Goal: Task Accomplishment & Management: Manage account settings

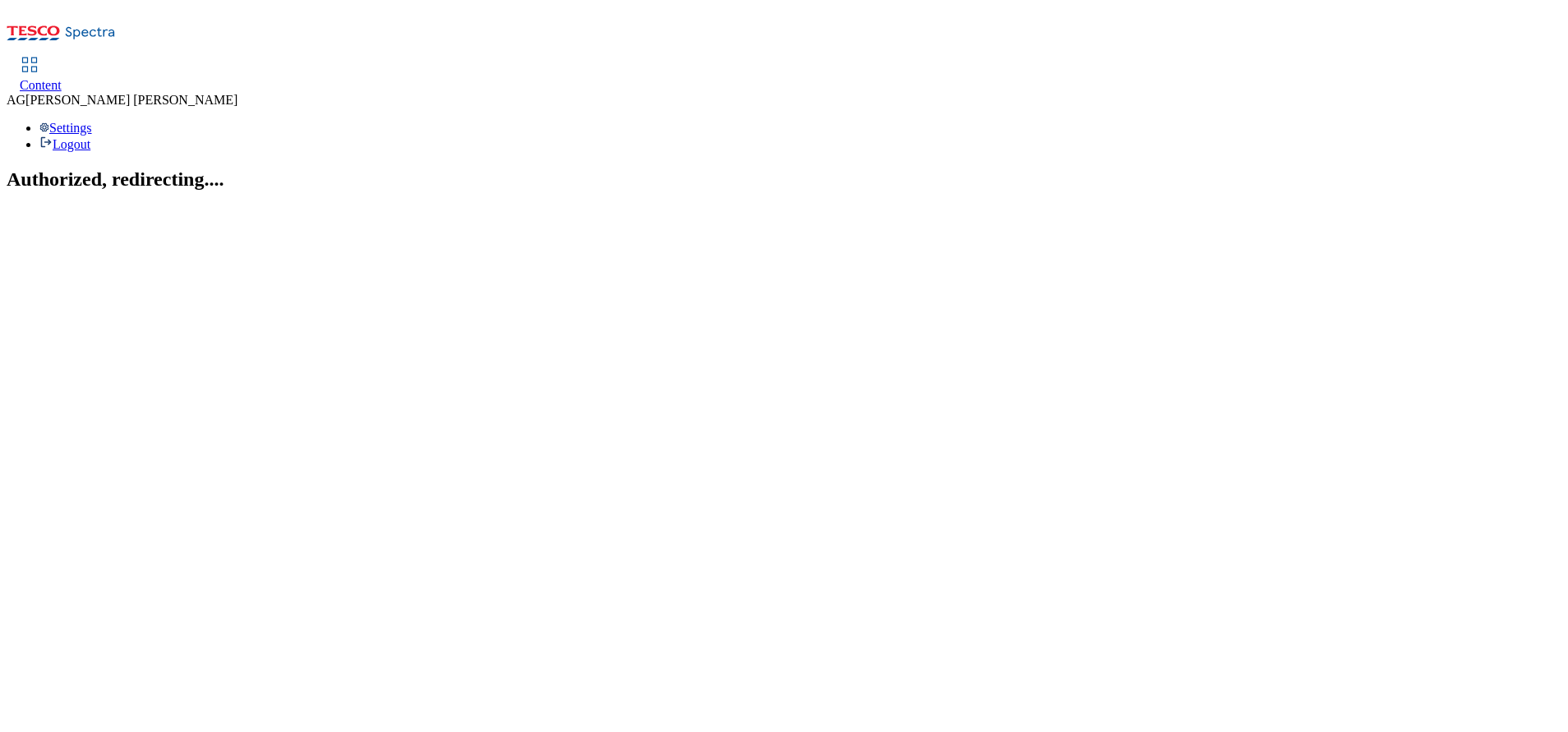
click at [62, 58] on link "Content" at bounding box center [40, 75] width 42 height 34
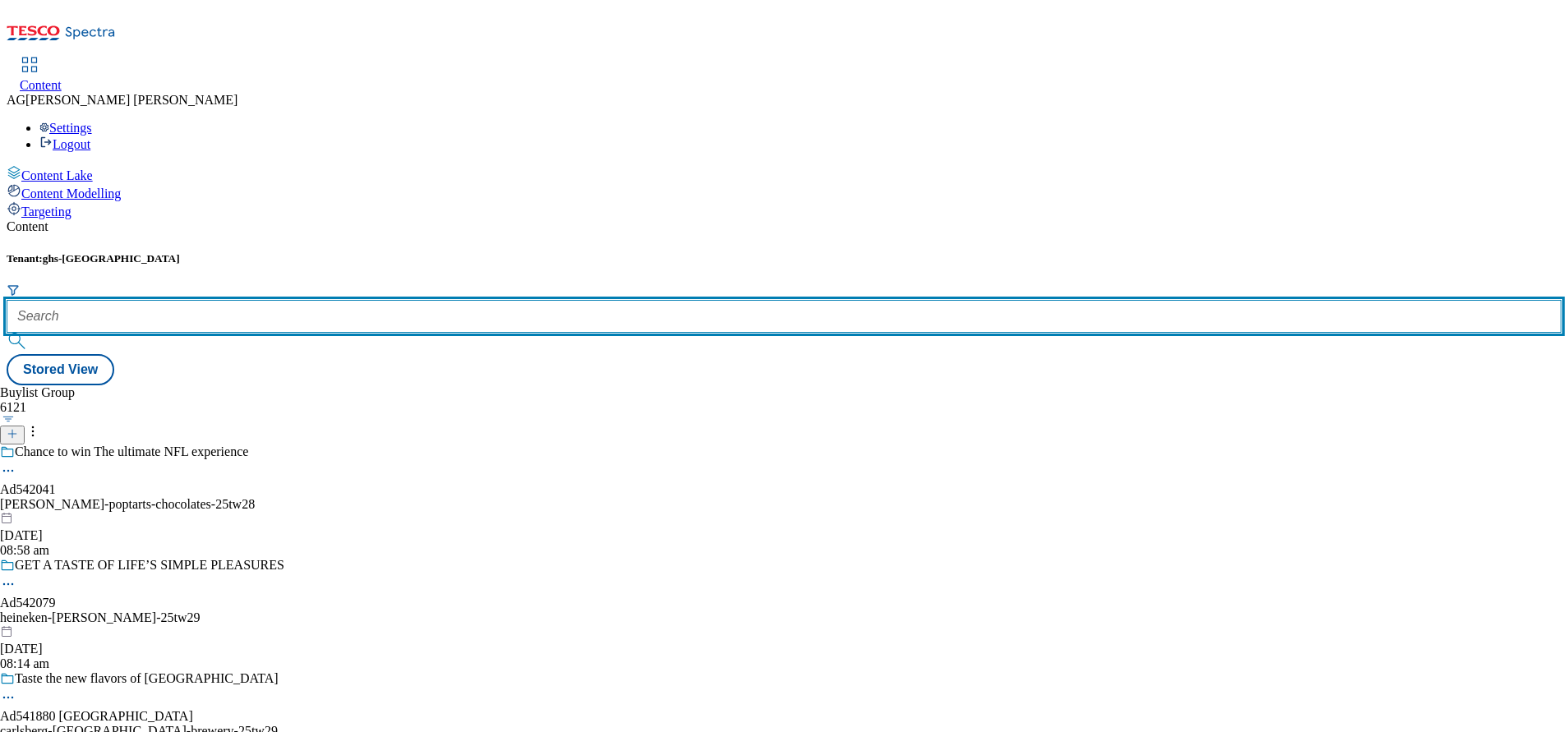
click at [399, 300] on input "text" at bounding box center [784, 315] width 1554 height 32
paste input "marketplace-deals"
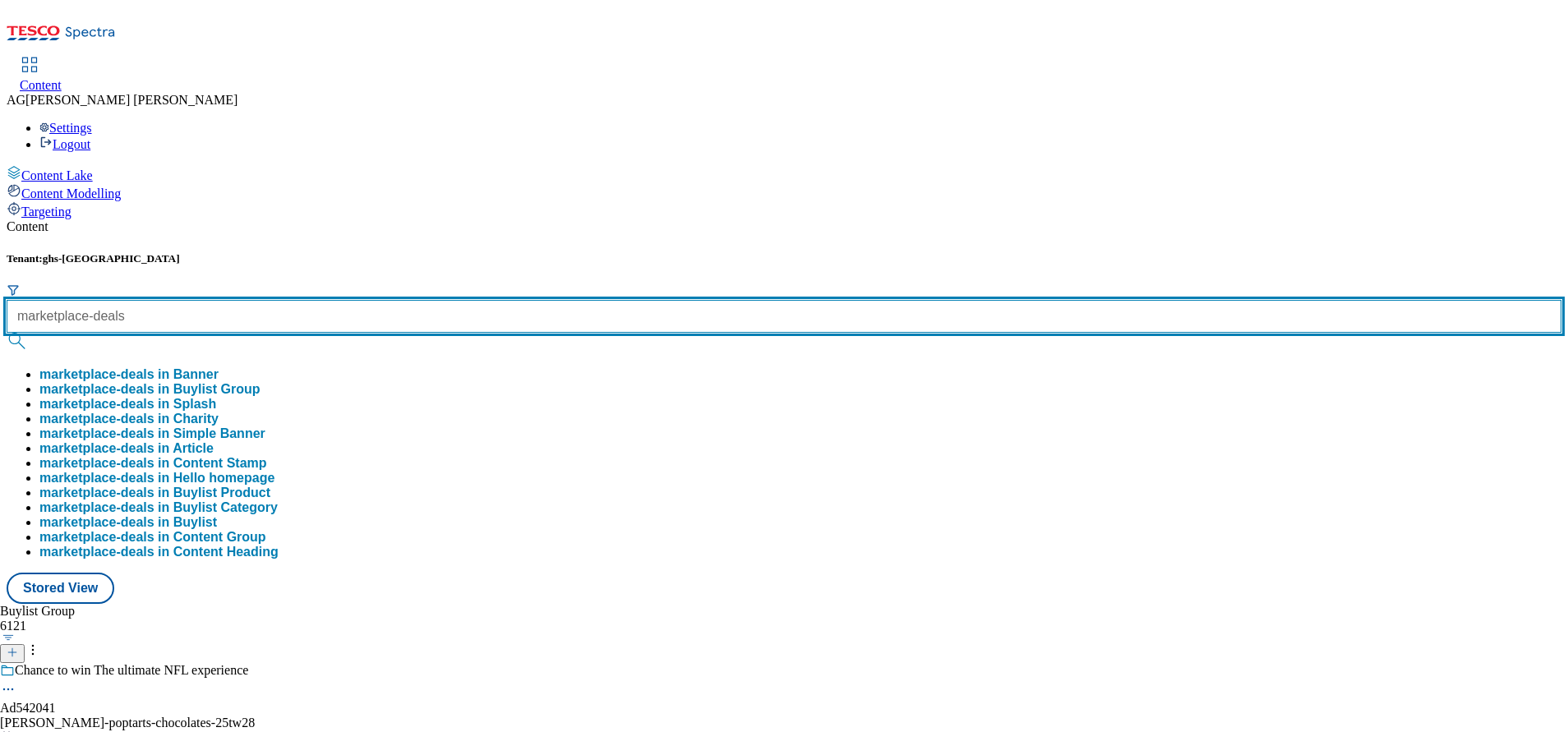
type input "marketplace-deals"
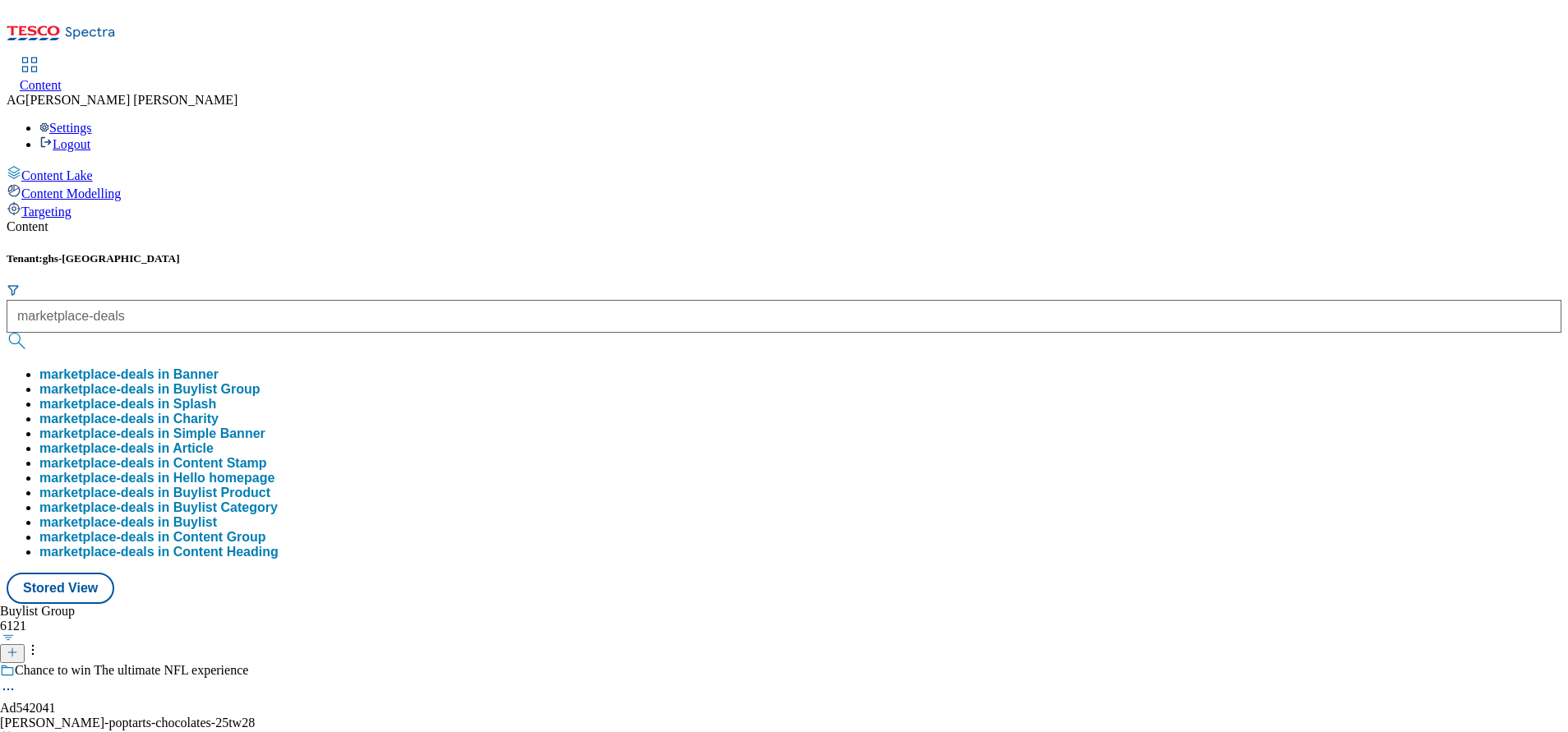
click at [260, 382] on button "marketplace-deals in Buylist Group" at bounding box center [149, 389] width 221 height 15
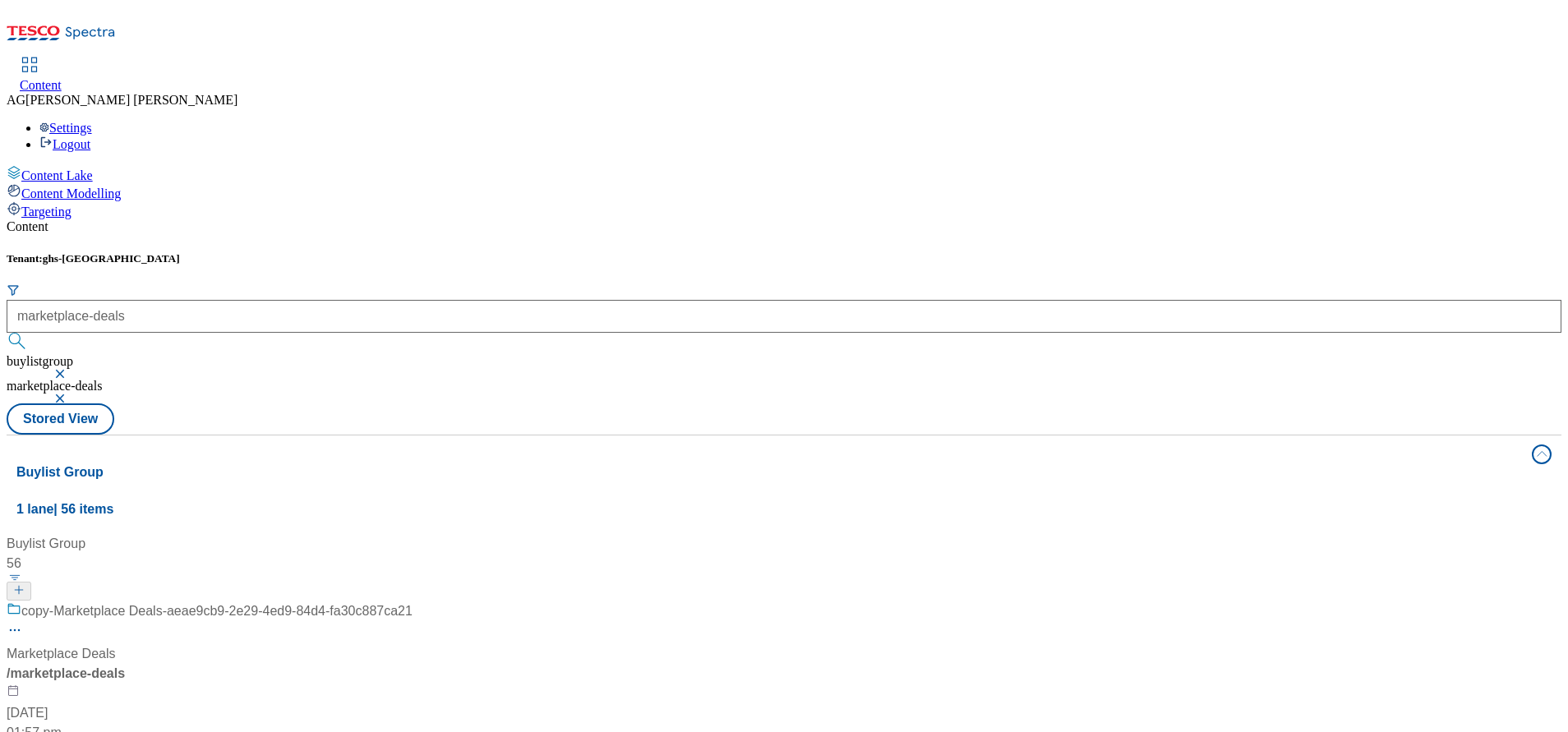
scroll to position [123, 0]
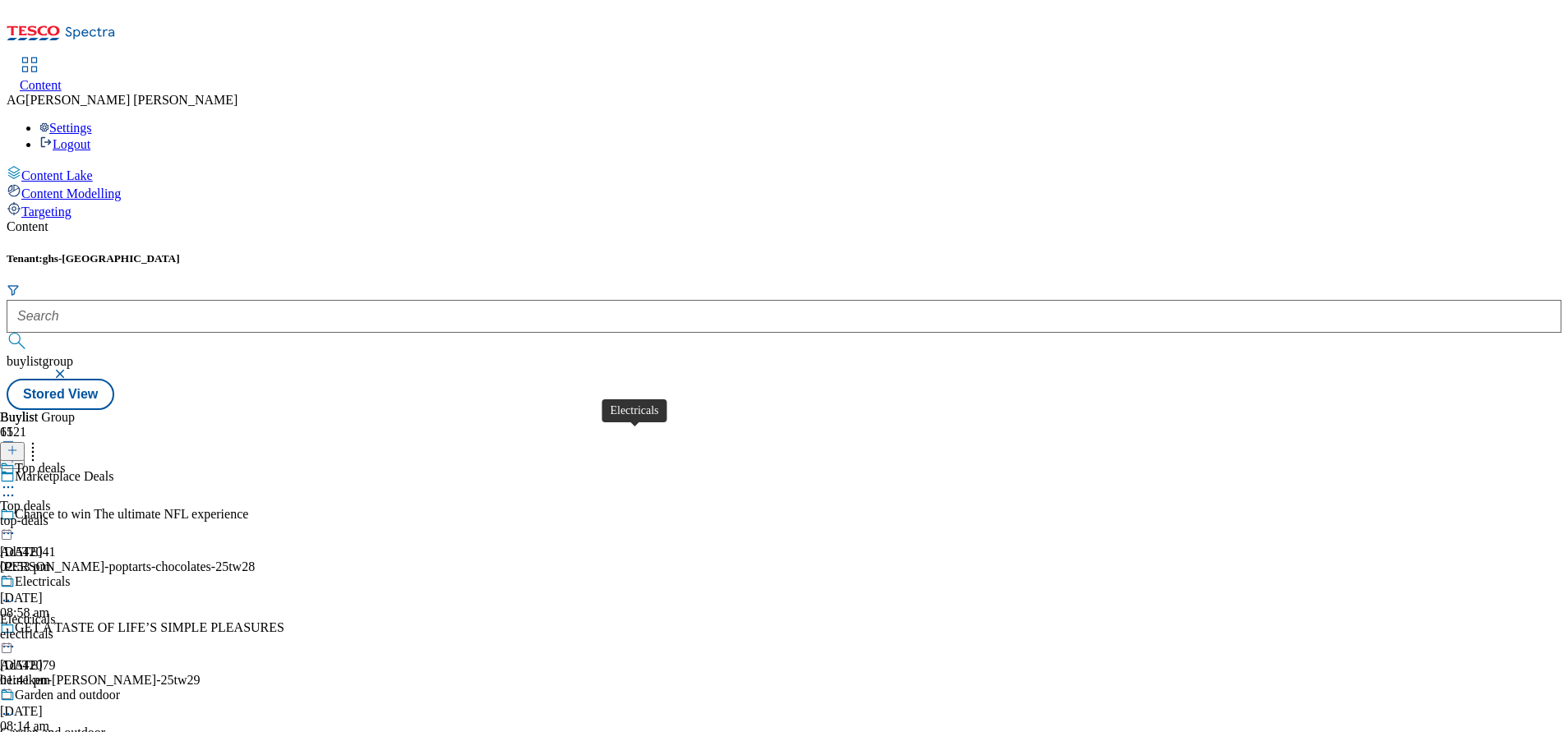
click at [71, 575] on span "Electricals" at bounding box center [42, 584] width 56 height 18
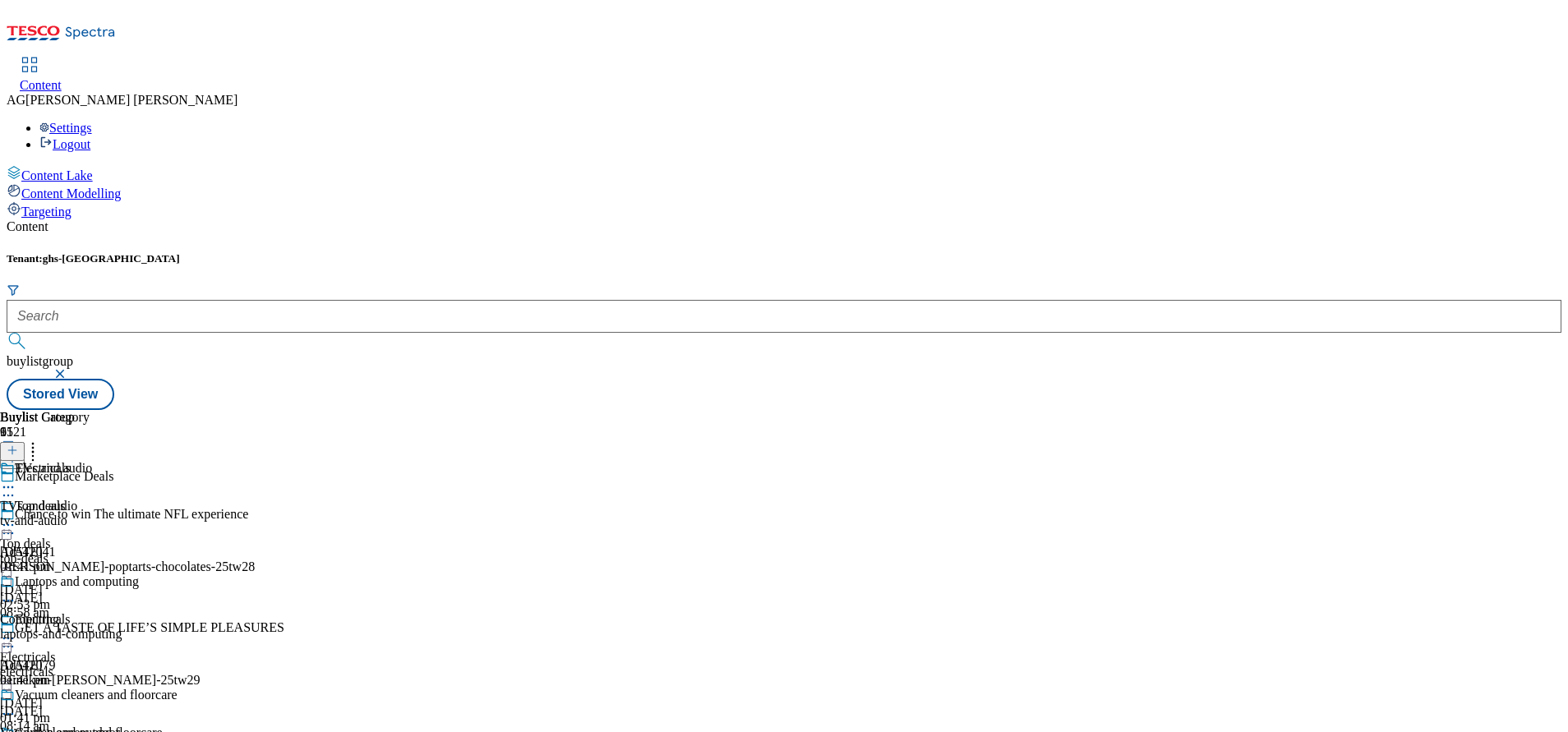
scroll to position [493, 0]
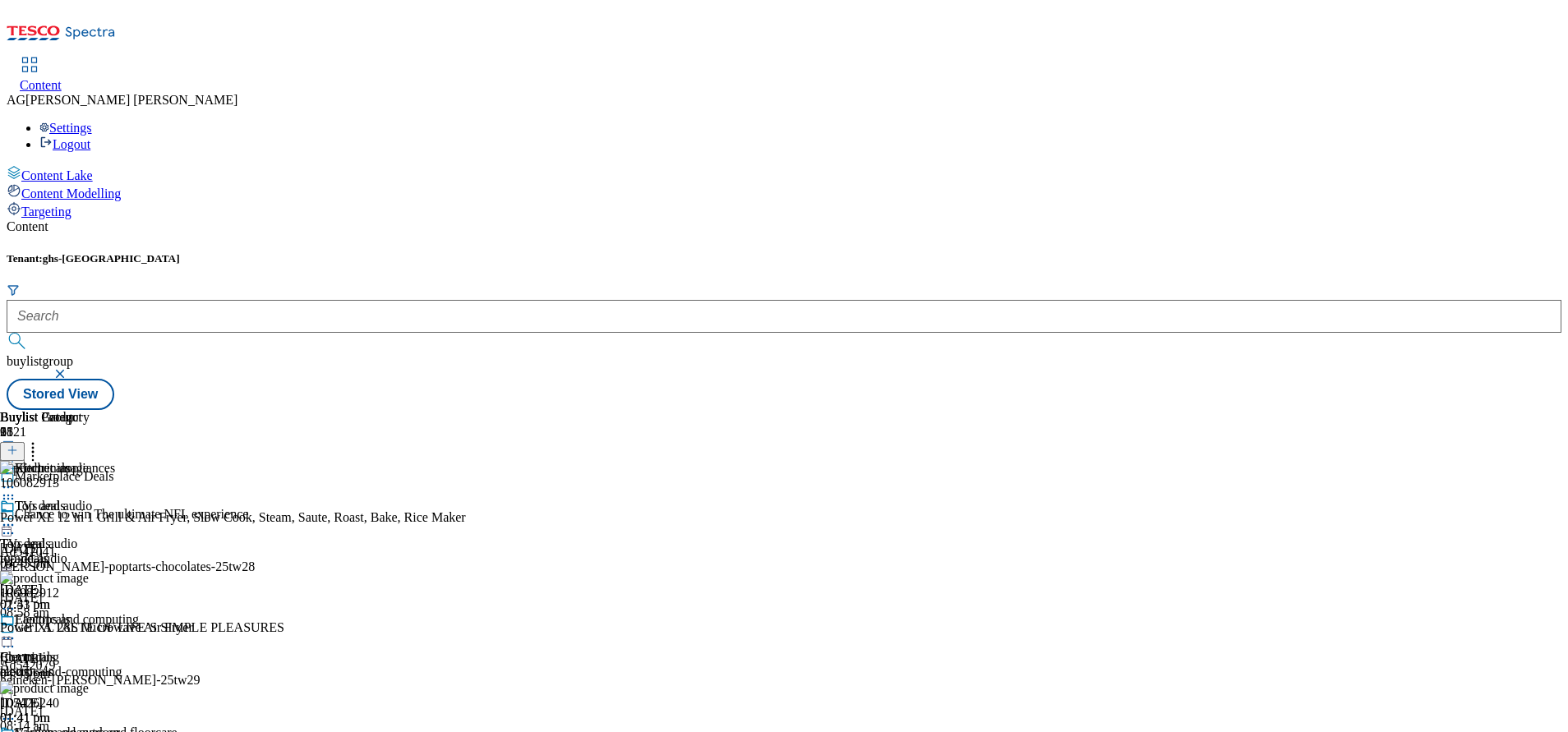
scroll to position [369, 0]
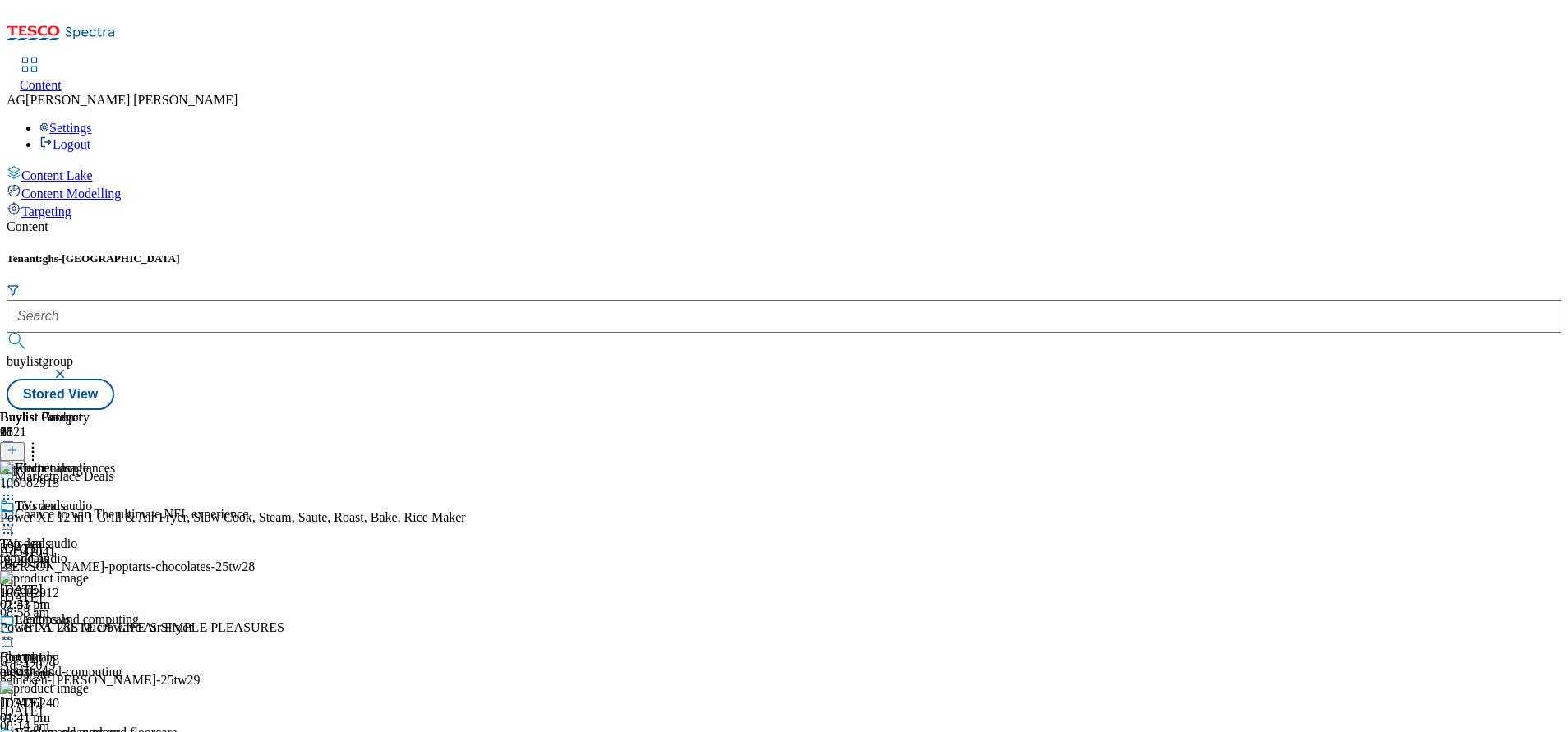
scroll to position [493, 0]
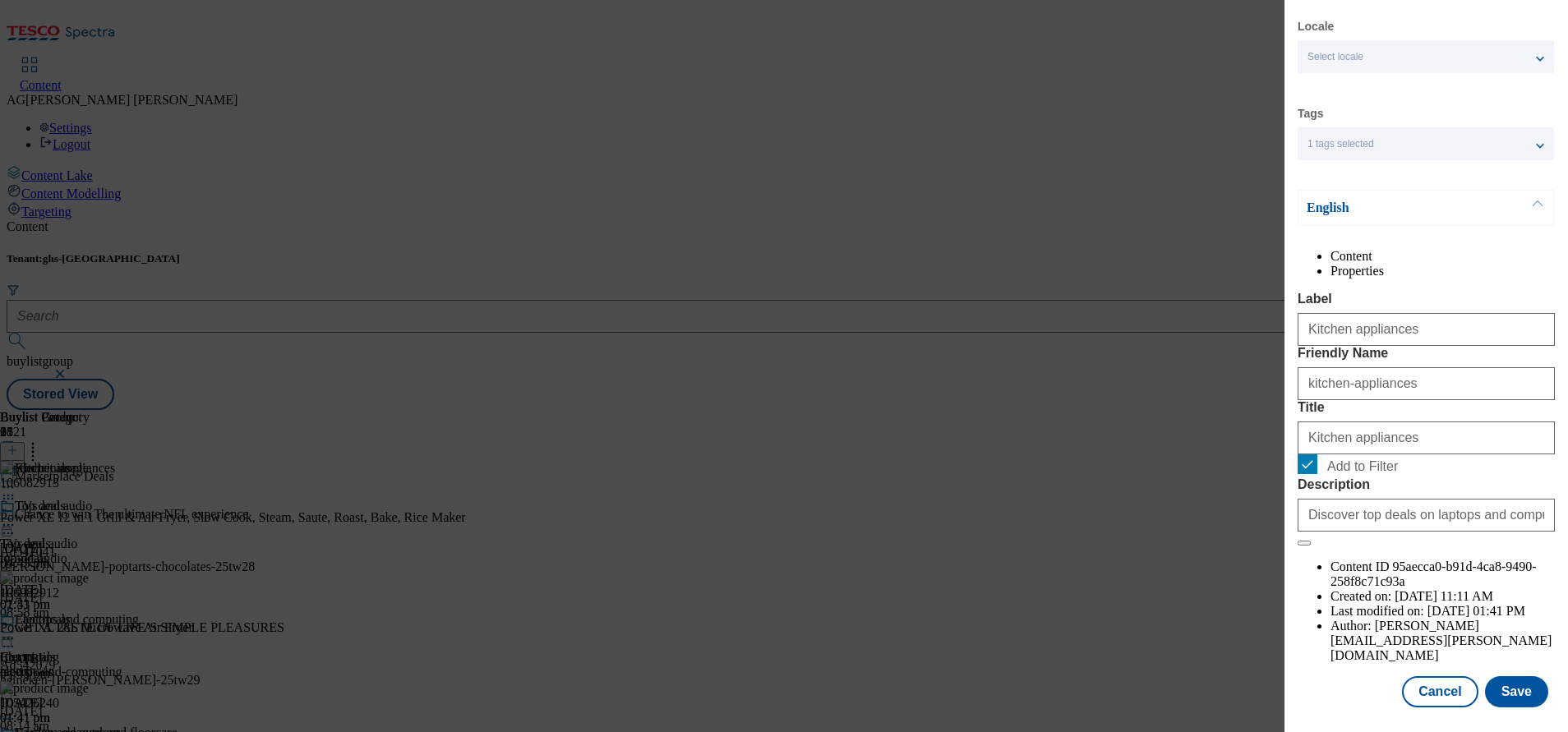
scroll to position [0, 0]
click at [1428, 675] on button "Cancel" at bounding box center [1439, 691] width 76 height 31
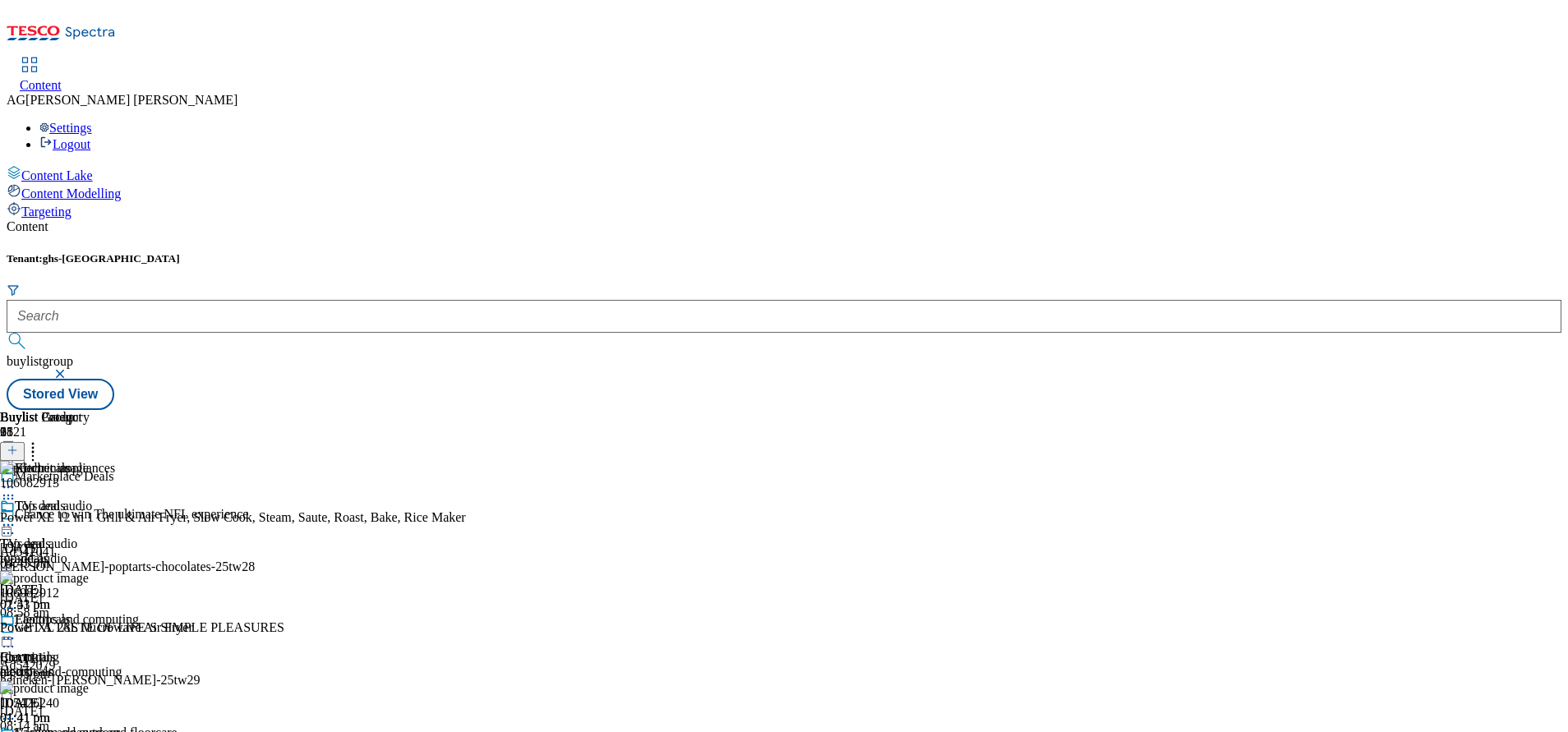
click at [41, 439] on icon at bounding box center [32, 447] width 17 height 17
click at [25, 442] on button at bounding box center [12, 451] width 25 height 19
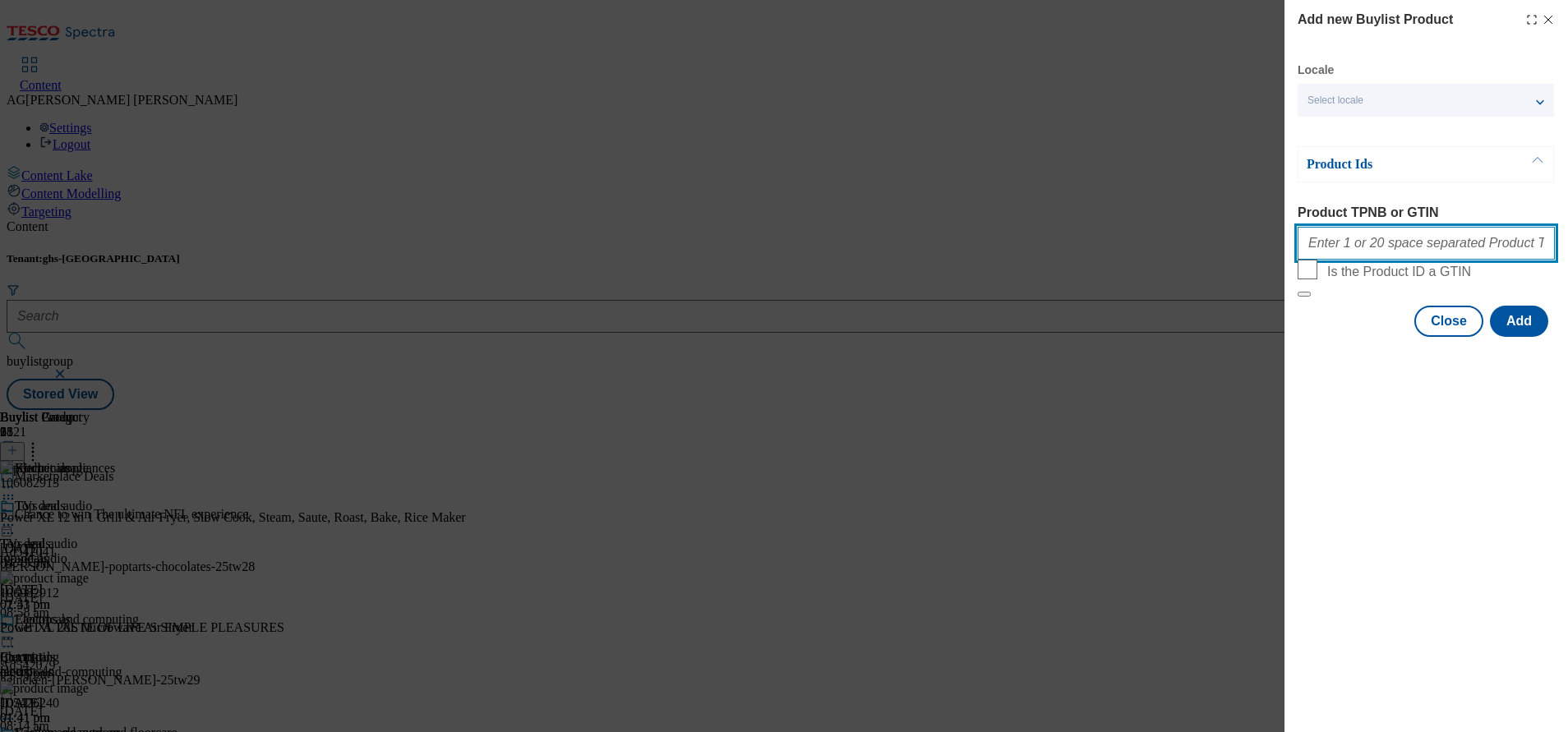
paste input "105482326 105482325 105482329 105482323 105482331 105482343 105482336 105482344…"
type input "105482326 105482325 105482329 105482323 105482331 105482343 105482336 105482344…"
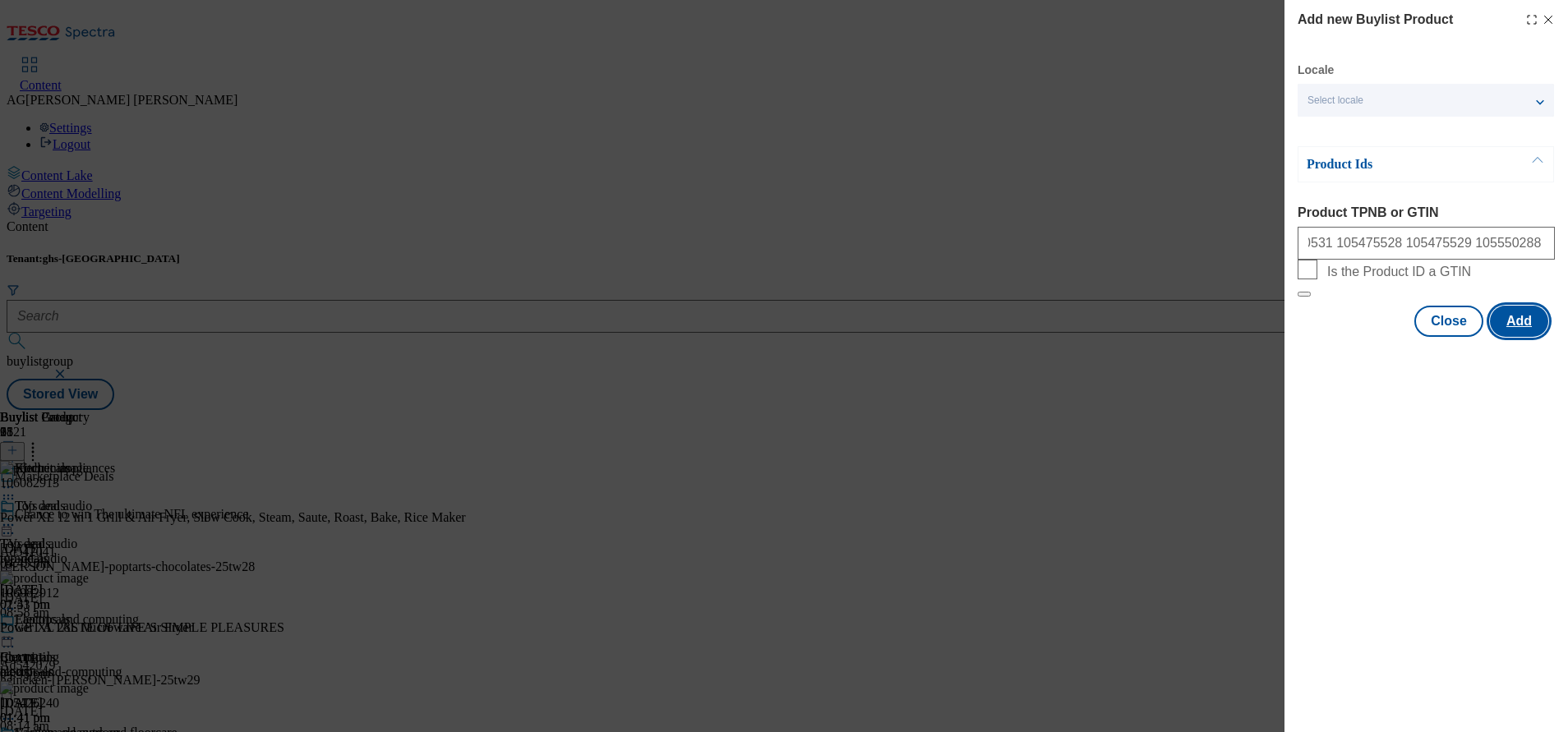
click at [1525, 337] on button "Add" at bounding box center [1518, 321] width 58 height 31
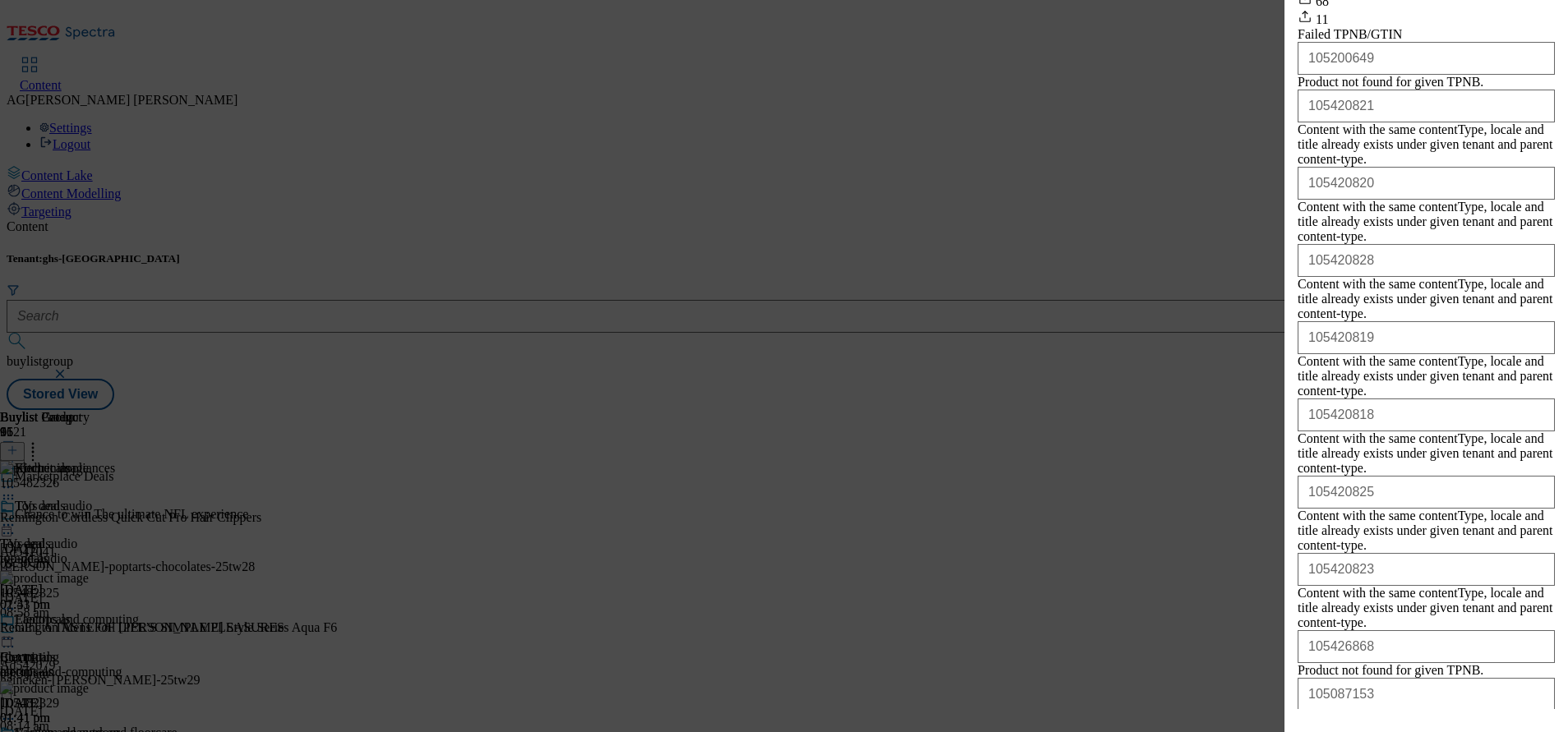
scroll to position [480, 0]
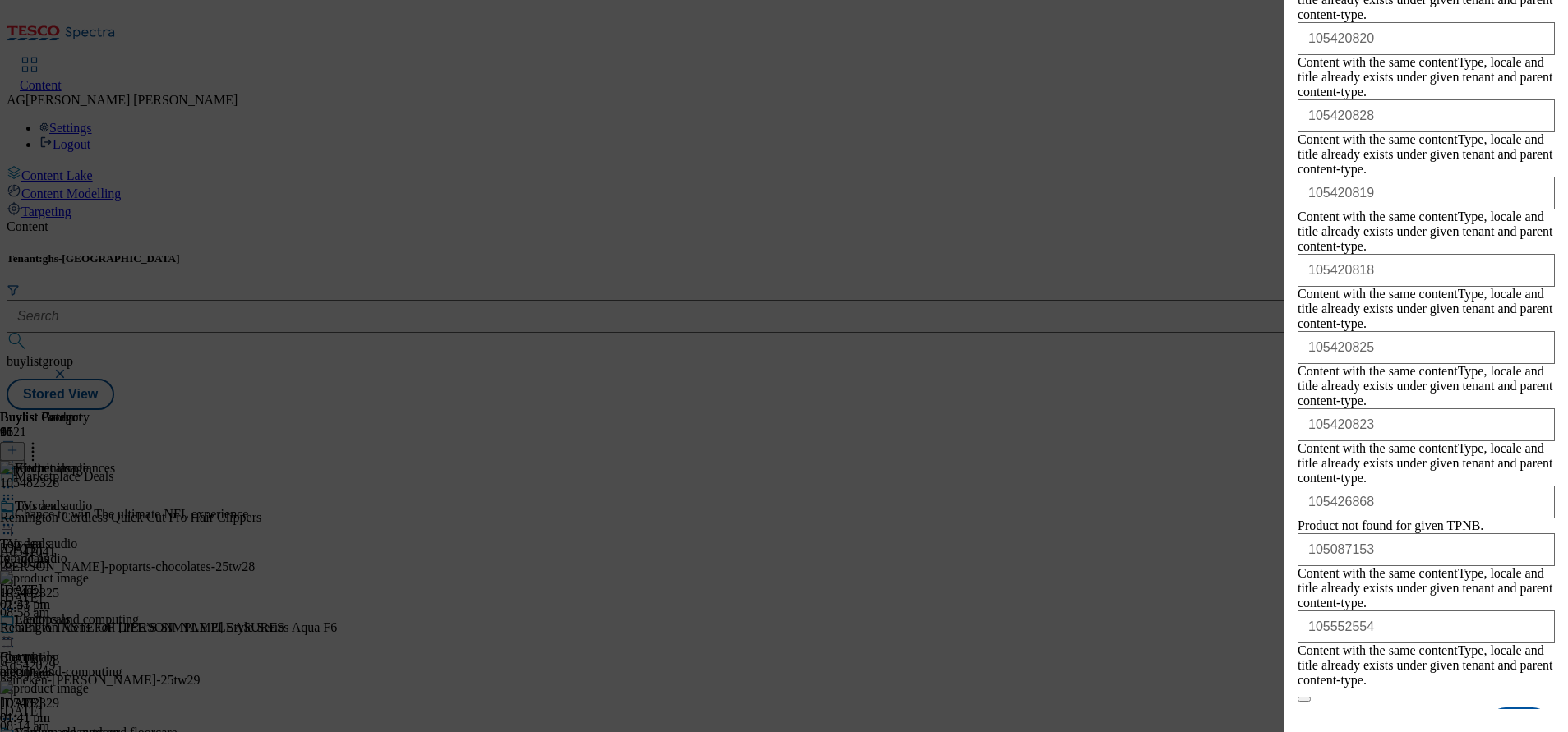
click at [1500, 710] on button "Add" at bounding box center [1518, 726] width 58 height 31
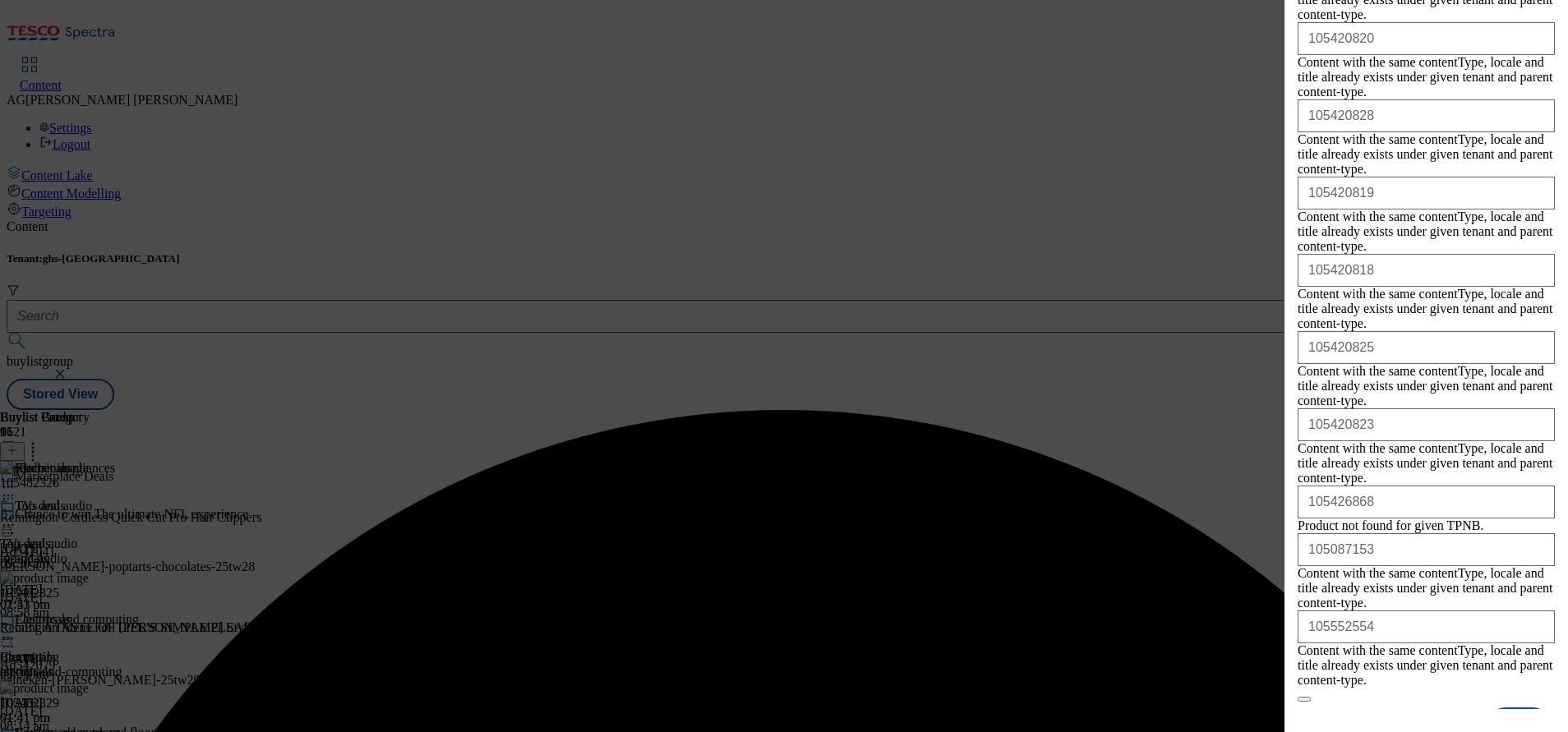
scroll to position [0, 0]
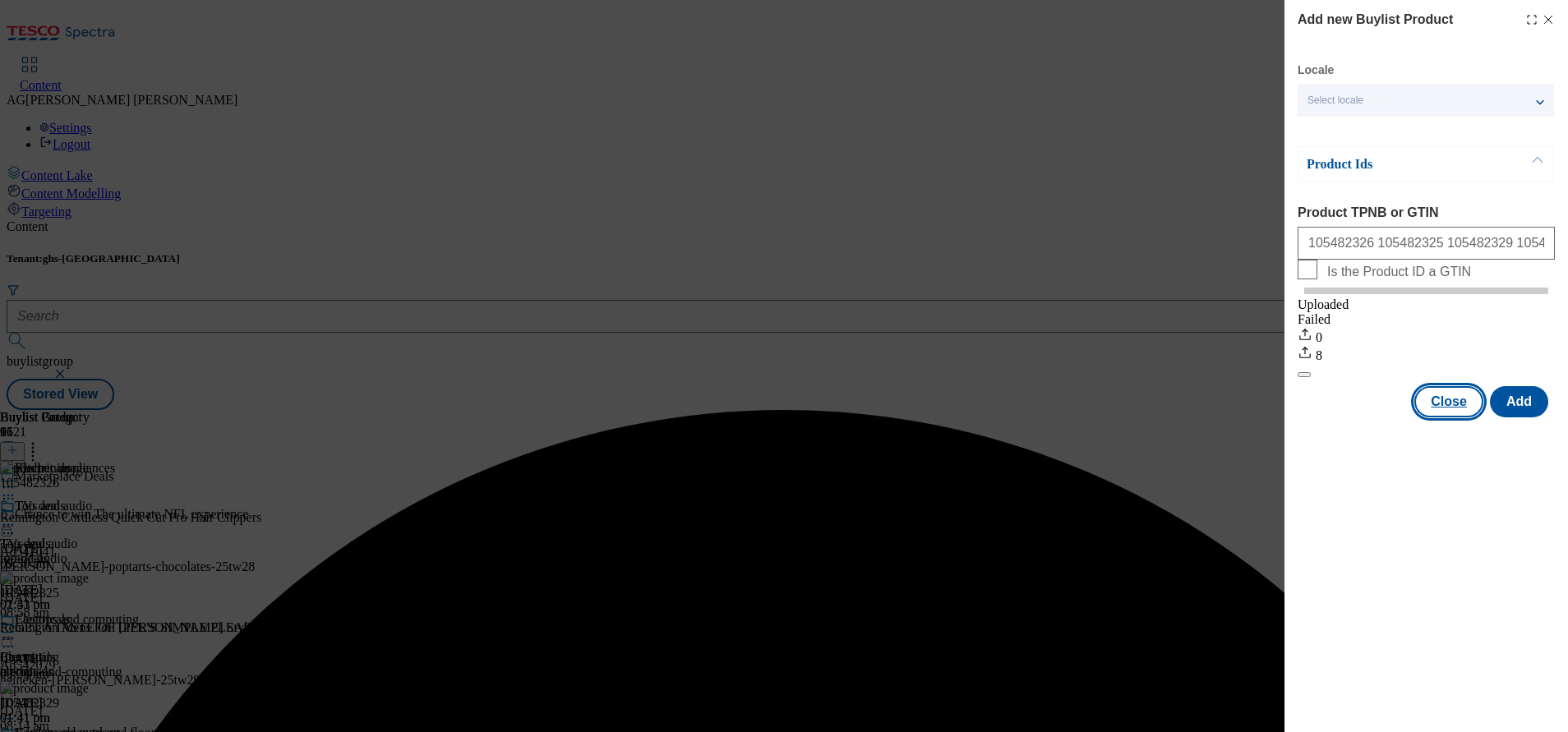
click at [1439, 418] on button "Close" at bounding box center [1448, 402] width 69 height 31
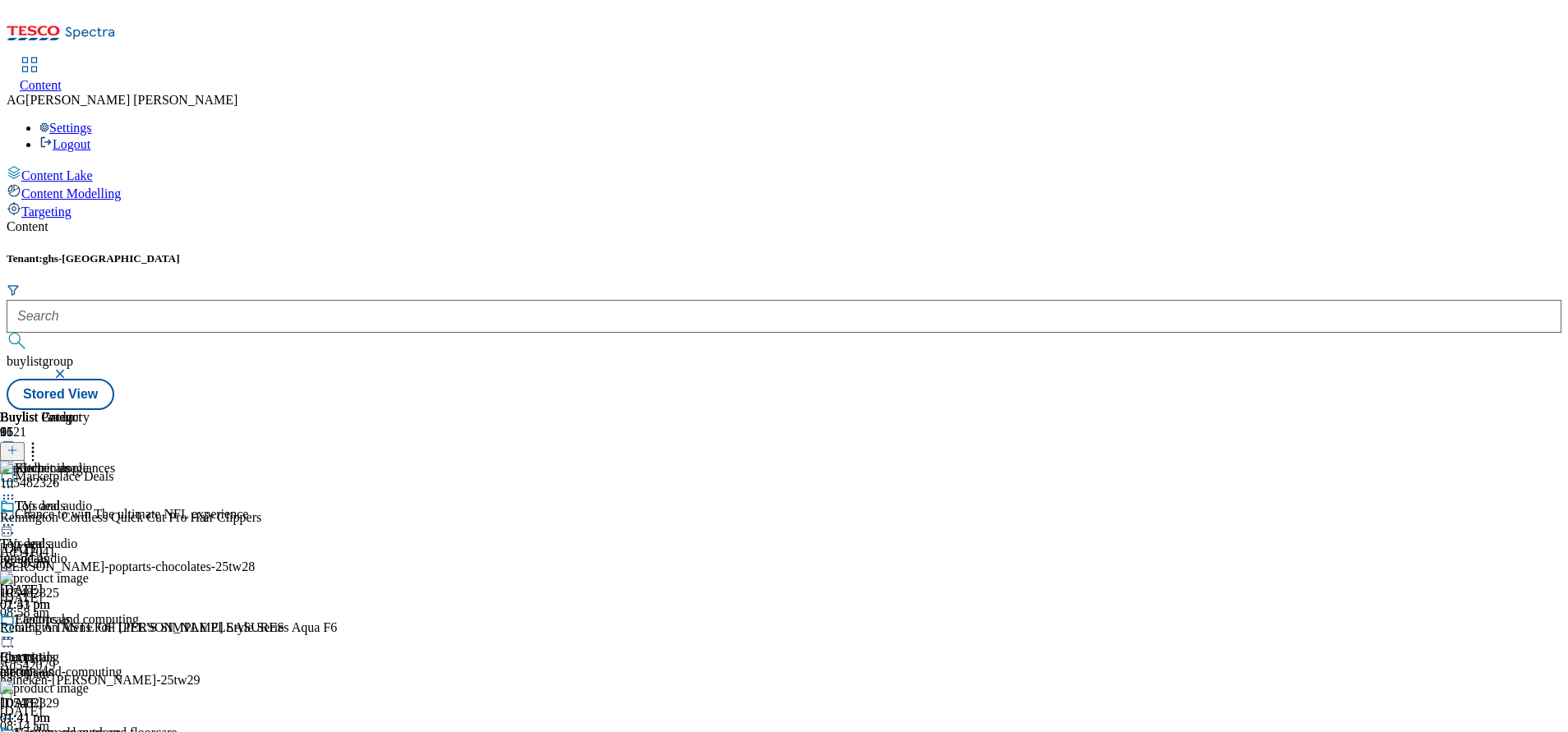
click at [17, 479] on icon at bounding box center [8, 487] width 17 height 17
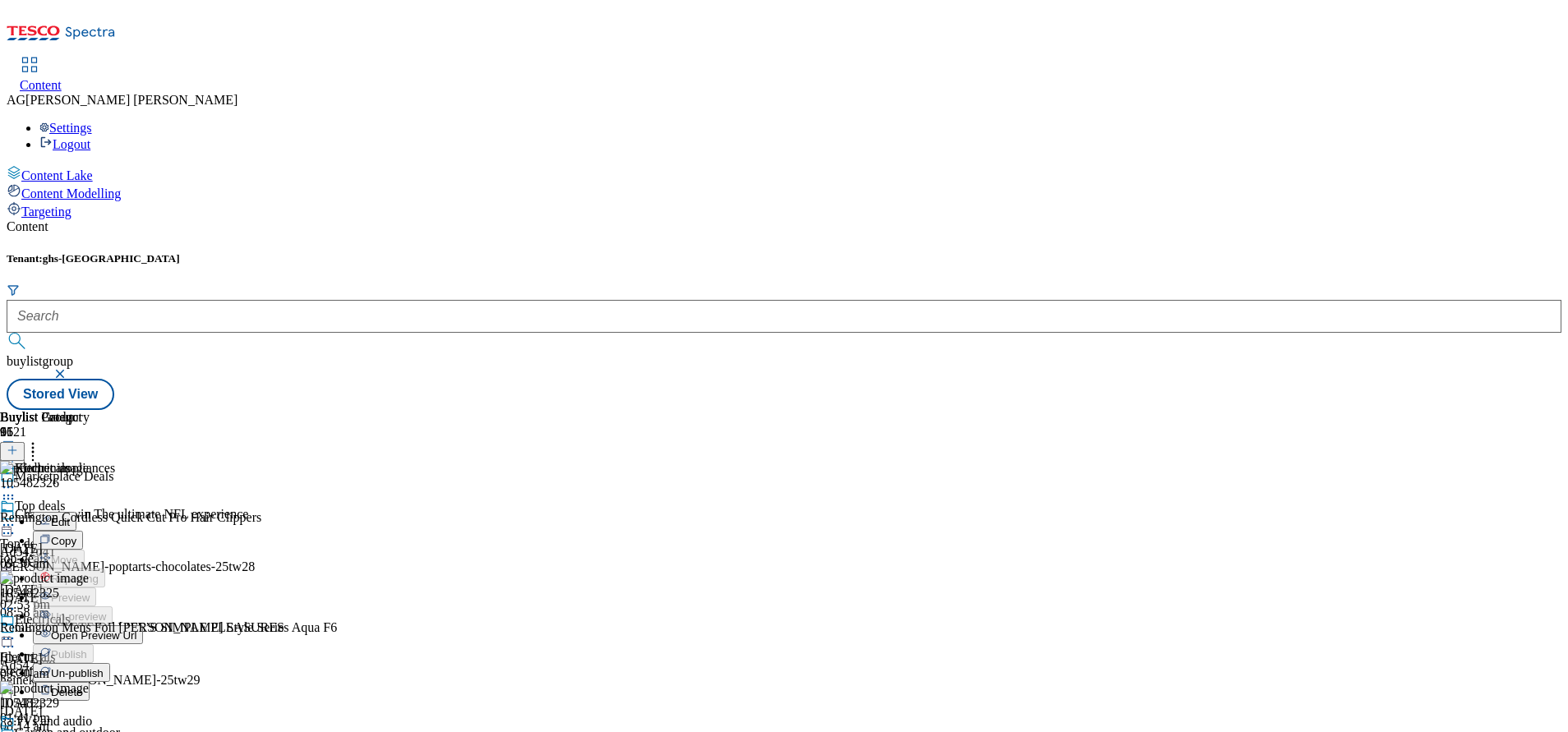
click at [77, 512] on button "Edit" at bounding box center [54, 521] width 43 height 19
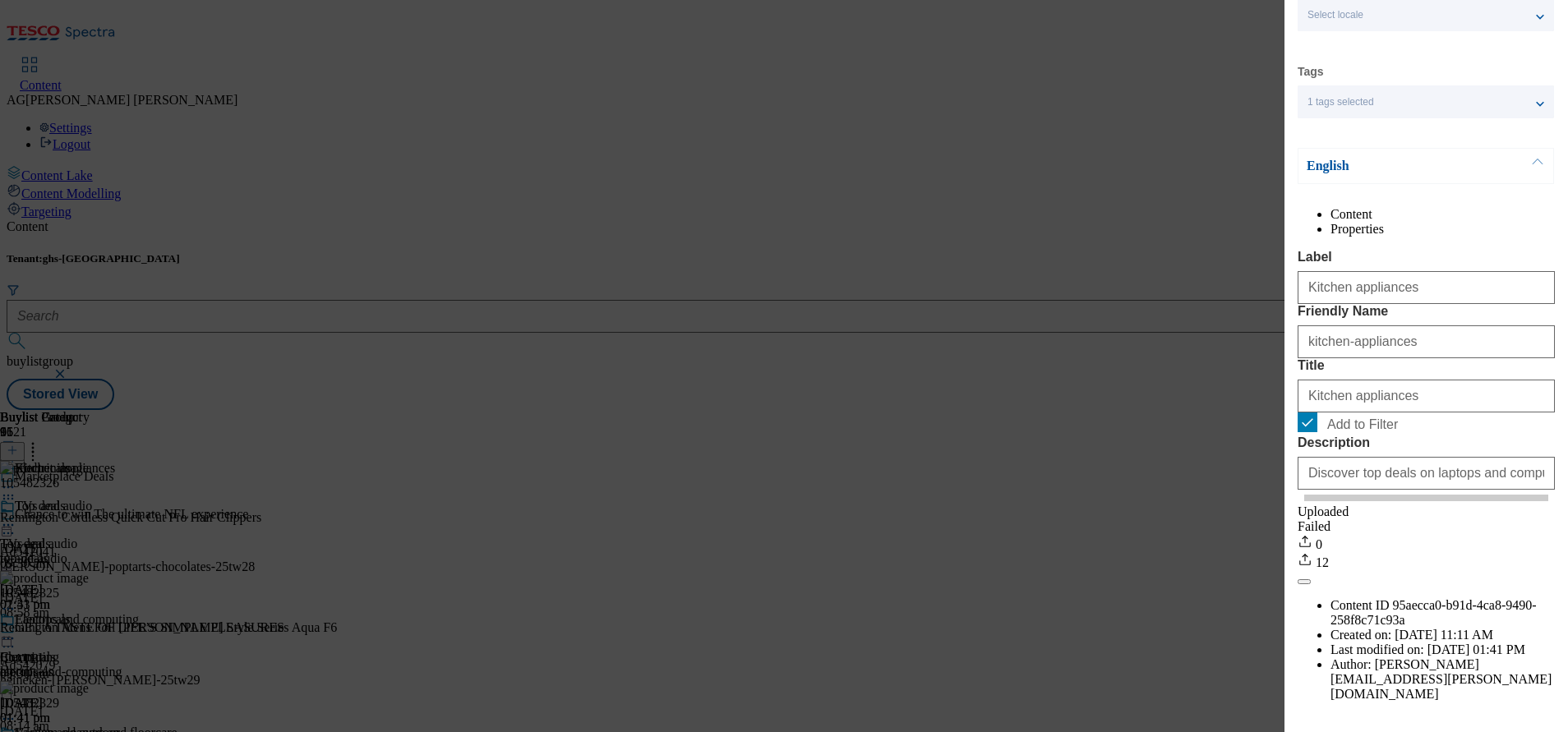
scroll to position [155, 0]
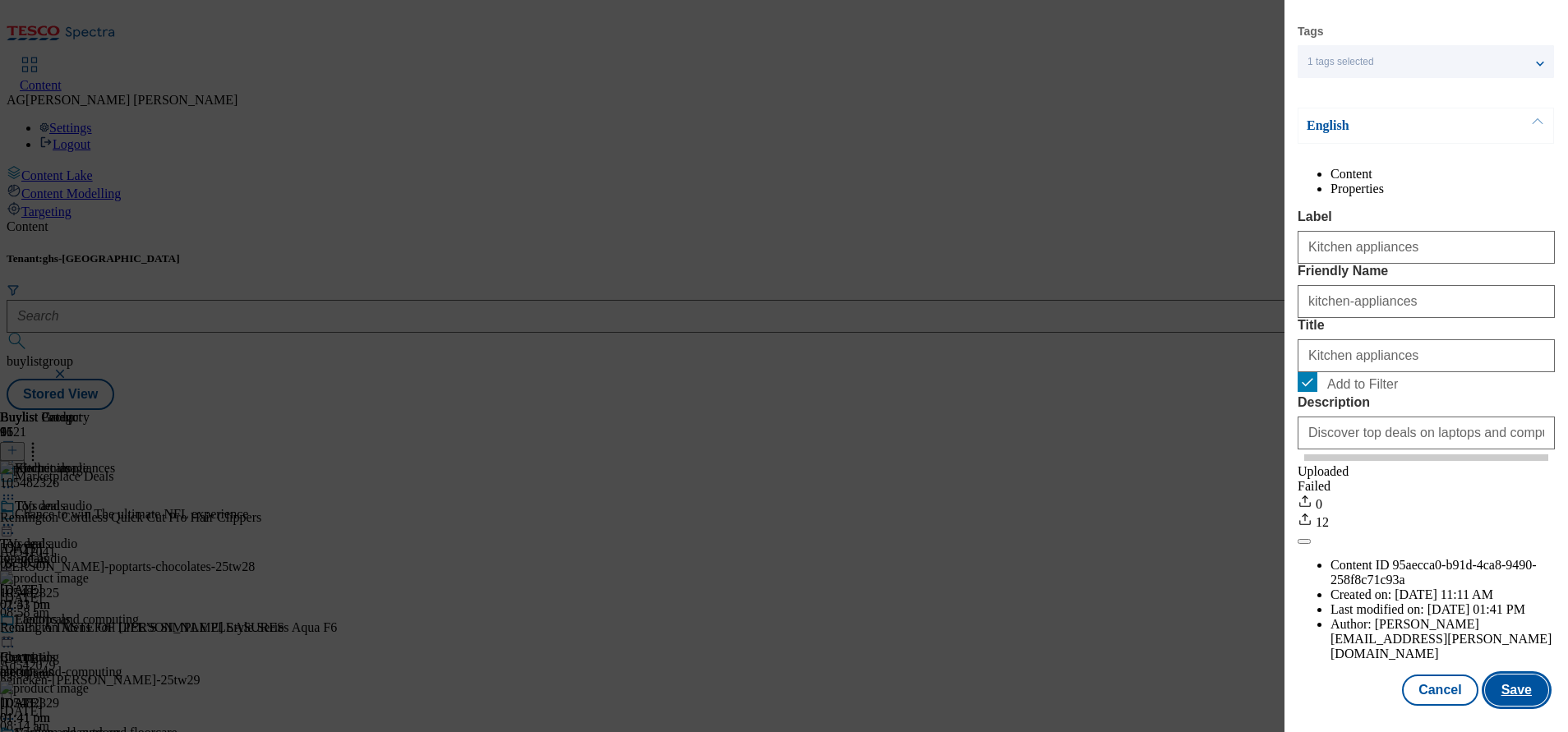
click at [1514, 675] on button "Save" at bounding box center [1516, 691] width 63 height 31
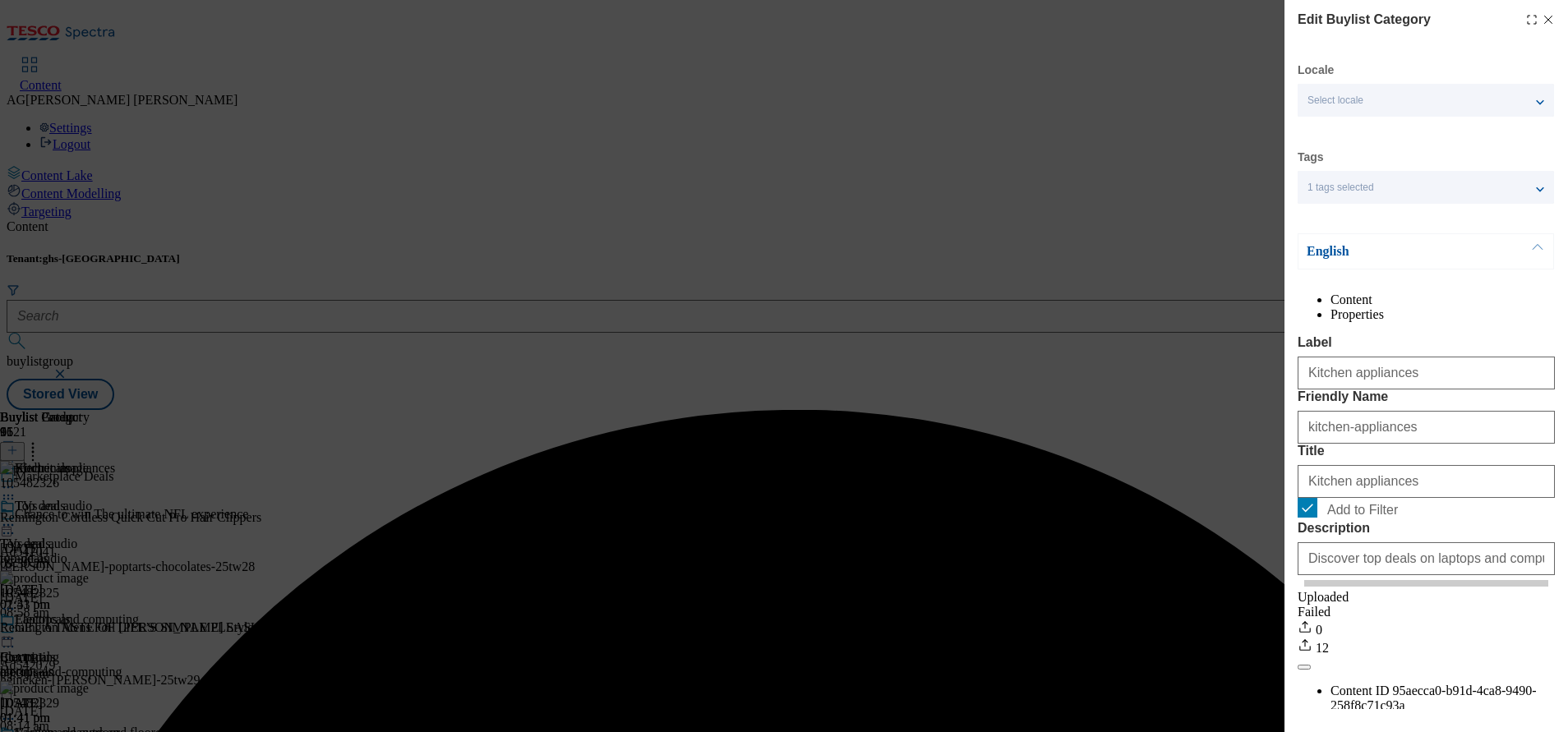
click at [1048, 279] on div "Edit Buylist Category Locale Select locale English Welsh Tags 1 tags selected f…" at bounding box center [784, 366] width 1568 height 732
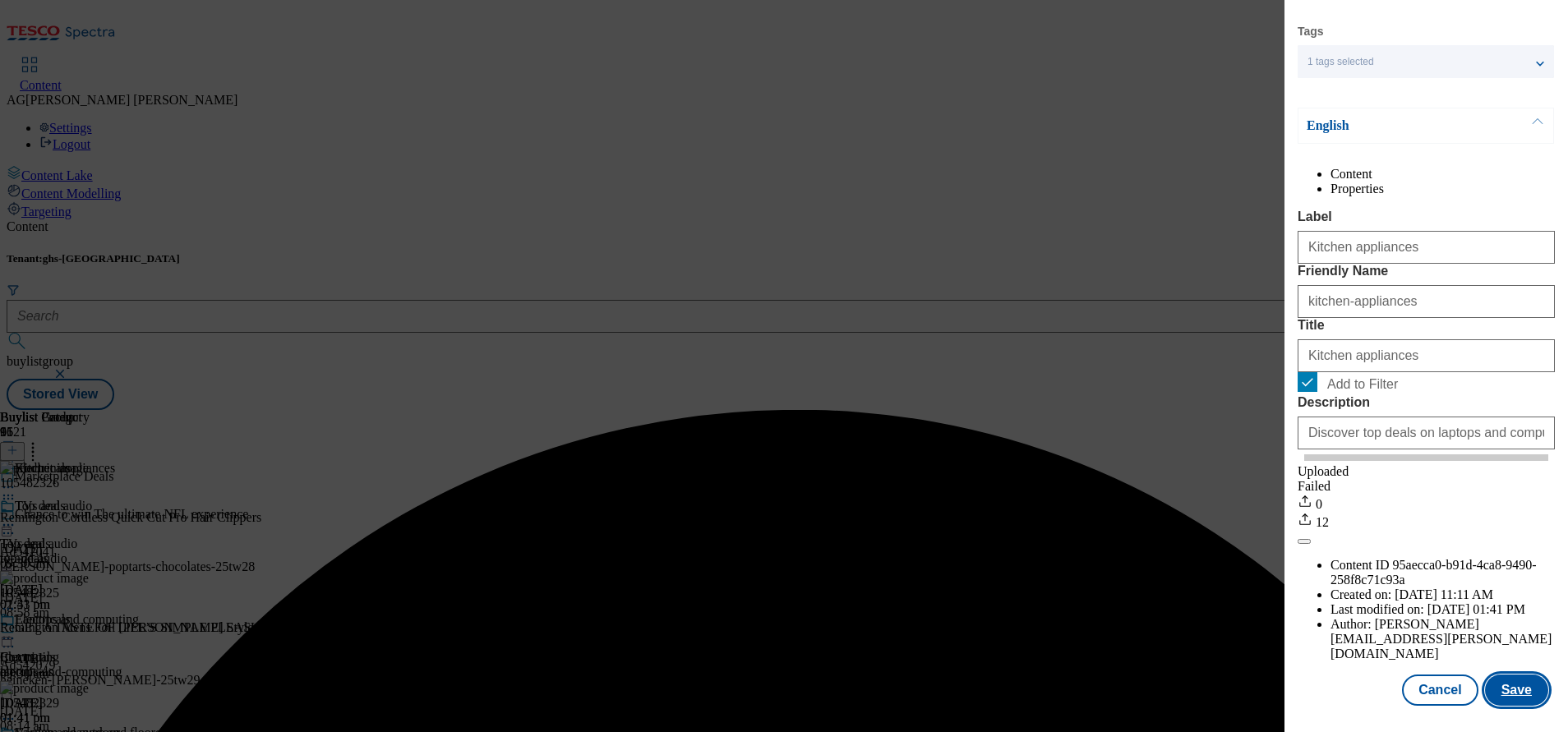
click at [1492, 675] on button "Save" at bounding box center [1516, 691] width 63 height 31
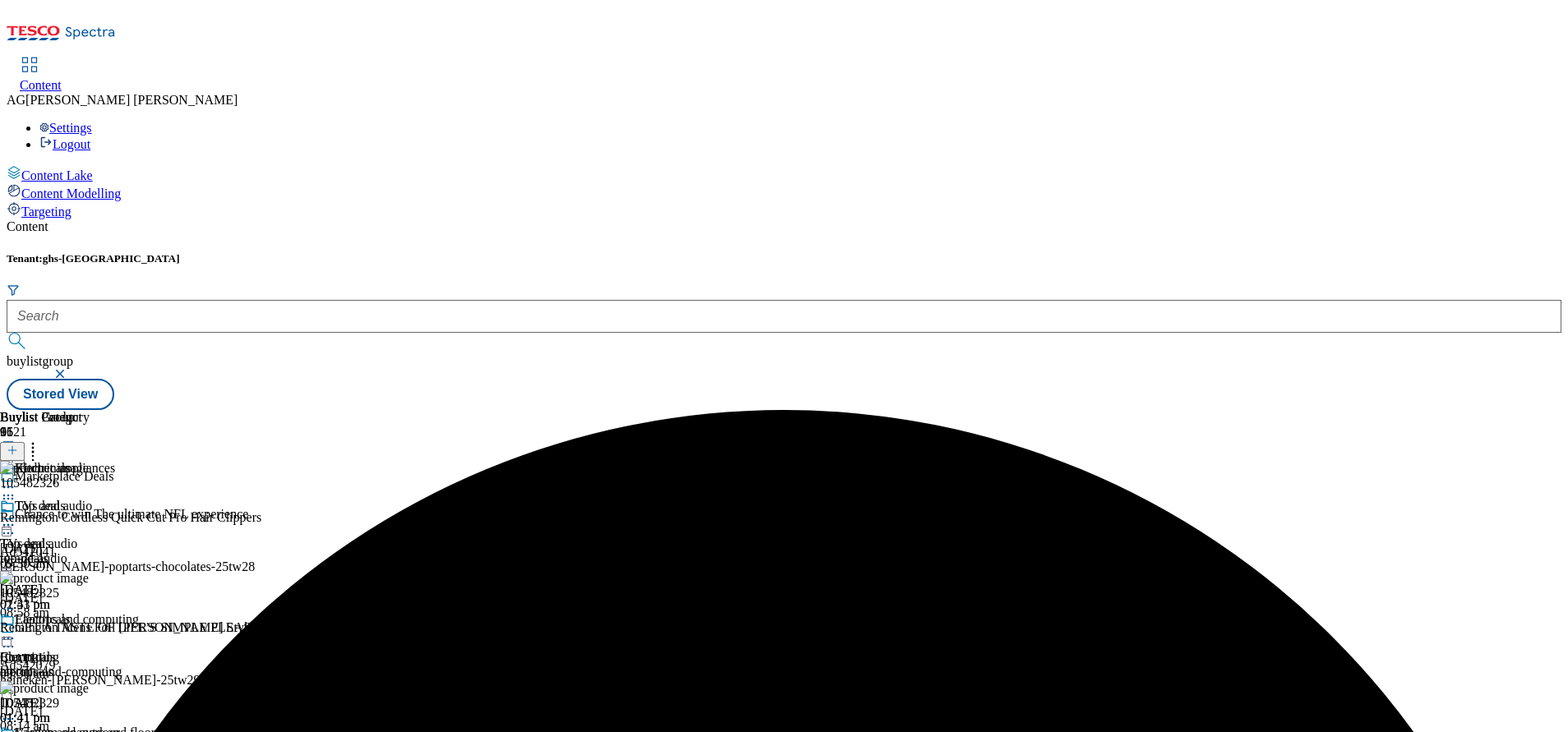
click at [17, 479] on icon at bounding box center [8, 487] width 17 height 17
click at [89, 591] on span "Preview" at bounding box center [70, 597] width 38 height 13
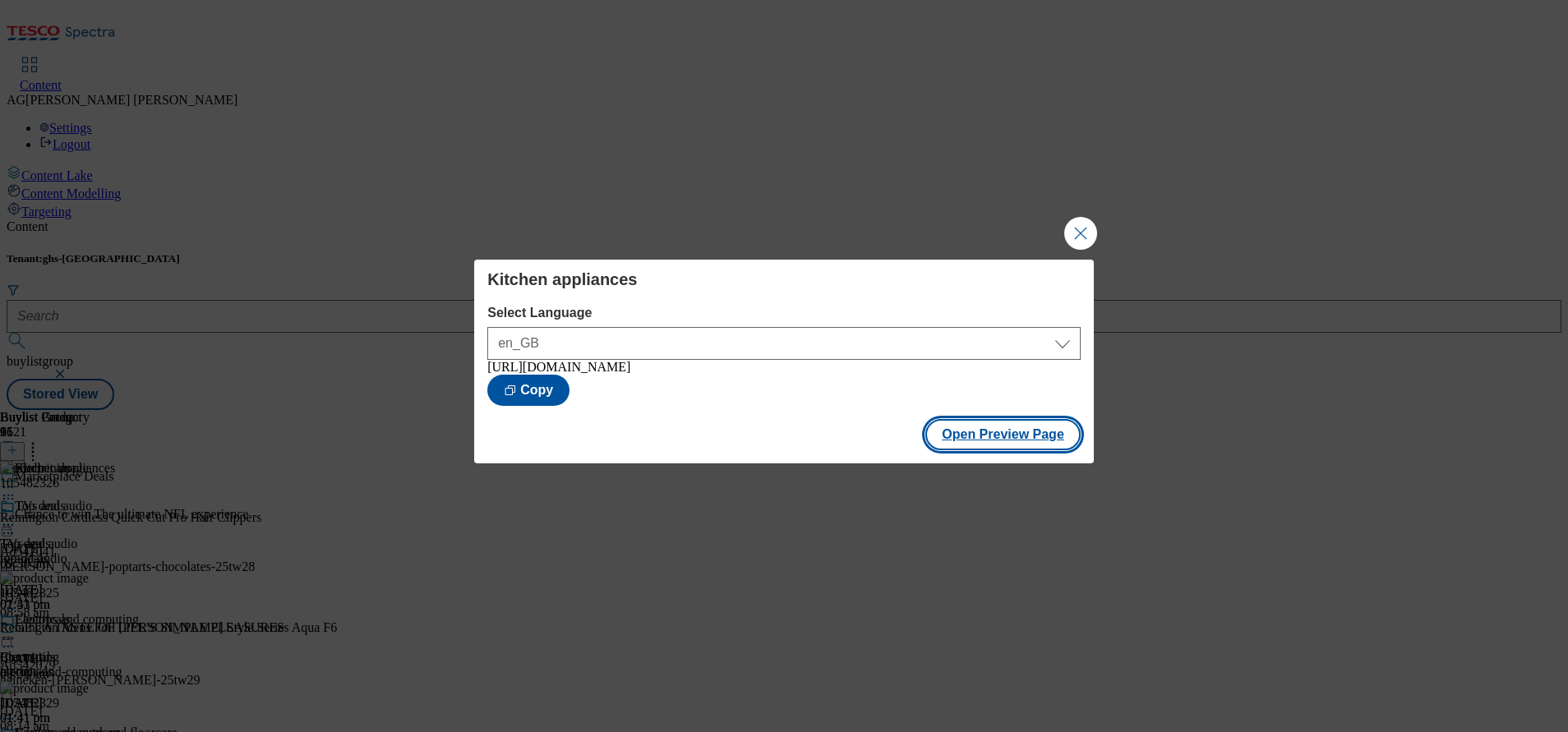
click at [1031, 446] on button "Open Preview Page" at bounding box center [1003, 435] width 155 height 31
click at [1082, 224] on button "Close Modal" at bounding box center [1080, 233] width 32 height 32
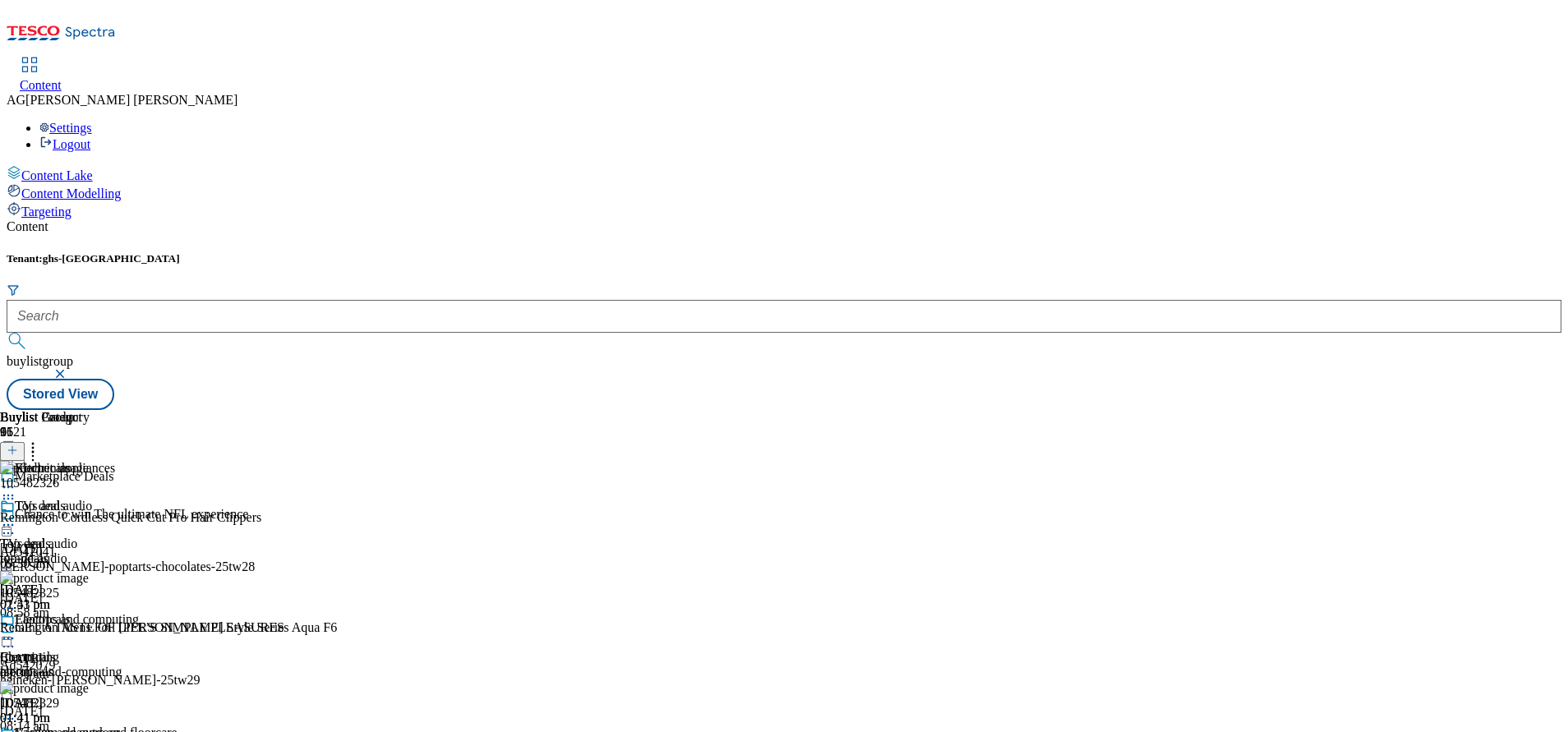
scroll to position [11042, 0]
click at [18, 444] on icon at bounding box center [13, 450] width 12 height 12
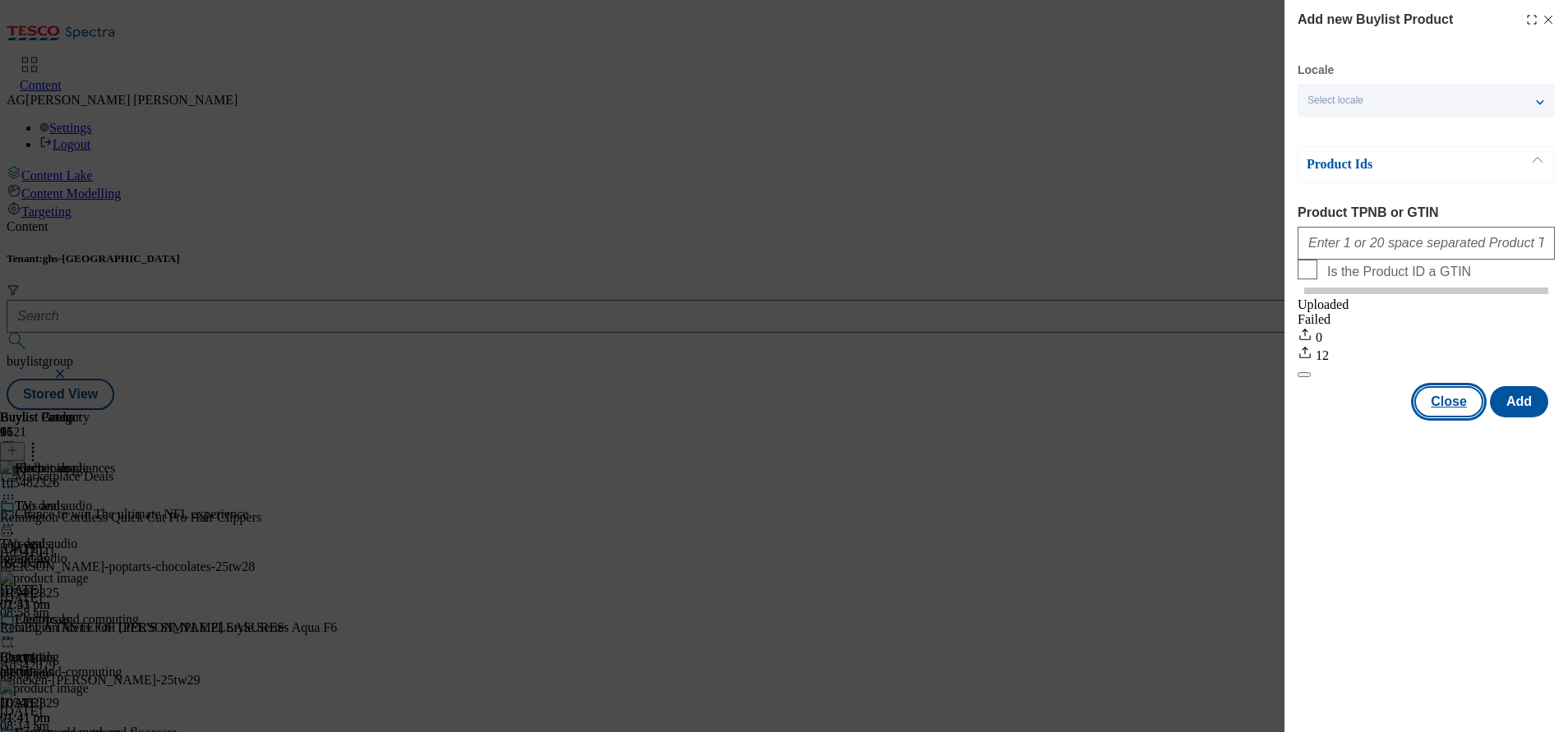
click at [1451, 418] on button "Close" at bounding box center [1448, 402] width 69 height 31
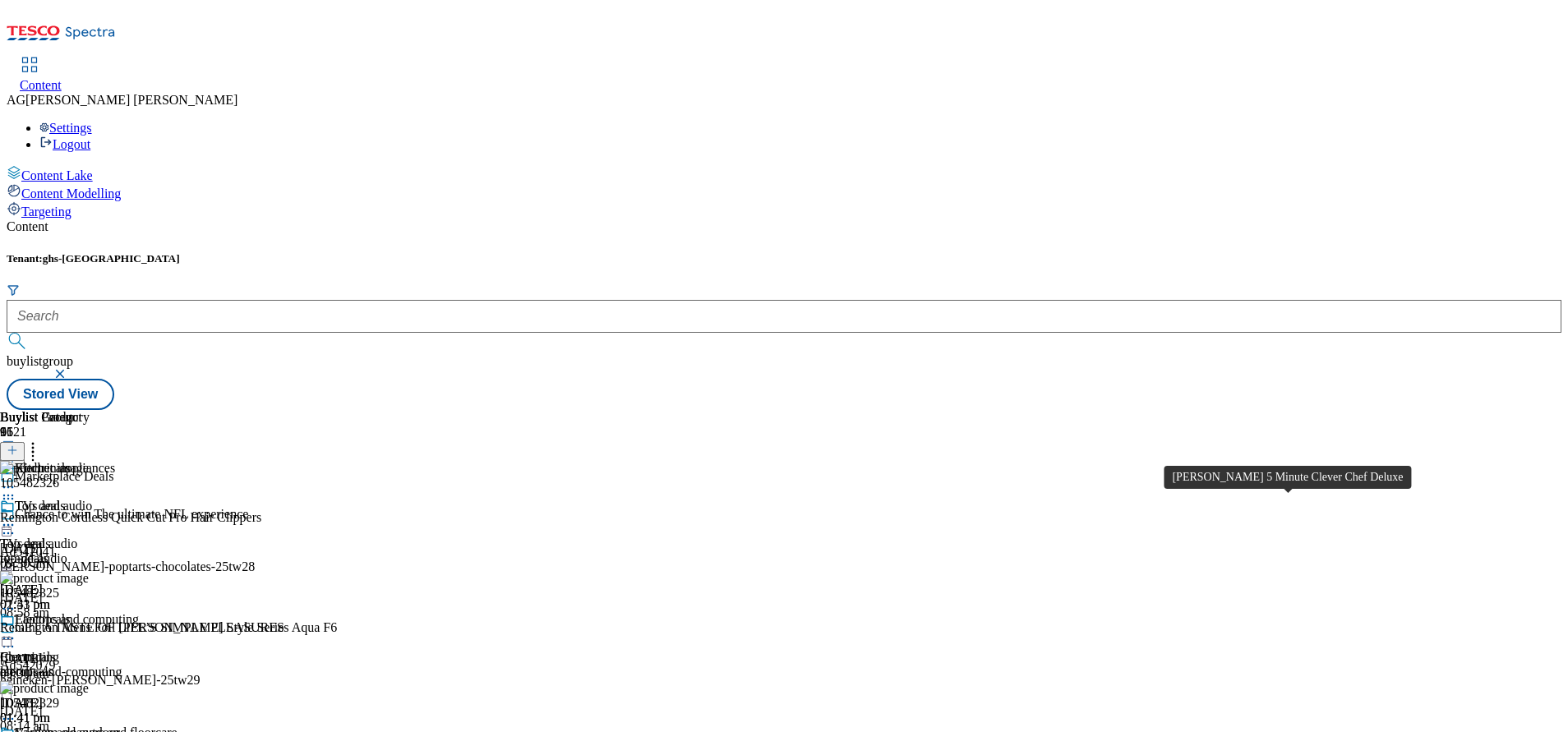
scroll to position [11289, 0]
click at [1434, 410] on div "Buylist Group 6121 Marketplace Deals Chance to win The ultimate NFL experience …" at bounding box center [784, 410] width 1554 height 0
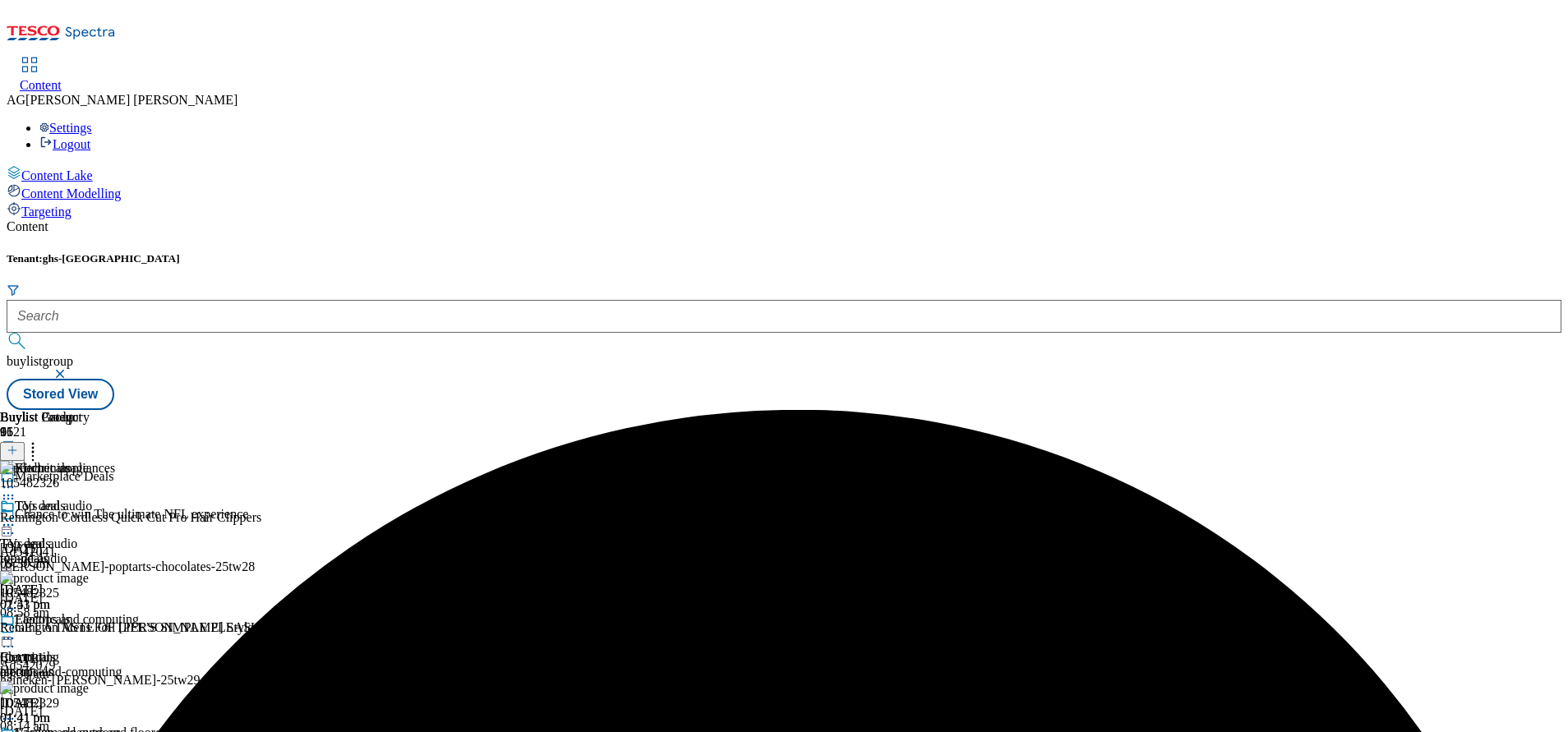
click at [178, 461] on div "Kitchen appliances" at bounding box center [88, 479] width 178 height 37
click at [17, 479] on icon at bounding box center [8, 487] width 17 height 17
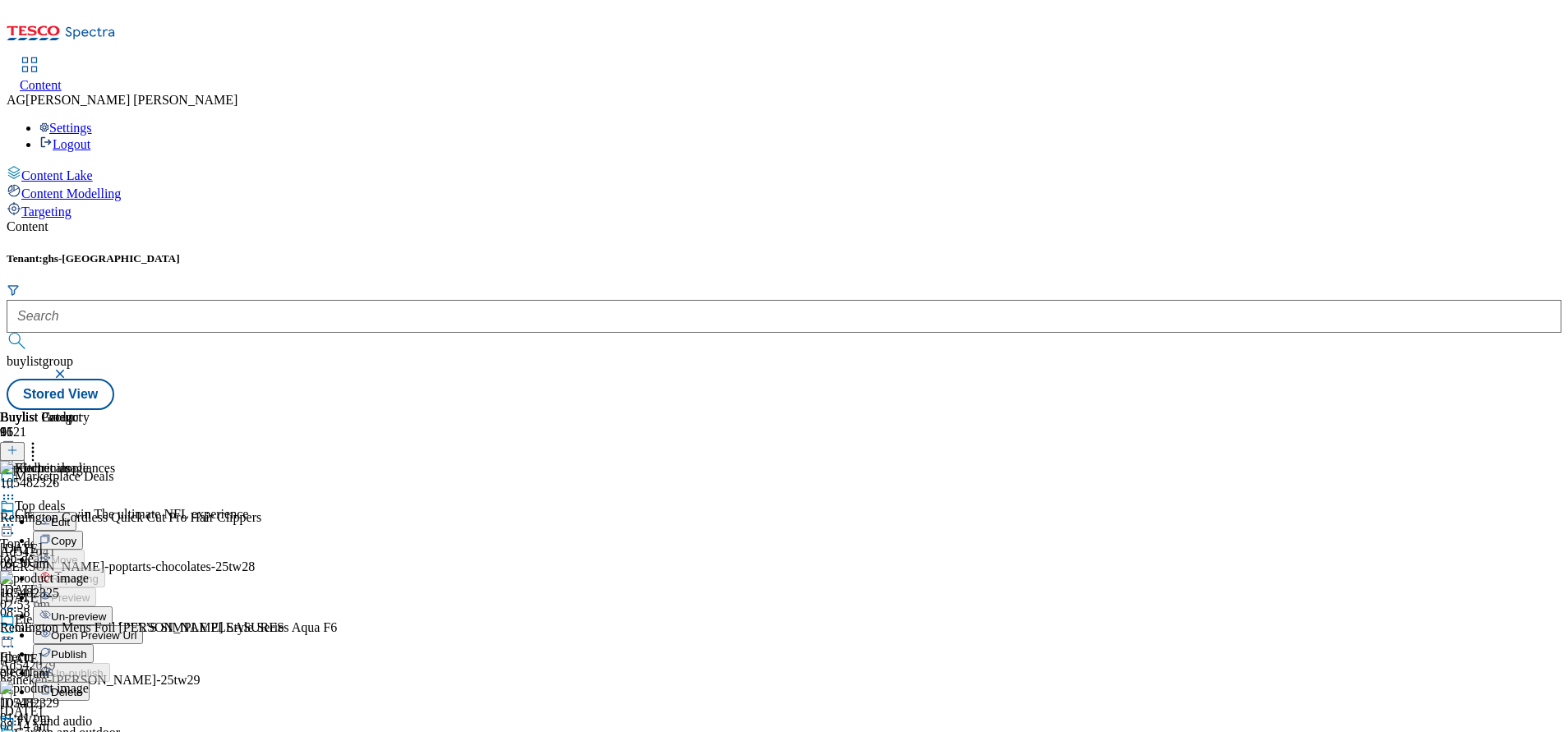
click at [106, 610] on span "Un-preview" at bounding box center [79, 616] width 55 height 13
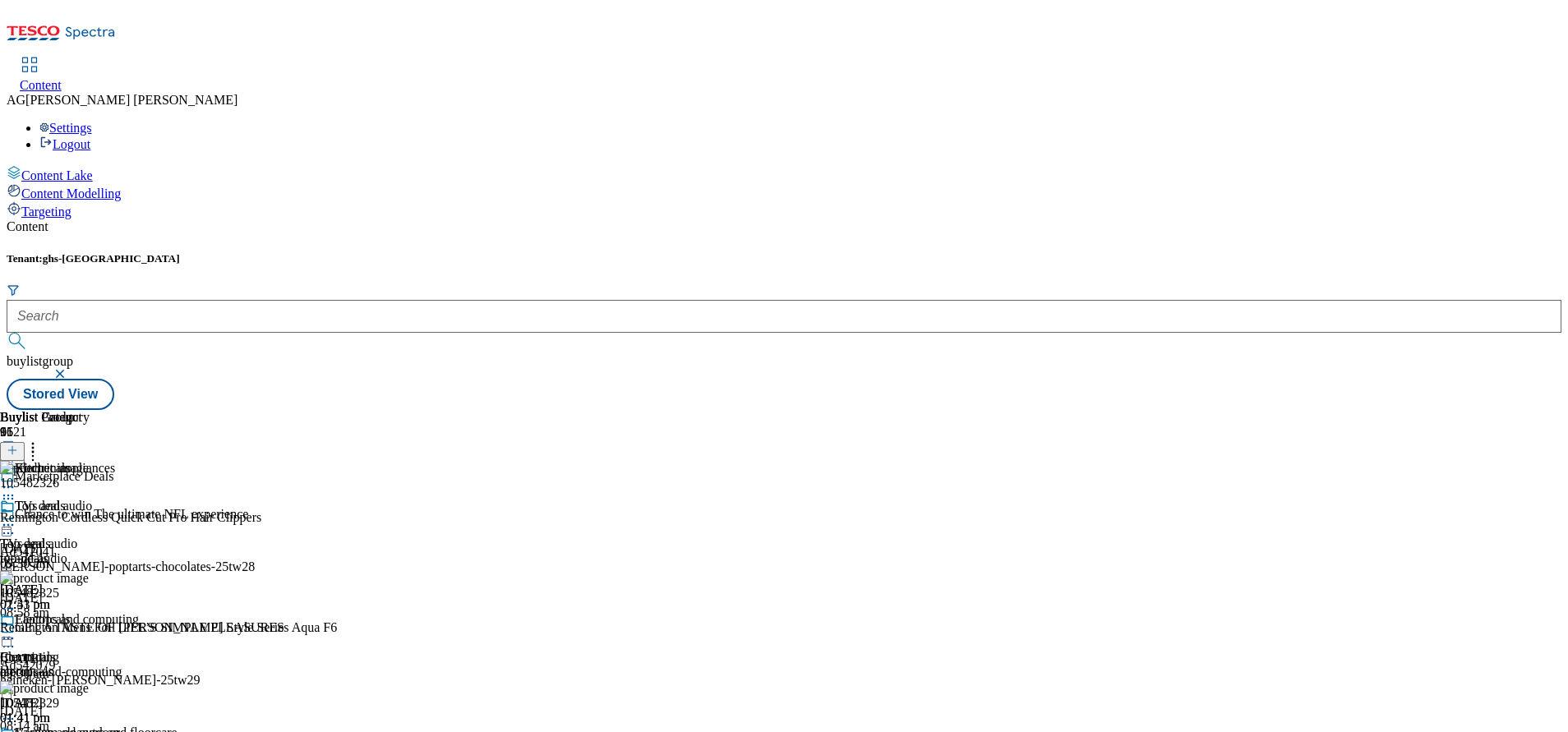
click at [178, 479] on div at bounding box center [88, 489] width 178 height 20
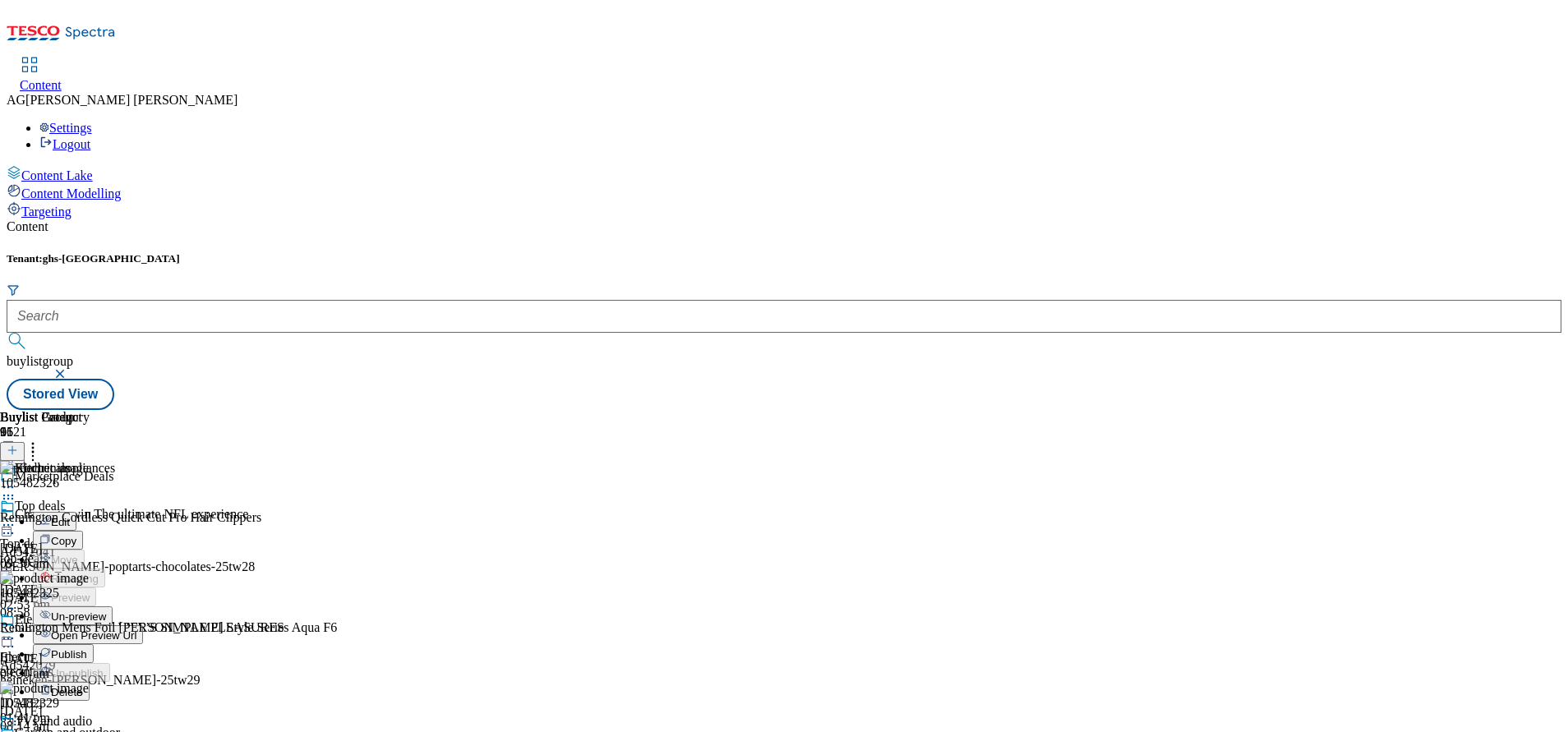
click at [70, 516] on span "Edit" at bounding box center [60, 522] width 19 height 13
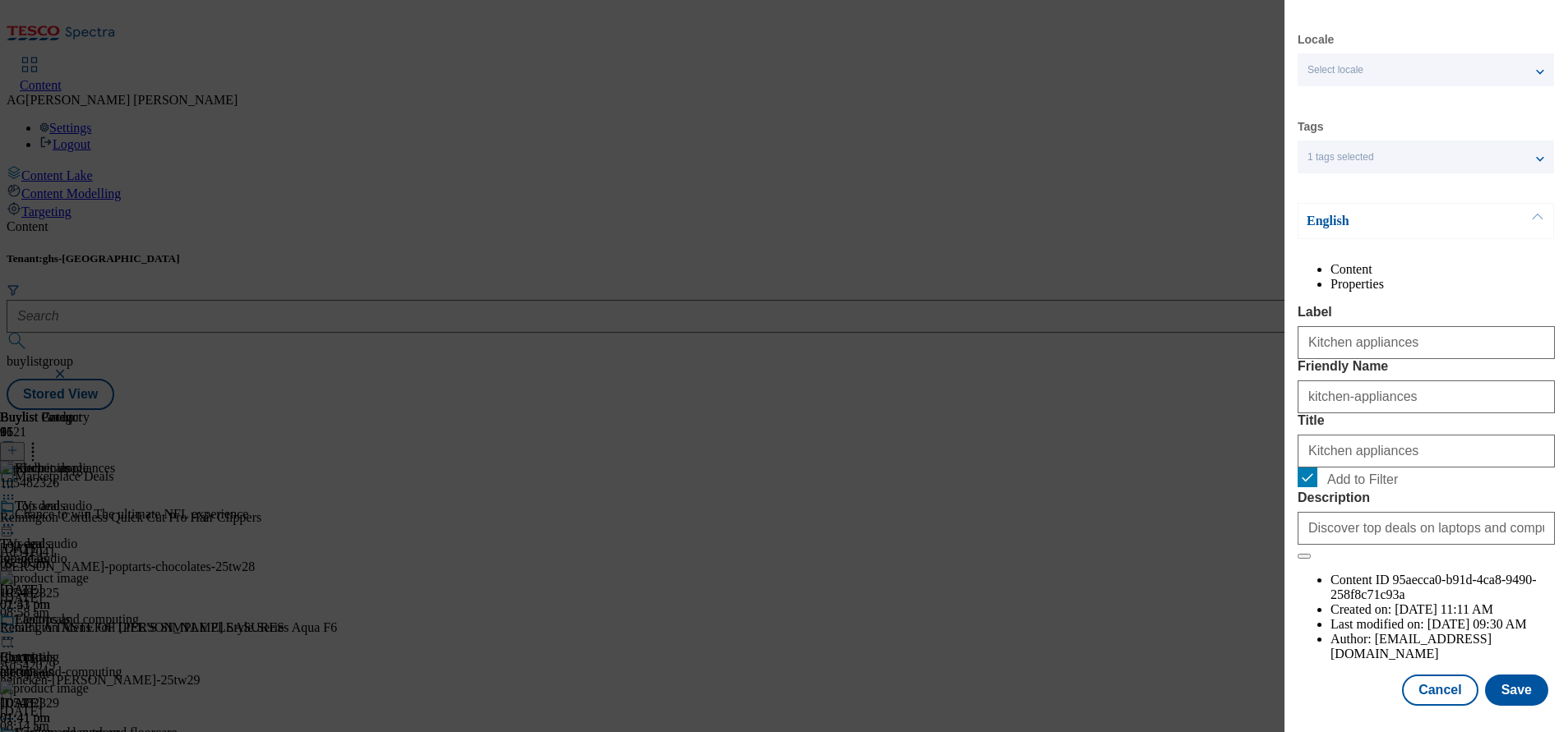
scroll to position [95, 0]
click at [1484, 675] on button "Save" at bounding box center [1516, 691] width 63 height 31
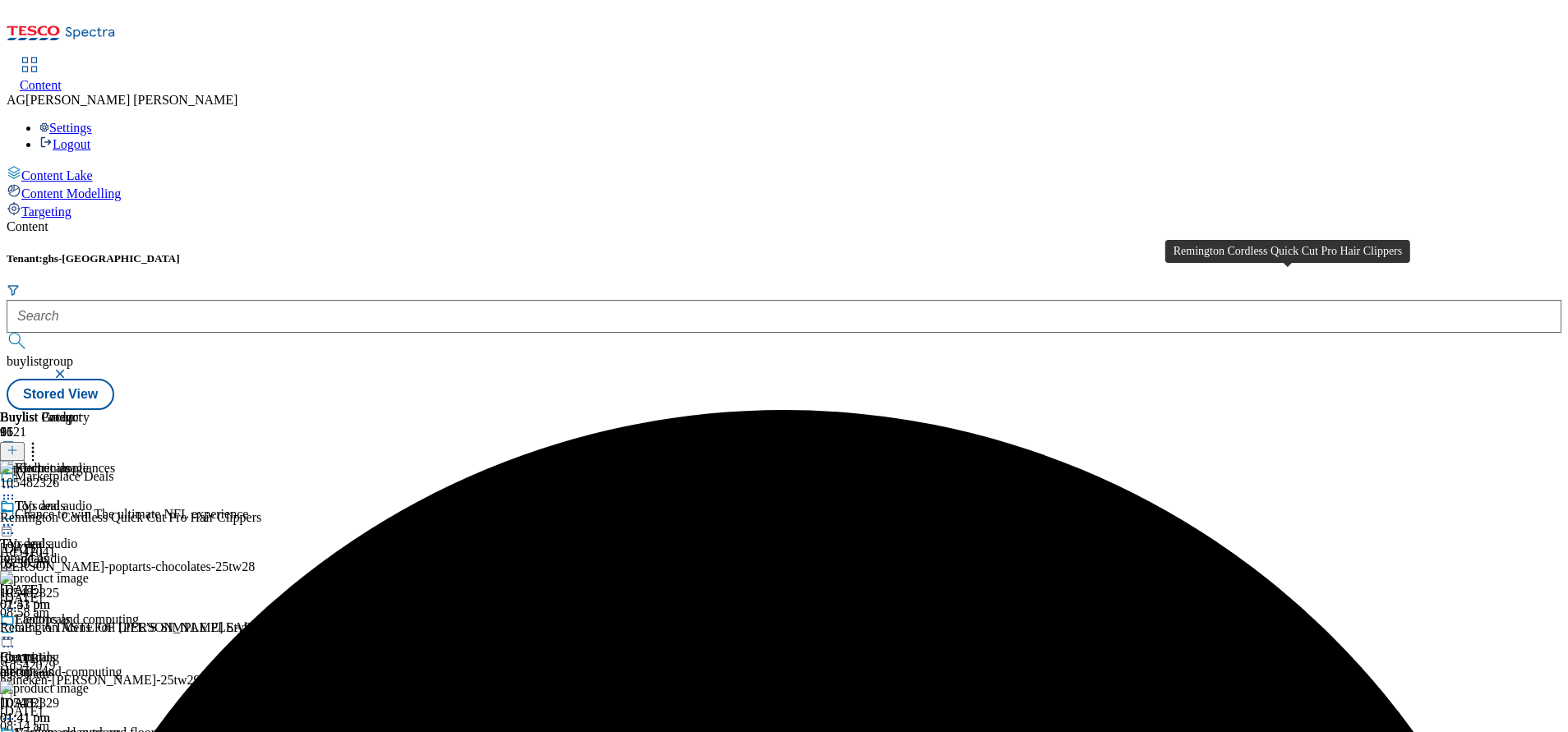
scroll to position [0, 0]
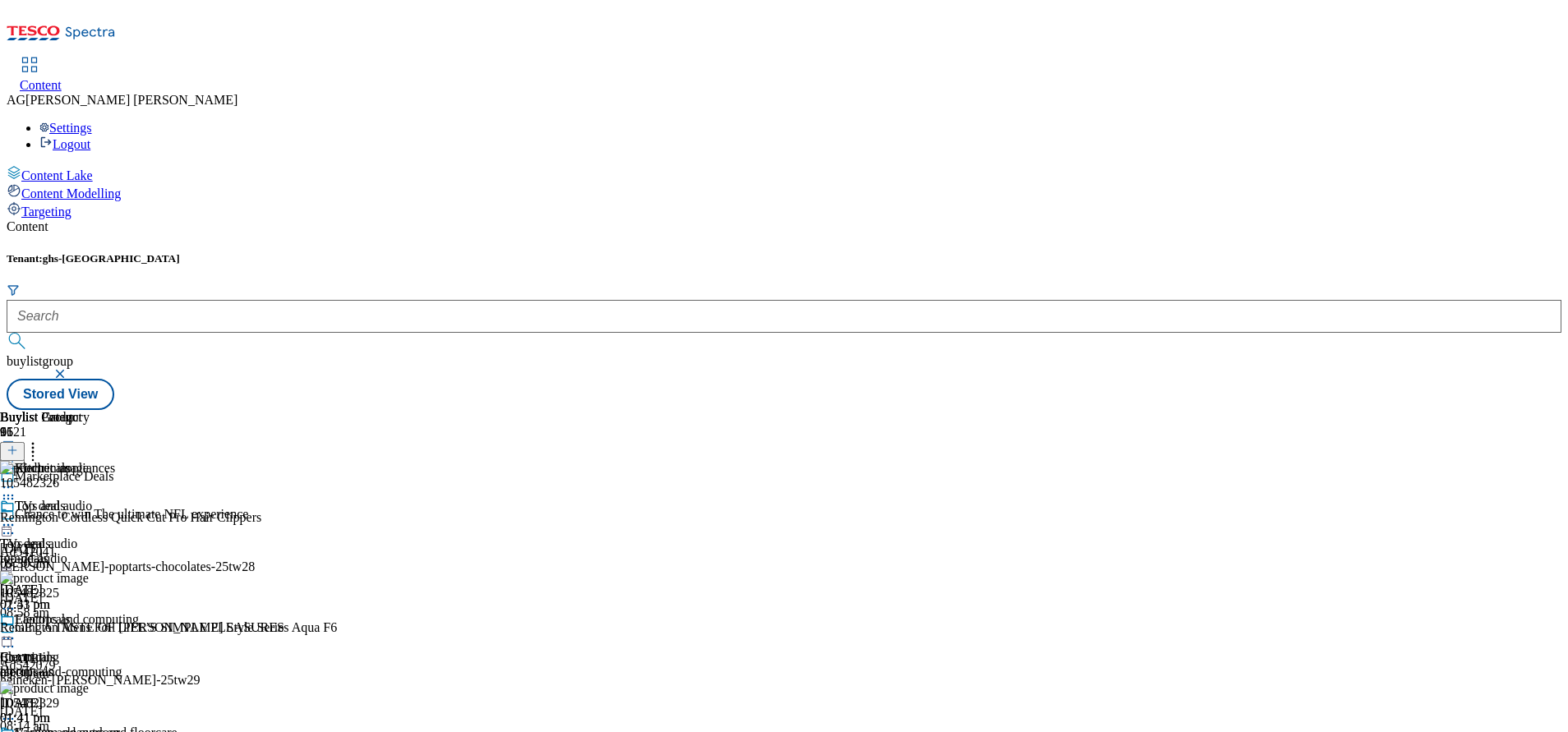
click at [17, 450] on line at bounding box center [12, 450] width 8 height 0
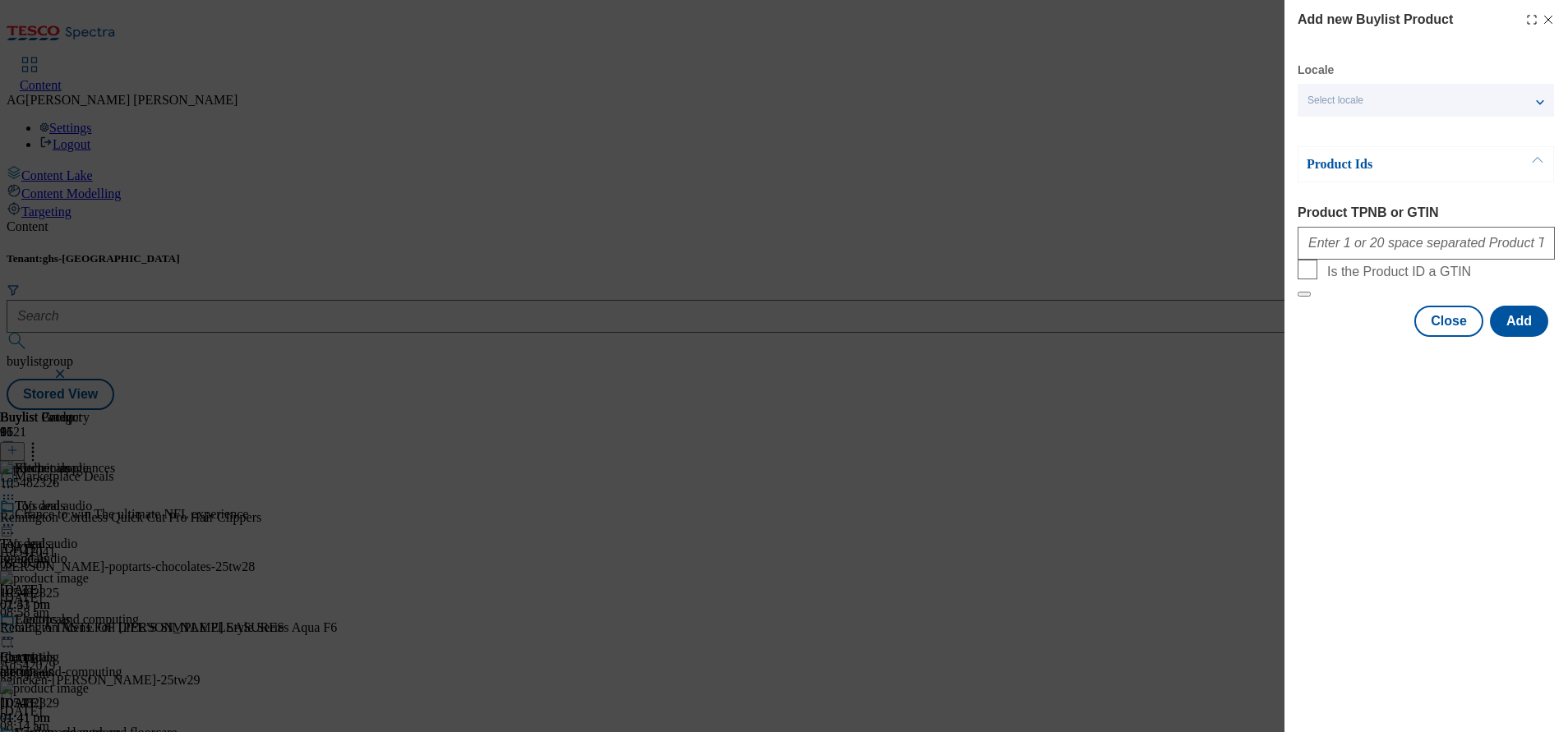
click at [1546, 13] on div "Add new Buylist Product" at bounding box center [1427, 20] width 257 height 20
click at [1556, 8] on div "Add new Buylist Product Locale Select locale English Welsh Product Ids Product …" at bounding box center [1426, 170] width 284 height 340
click at [1550, 16] on icon "Modal" at bounding box center [1547, 19] width 13 height 13
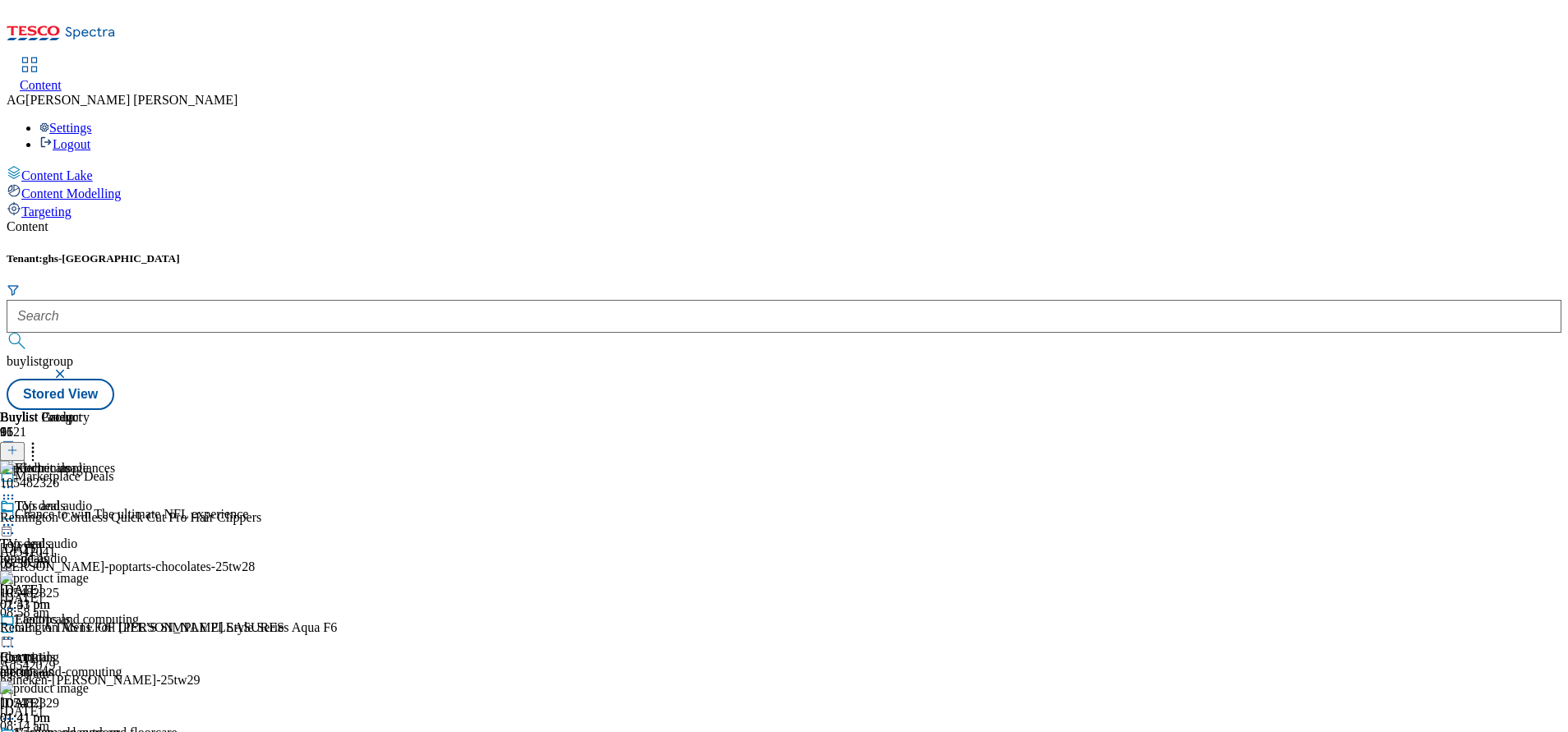
click at [41, 439] on icon at bounding box center [32, 447] width 17 height 17
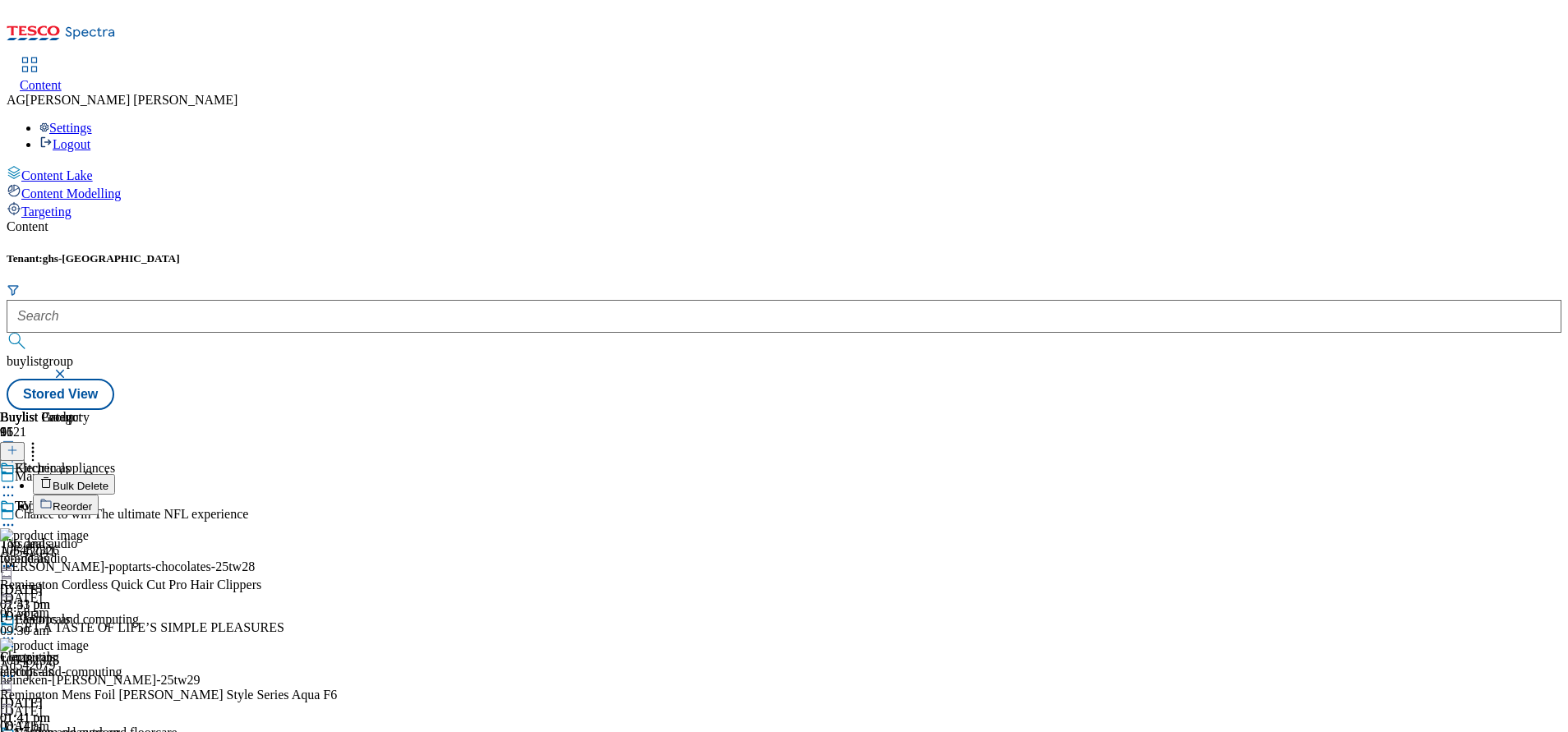
click at [115, 475] on button "Bulk Delete" at bounding box center [74, 484] width 83 height 21
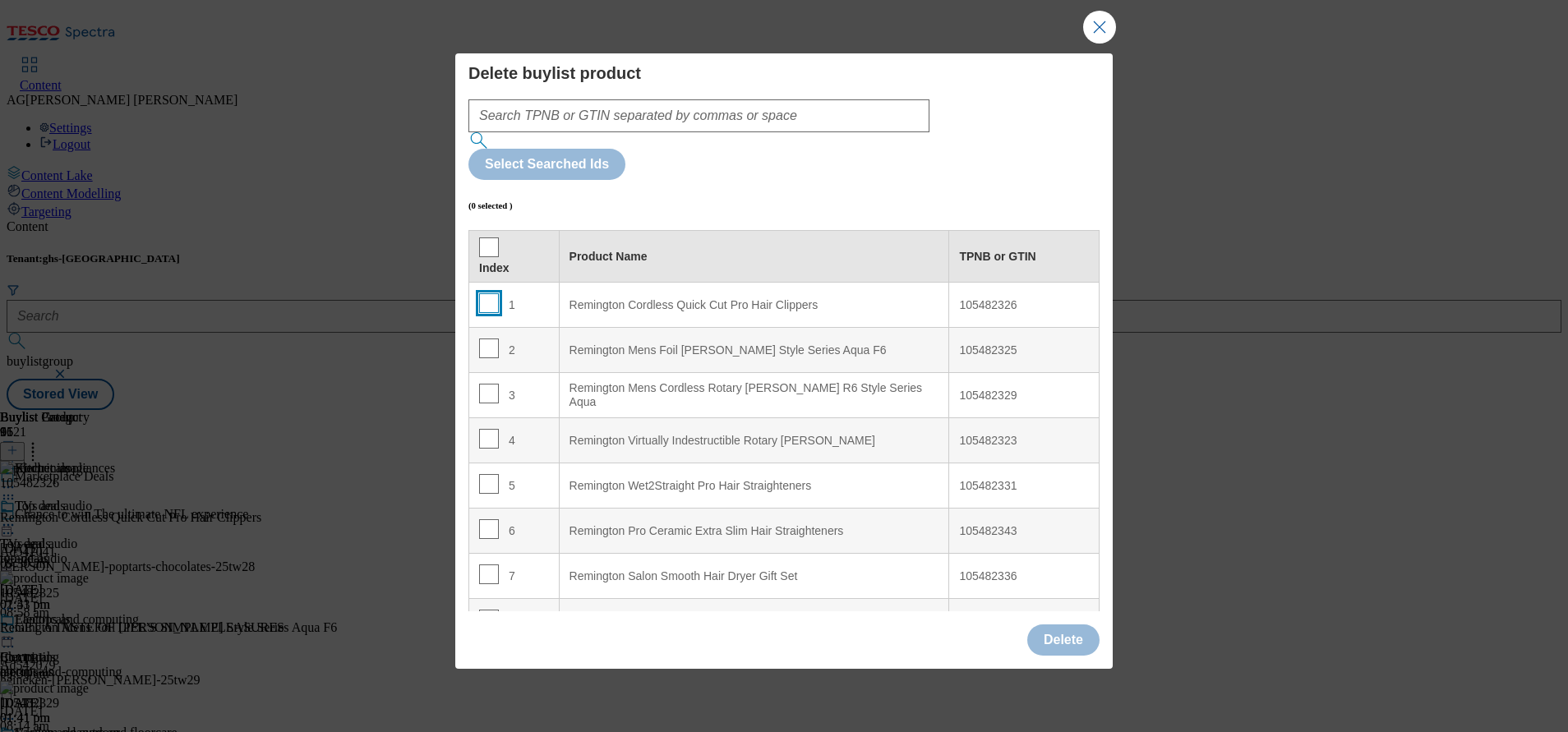
click at [486, 294] on input "Modal" at bounding box center [489, 304] width 20 height 20
checkbox input "true"
click at [1050, 625] on button "Delete" at bounding box center [1063, 641] width 73 height 31
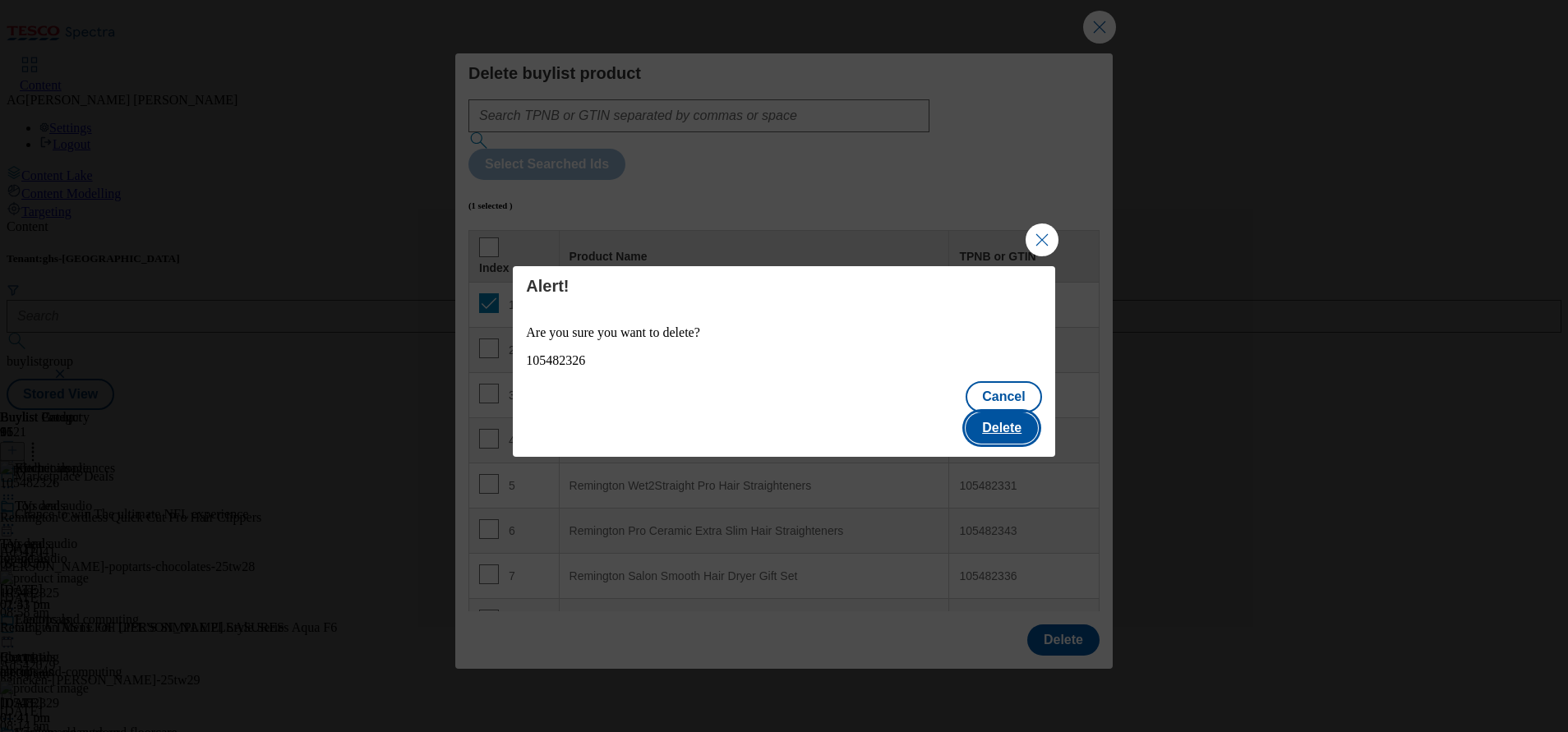
click at [999, 413] on button "Delete" at bounding box center [1002, 428] width 73 height 31
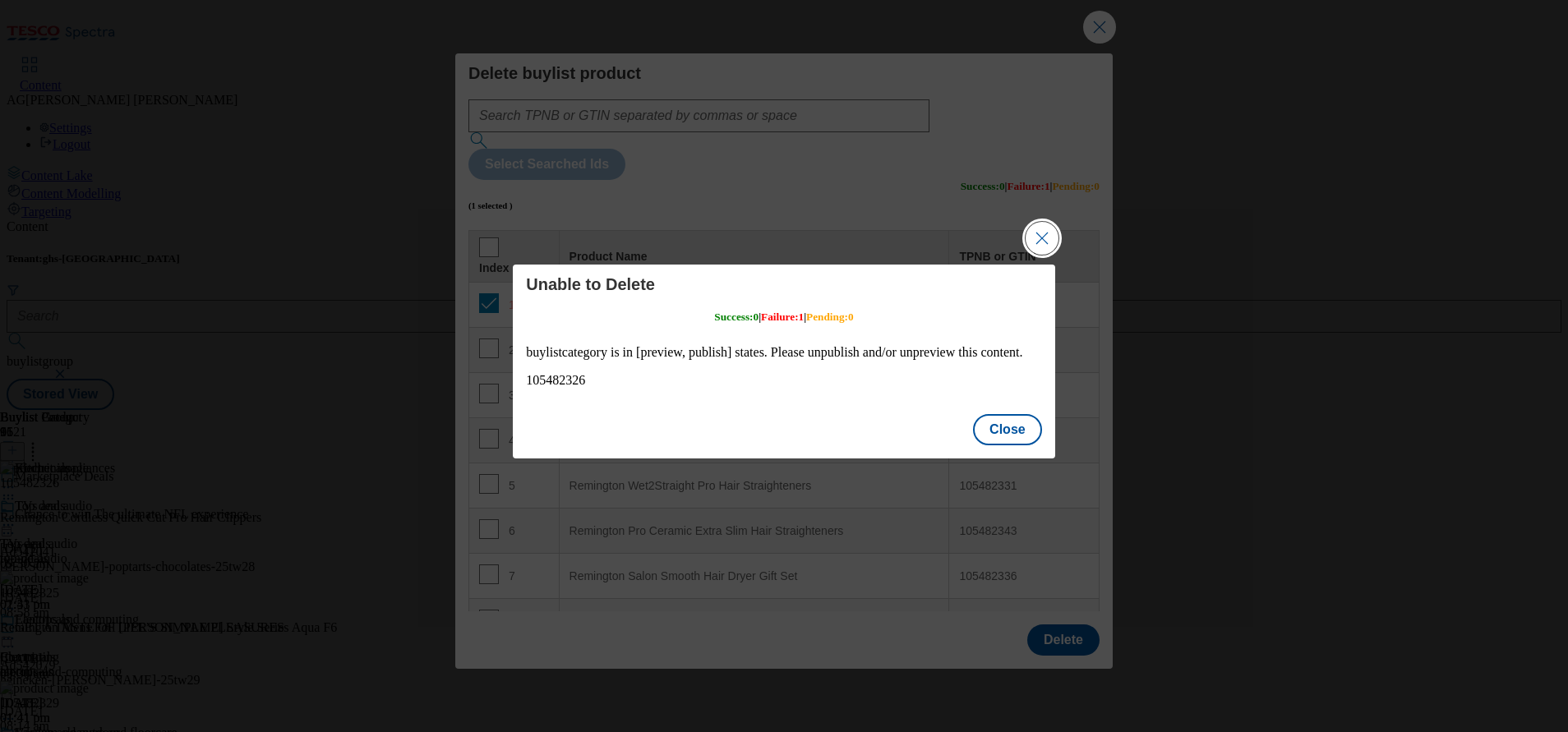
click at [1036, 238] on button "Close Modal" at bounding box center [1041, 238] width 32 height 32
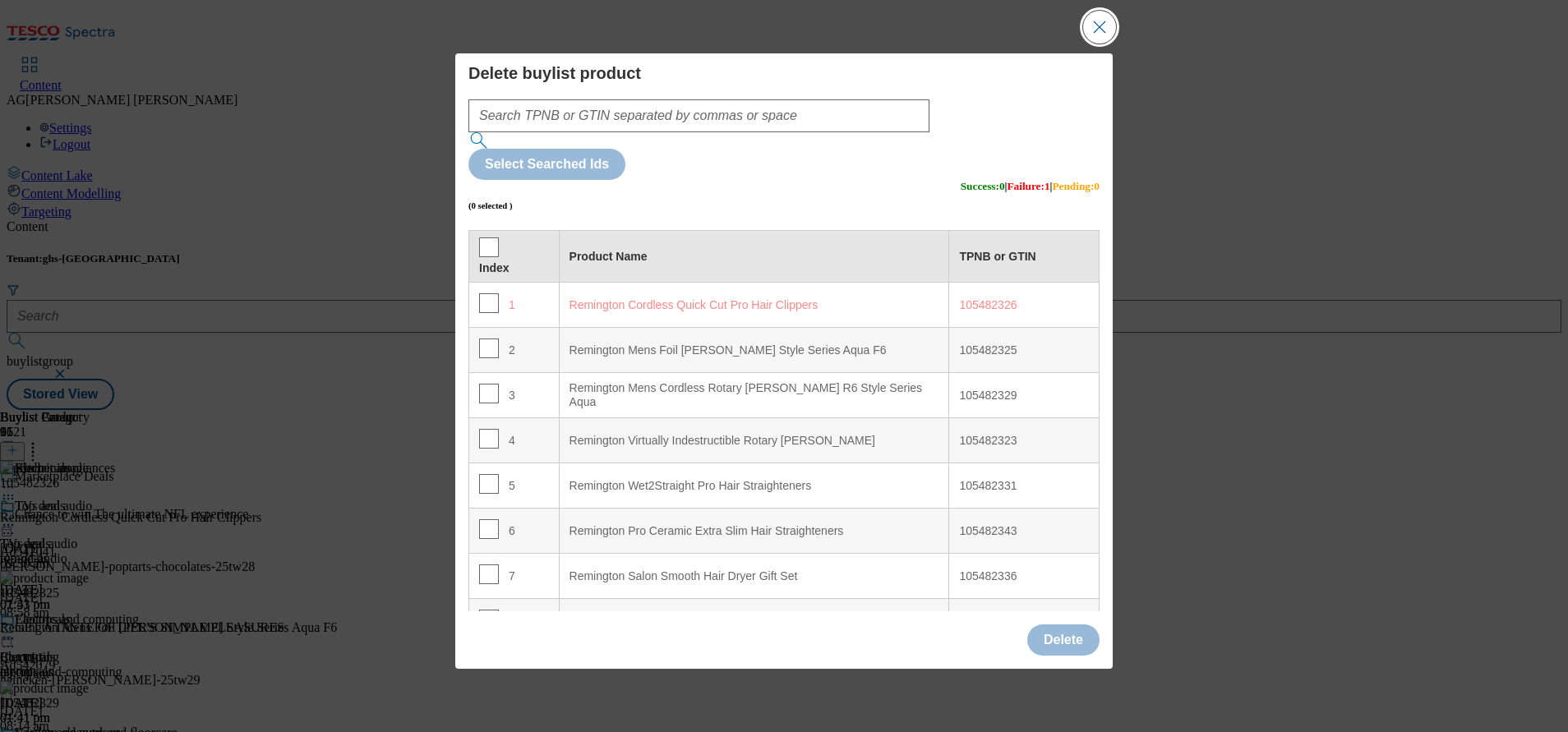
click at [1112, 43] on button "Close Modal" at bounding box center [1098, 27] width 32 height 32
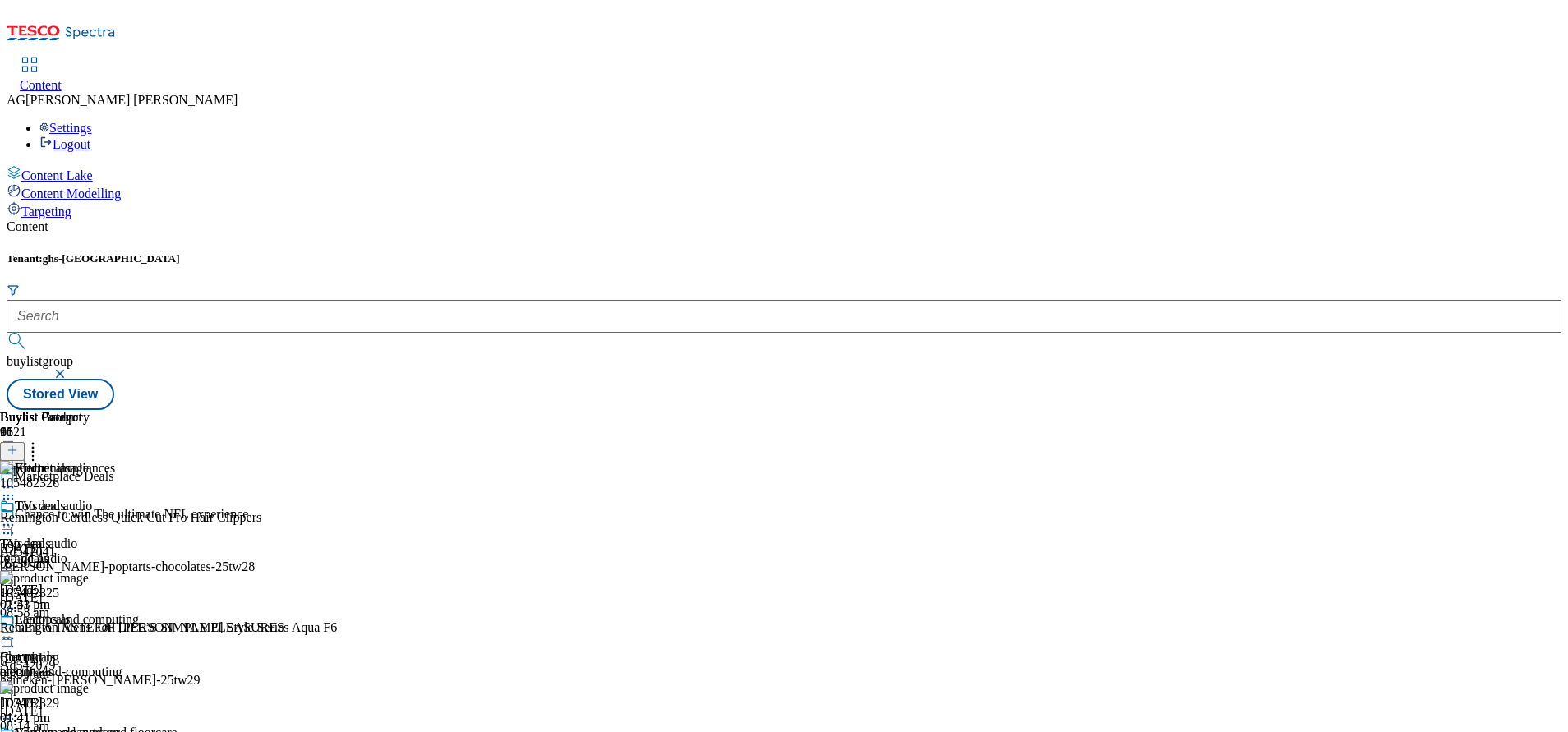
click at [17, 631] on icon at bounding box center [8, 639] width 17 height 17
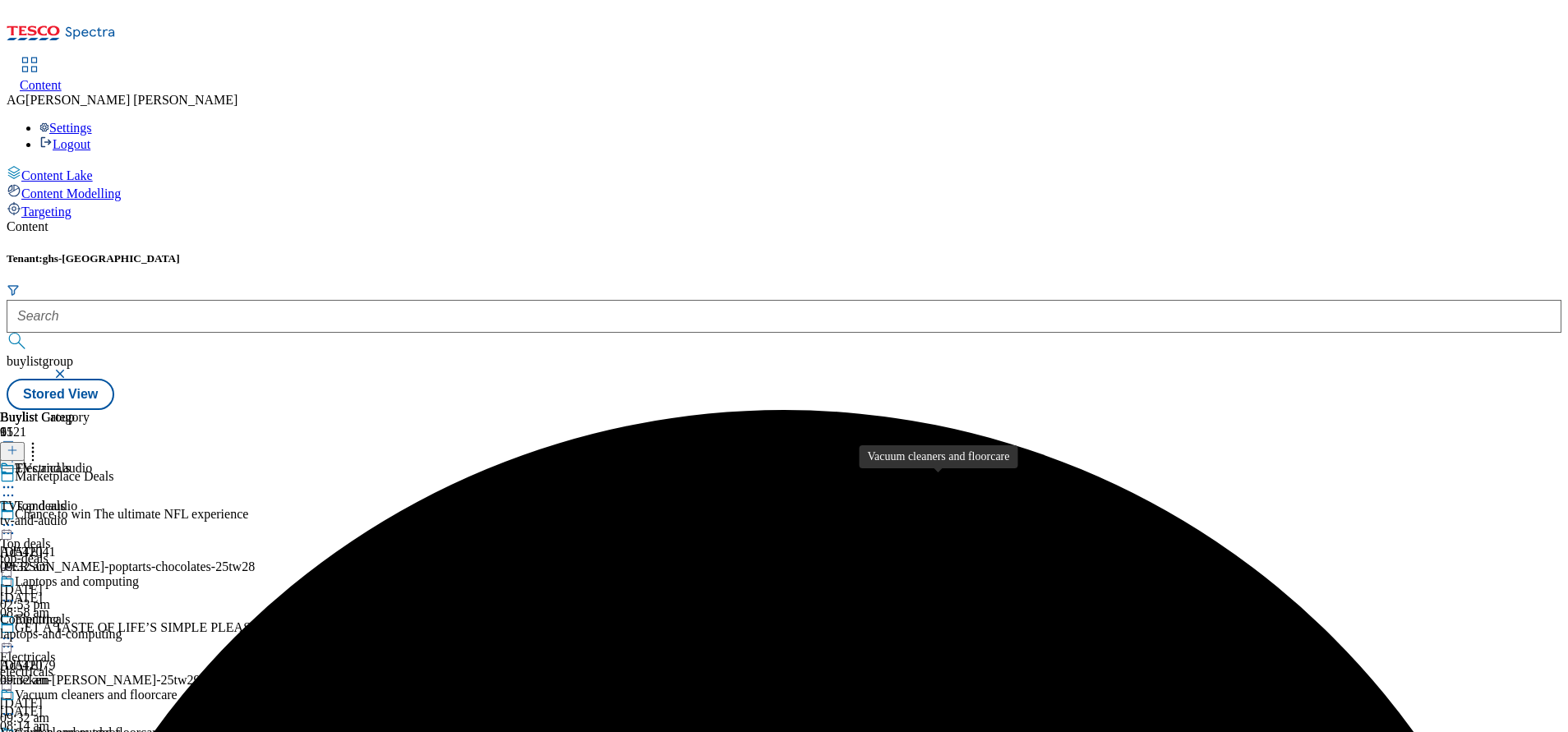
scroll to position [247, 0]
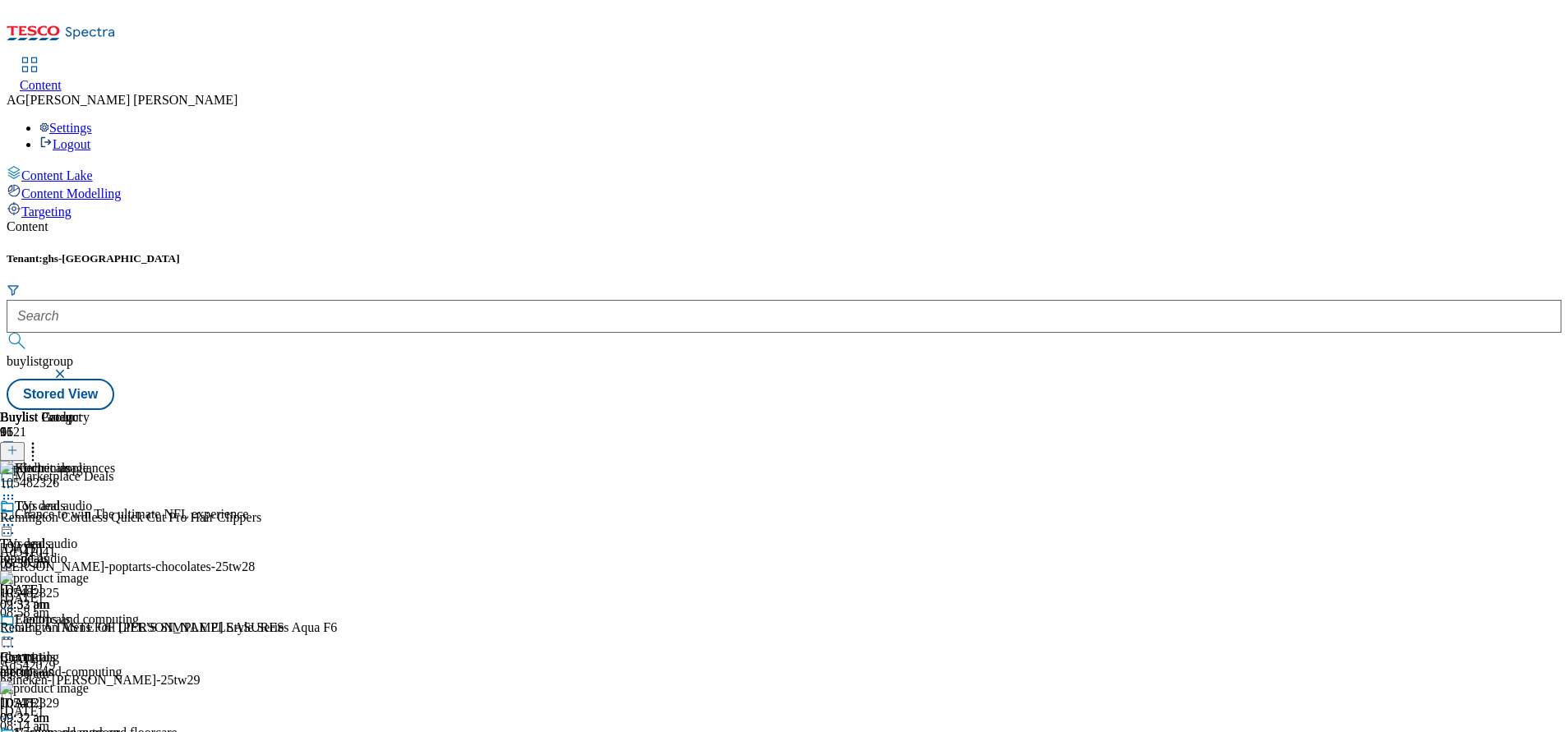
click at [17, 490] on icon at bounding box center [8, 498] width 17 height 17
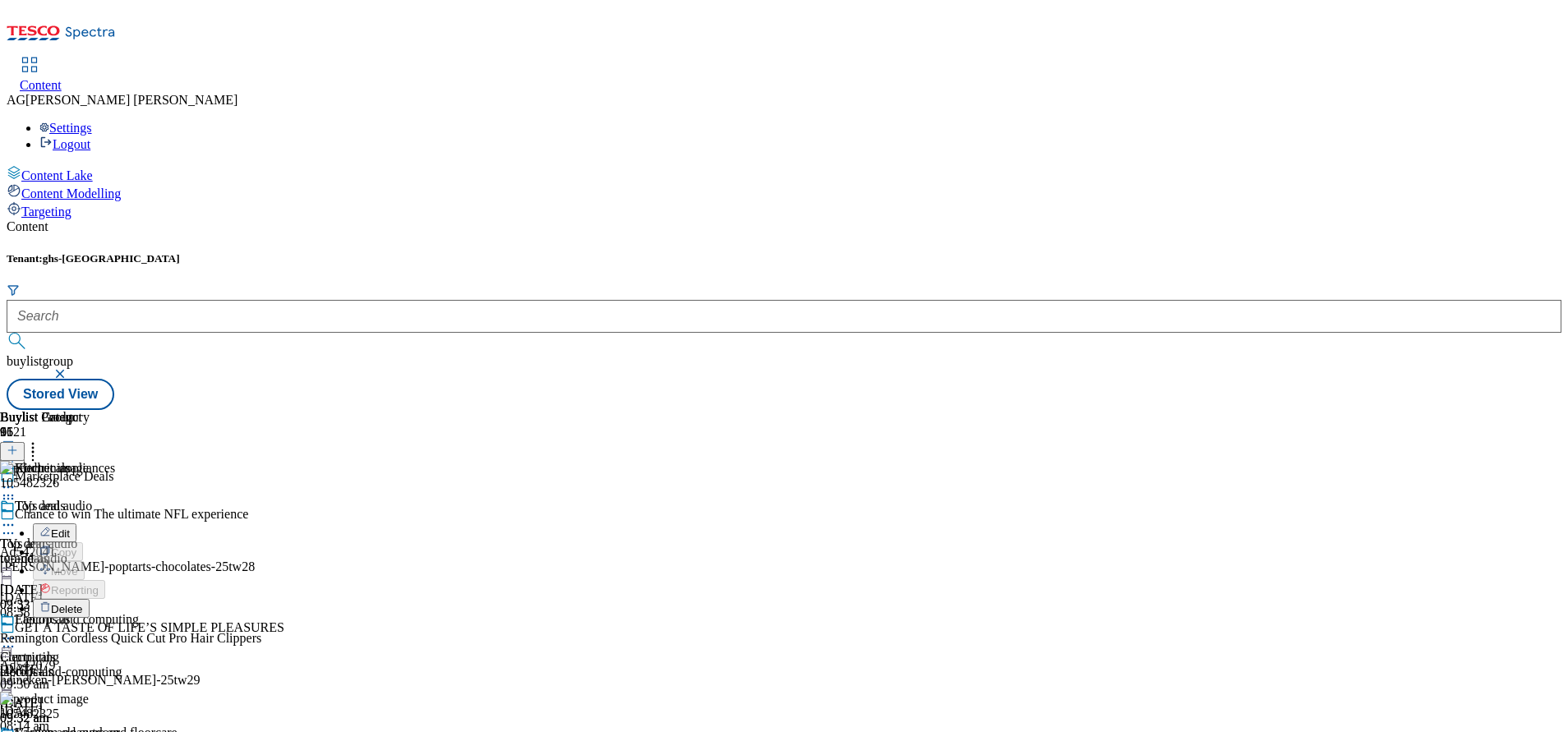
click at [83, 603] on span "Delete" at bounding box center [67, 609] width 32 height 13
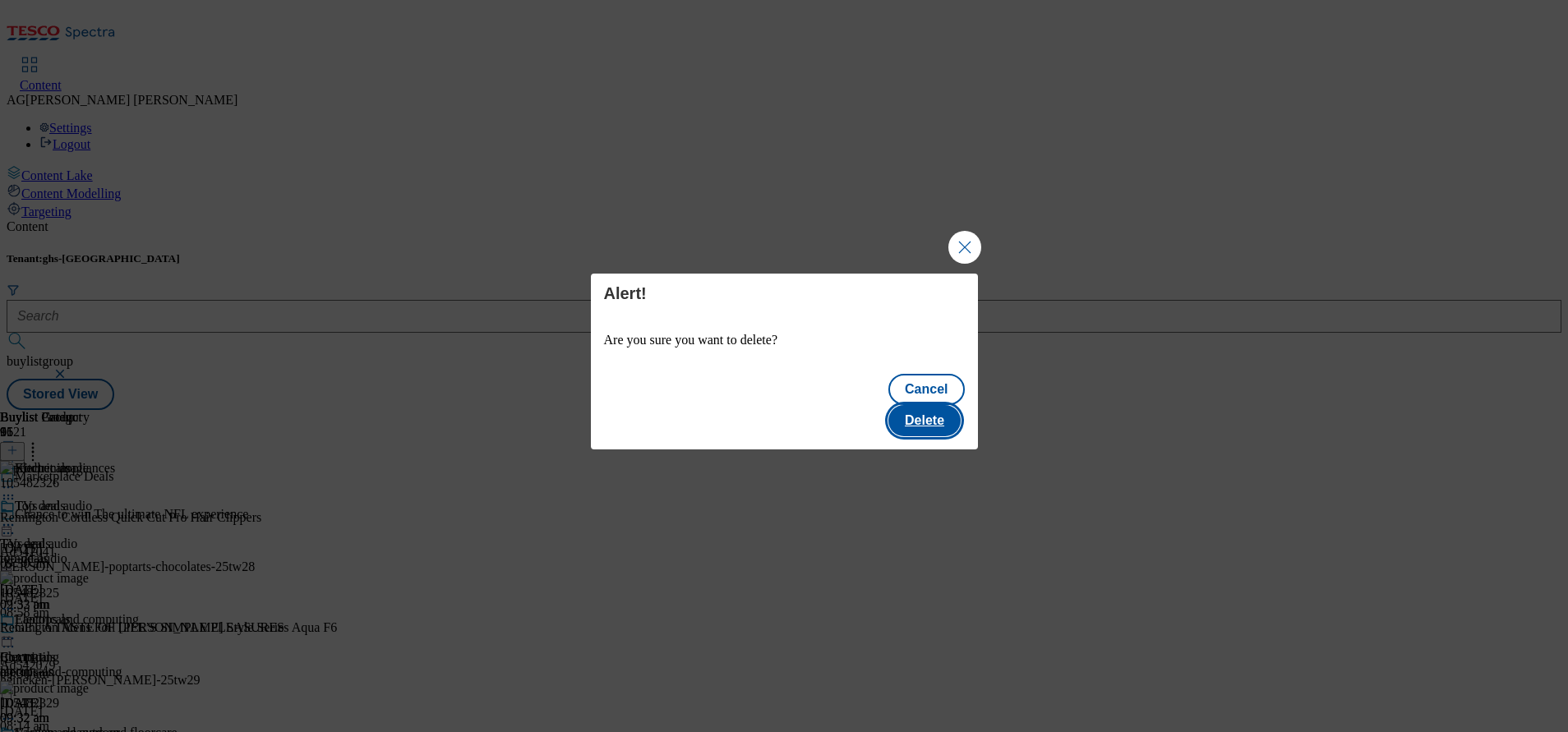
click at [953, 405] on button "Delete" at bounding box center [924, 421] width 73 height 31
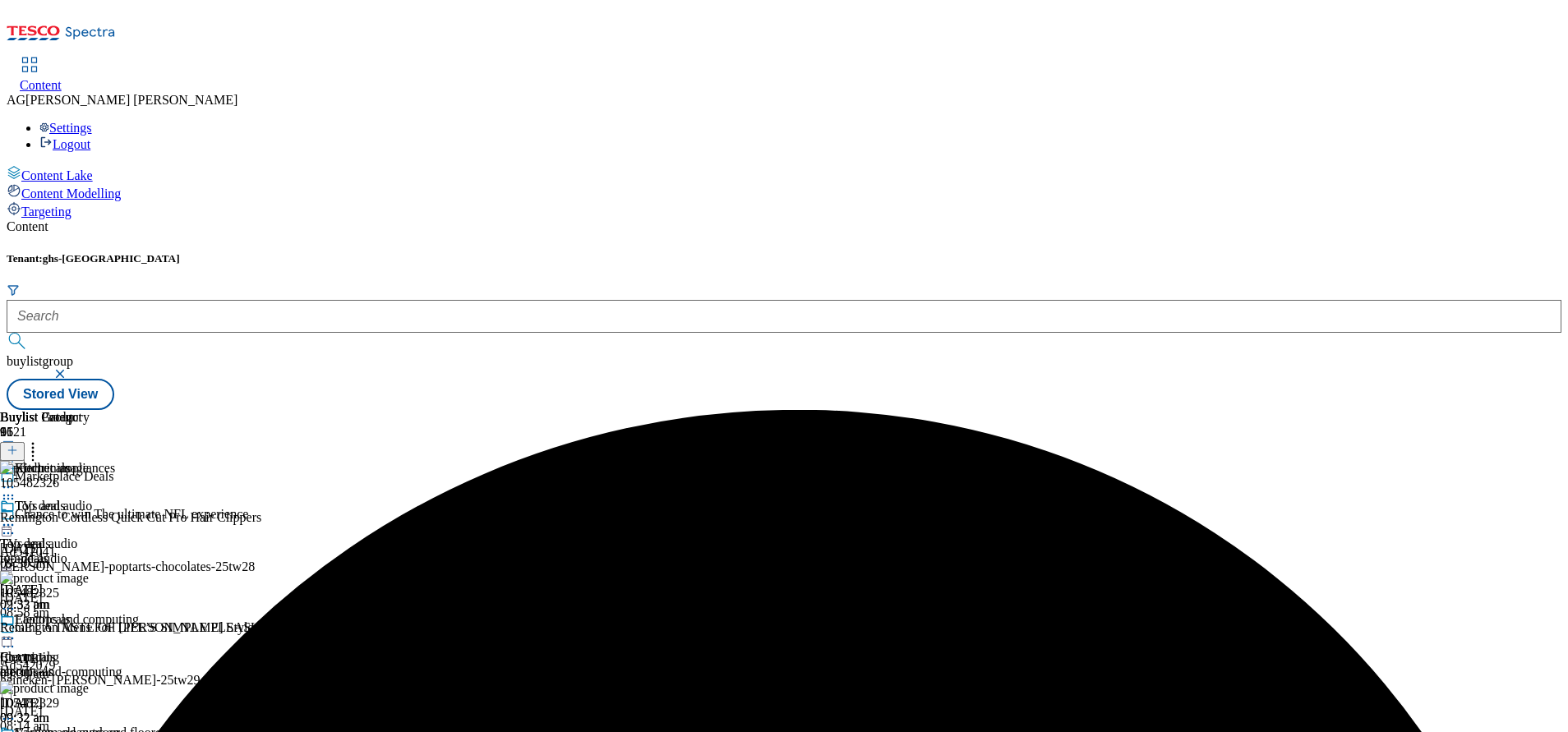
click at [129, 631] on div at bounding box center [64, 641] width 129 height 20
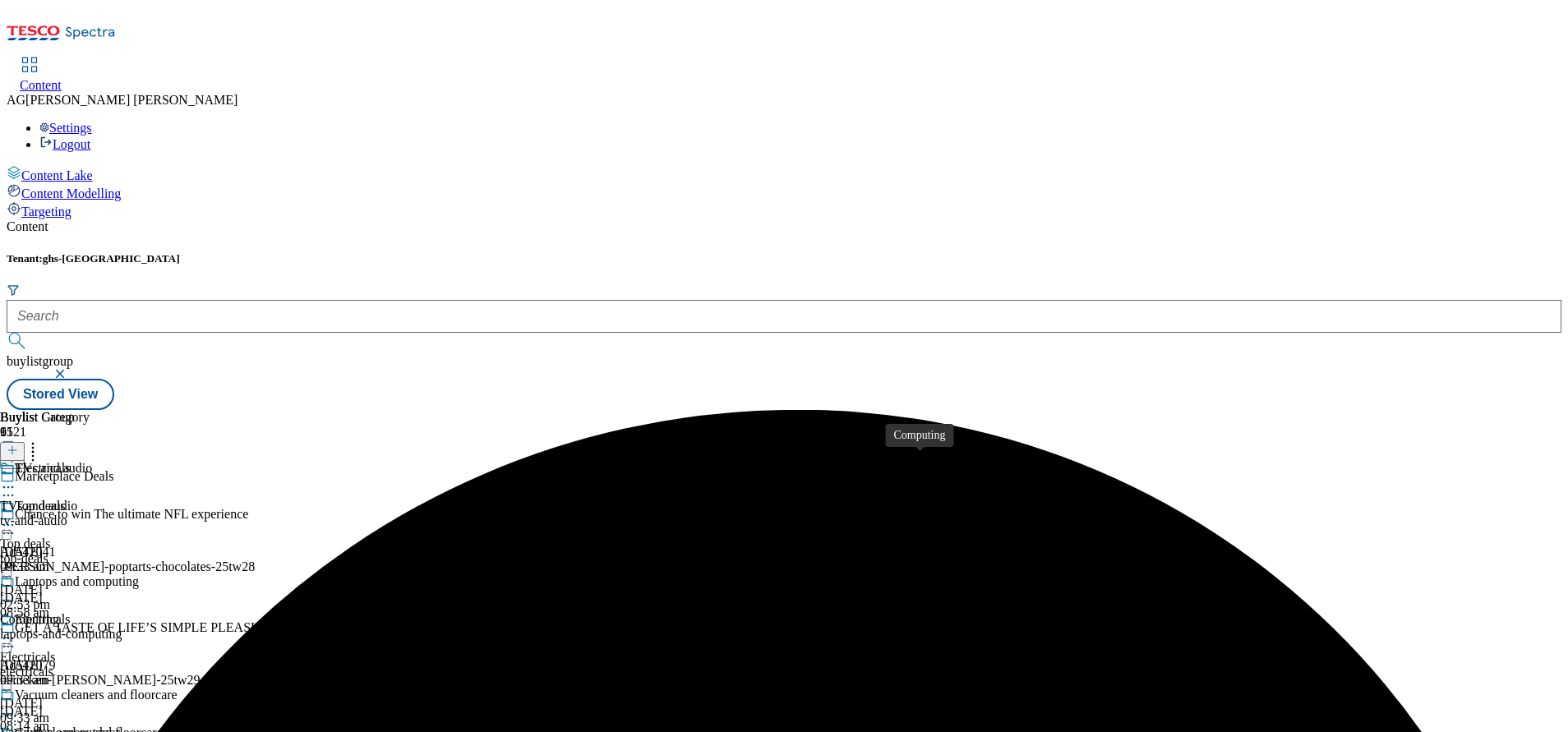
scroll to position [247, 0]
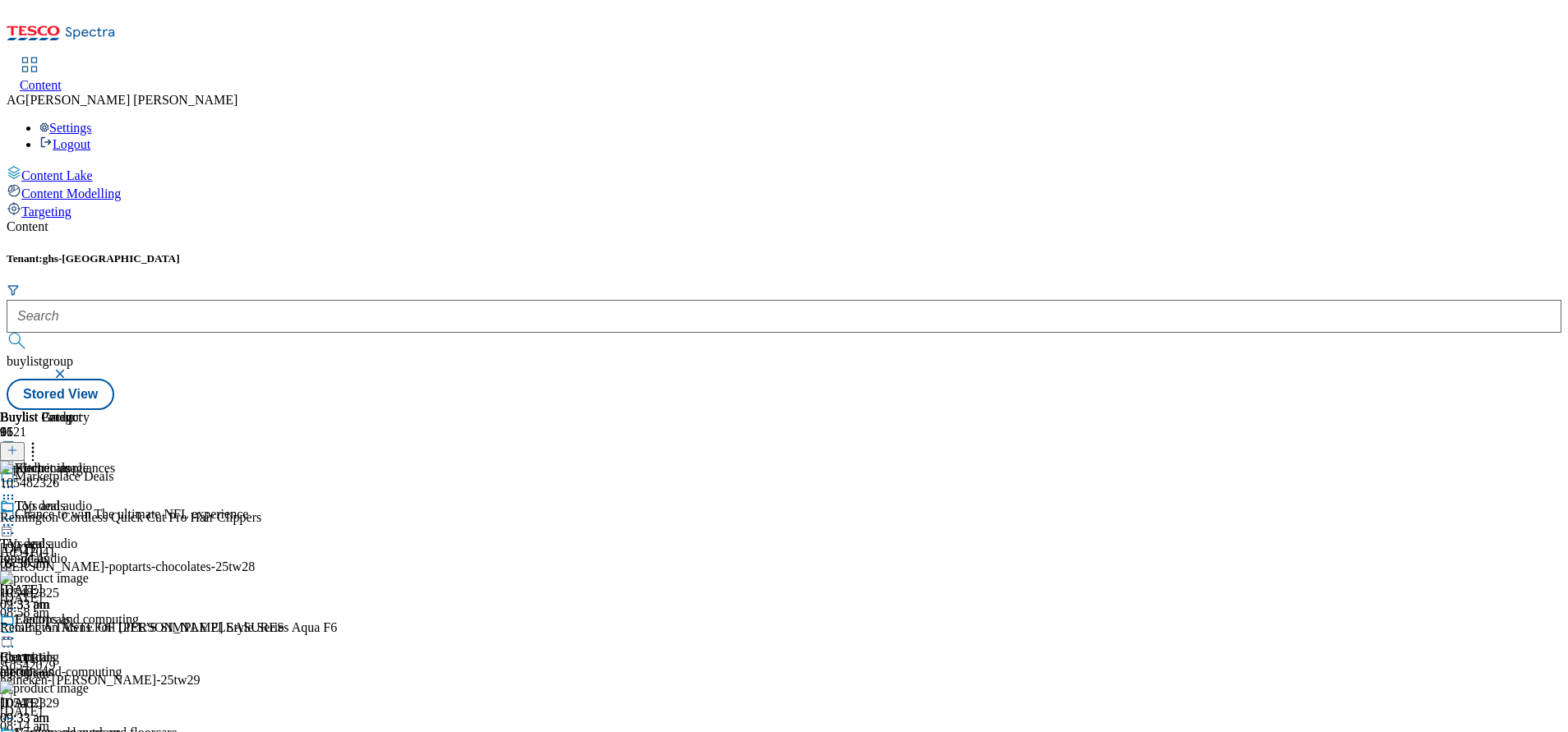
scroll to position [493, 0]
click at [1478, 410] on div "Buylist Group 6121 Marketplace Deals Chance to win The ultimate NFL experience …" at bounding box center [784, 410] width 1554 height 0
click at [17, 490] on icon at bounding box center [8, 498] width 17 height 17
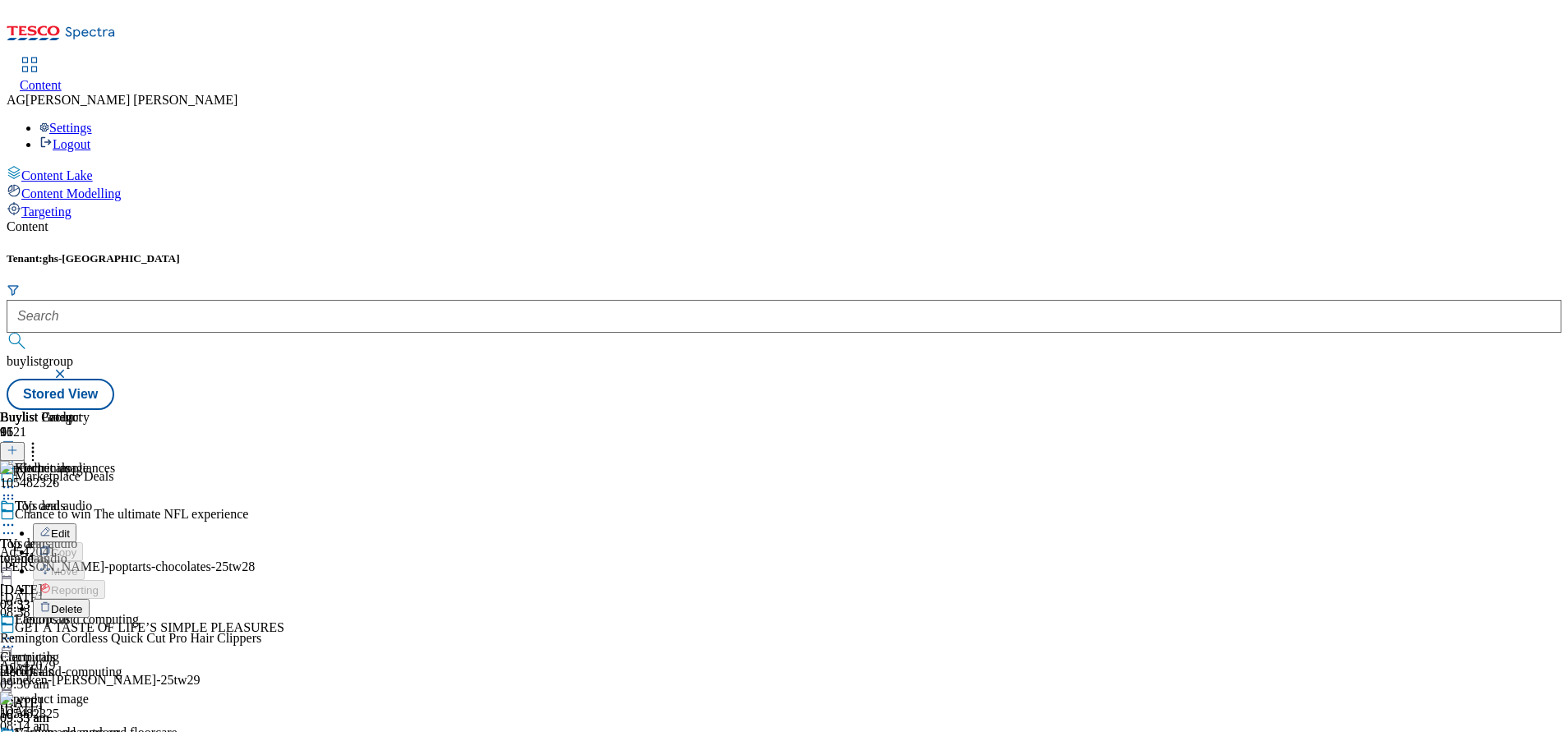
click at [89, 601] on div "Delete" at bounding box center [61, 608] width 57 height 14
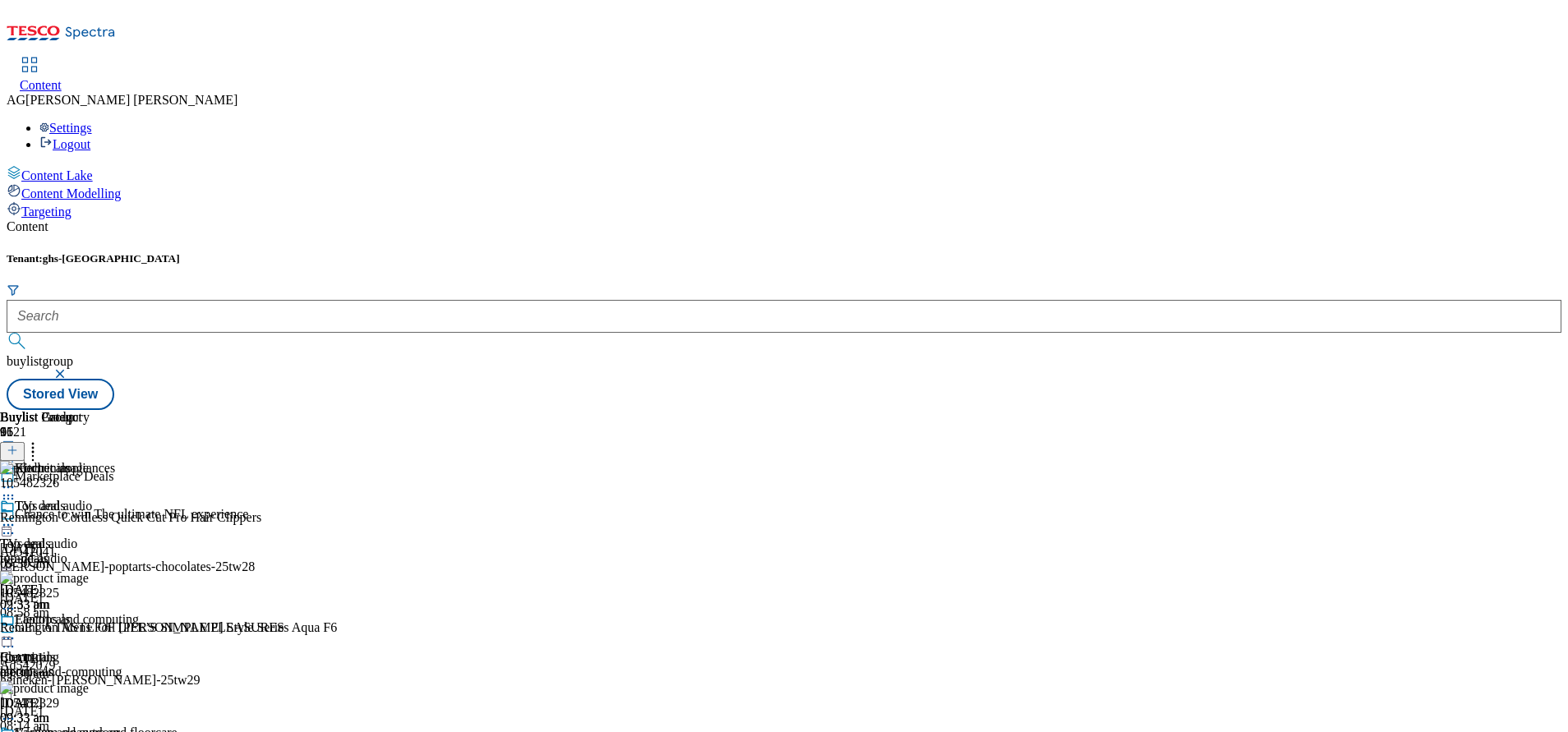
click at [17, 490] on icon at bounding box center [8, 498] width 17 height 17
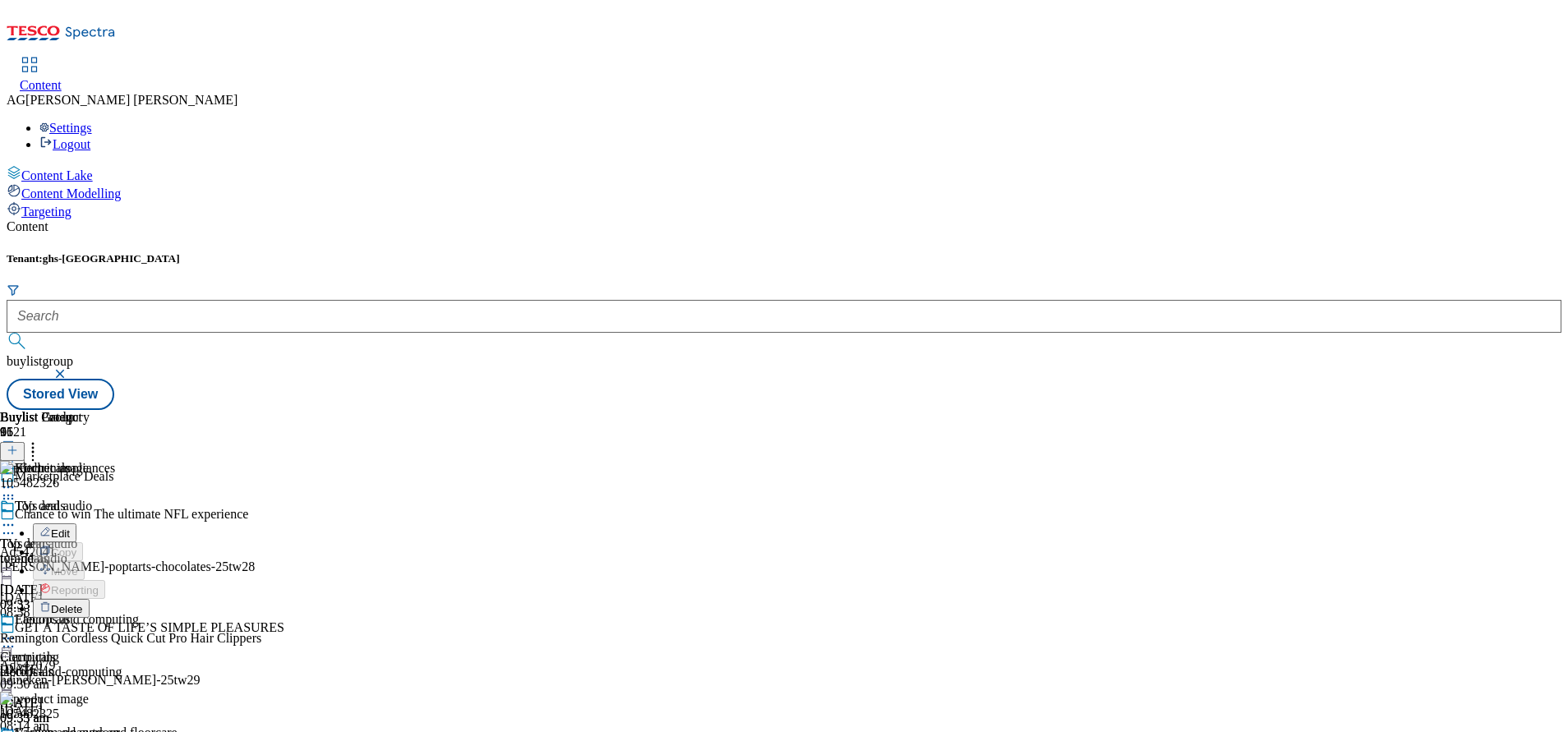
click at [83, 603] on span "Delete" at bounding box center [67, 609] width 32 height 13
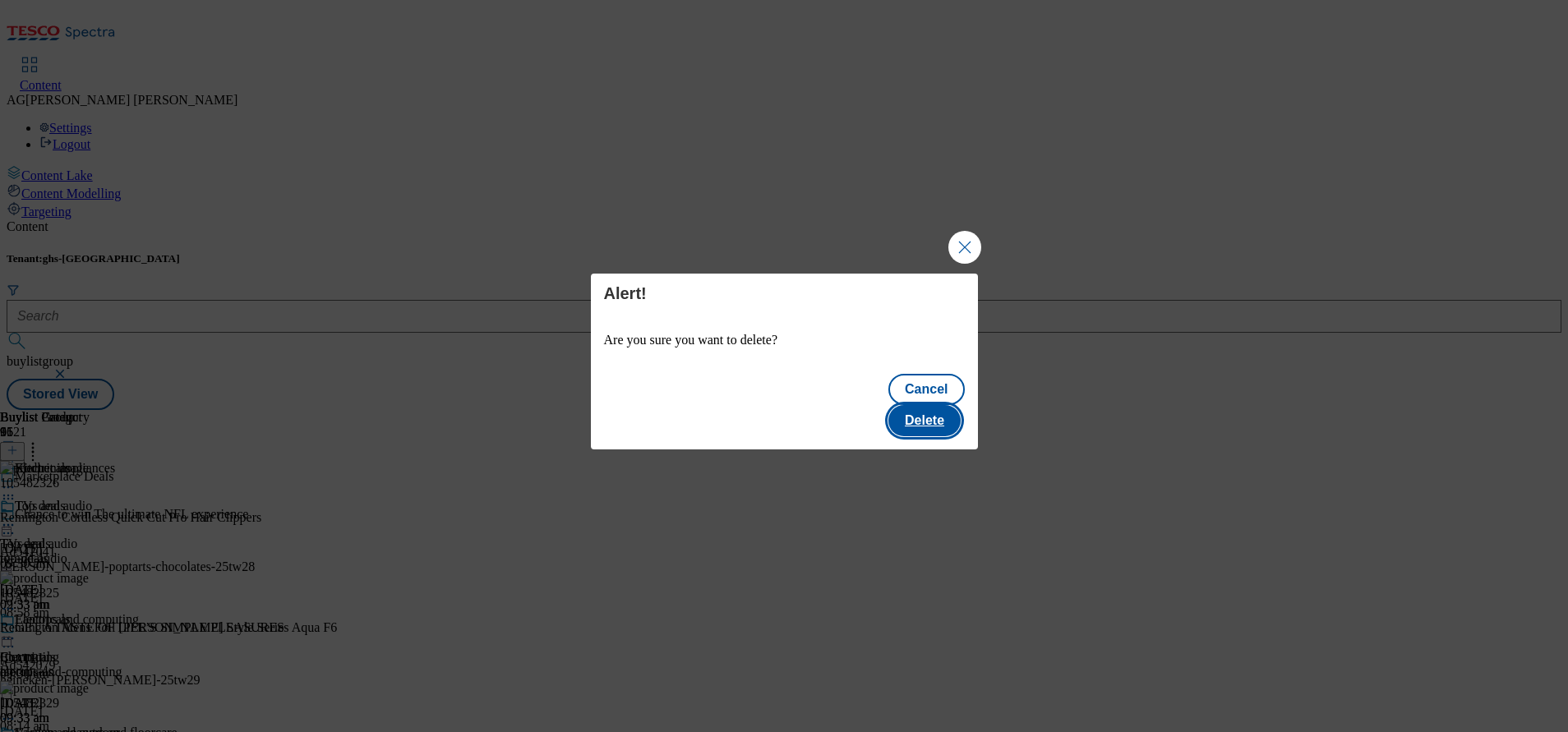
click at [950, 405] on button "Delete" at bounding box center [924, 421] width 73 height 31
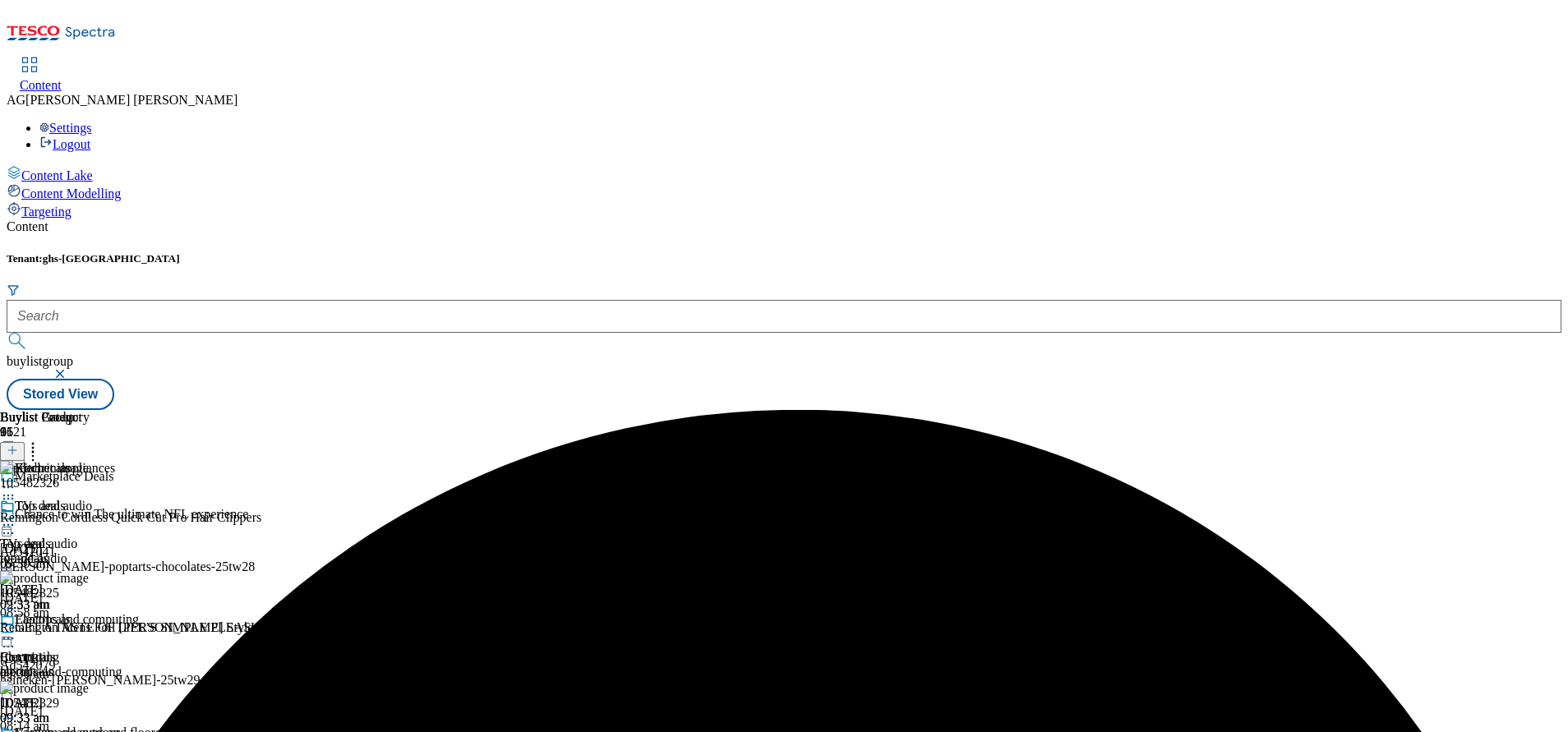
click at [17, 631] on icon at bounding box center [8, 639] width 17 height 17
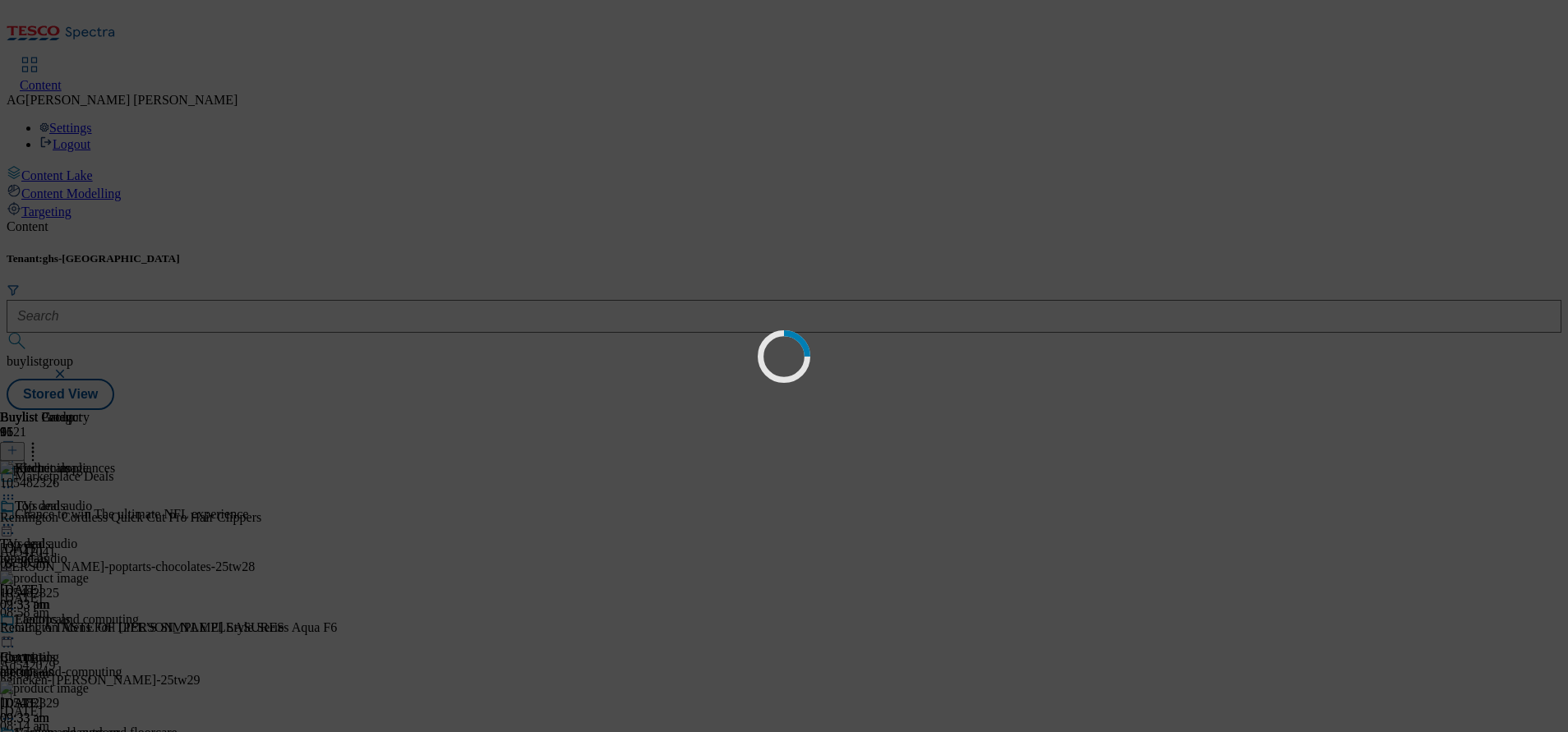
scroll to position [0, 0]
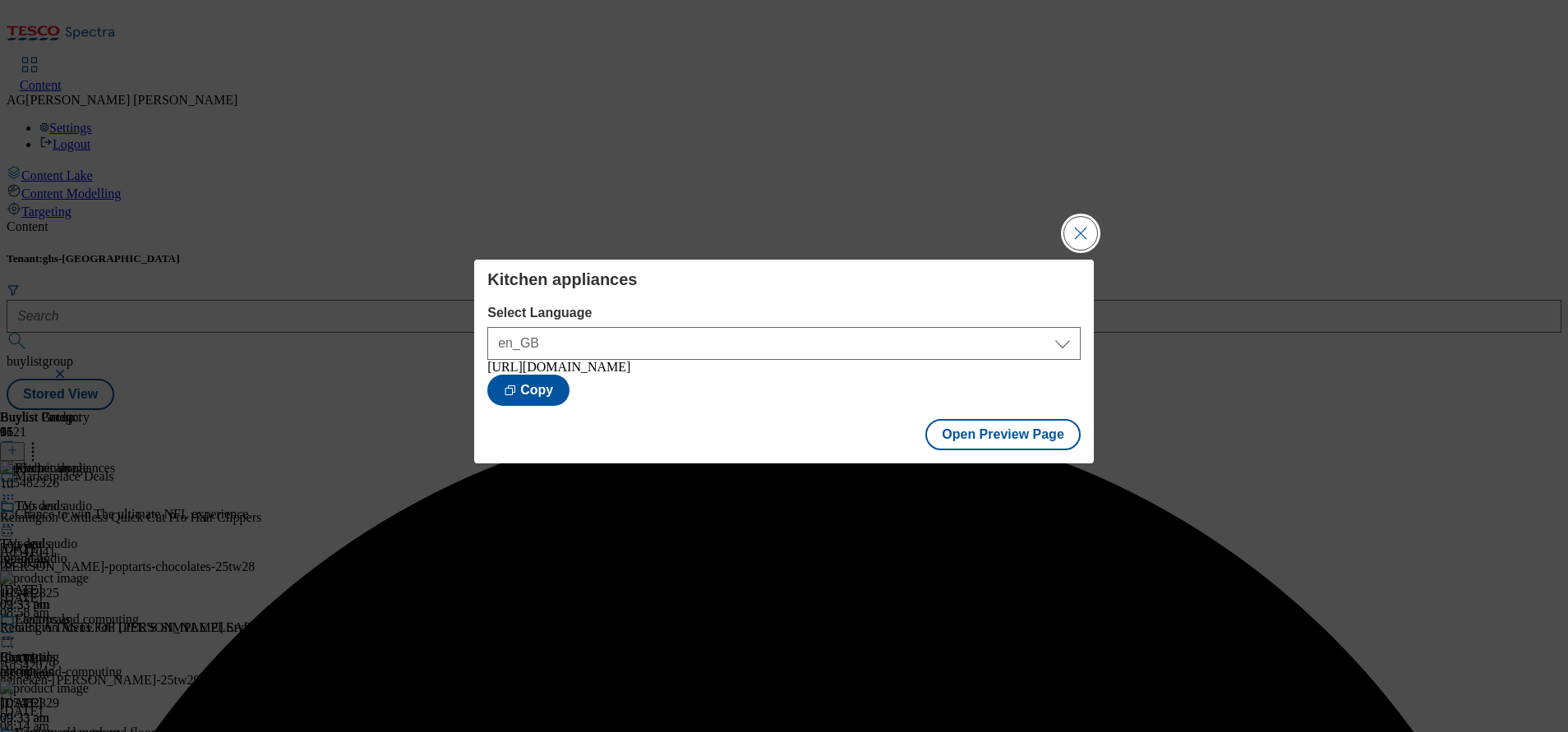
click at [1069, 217] on button "Close Modal" at bounding box center [1080, 233] width 32 height 32
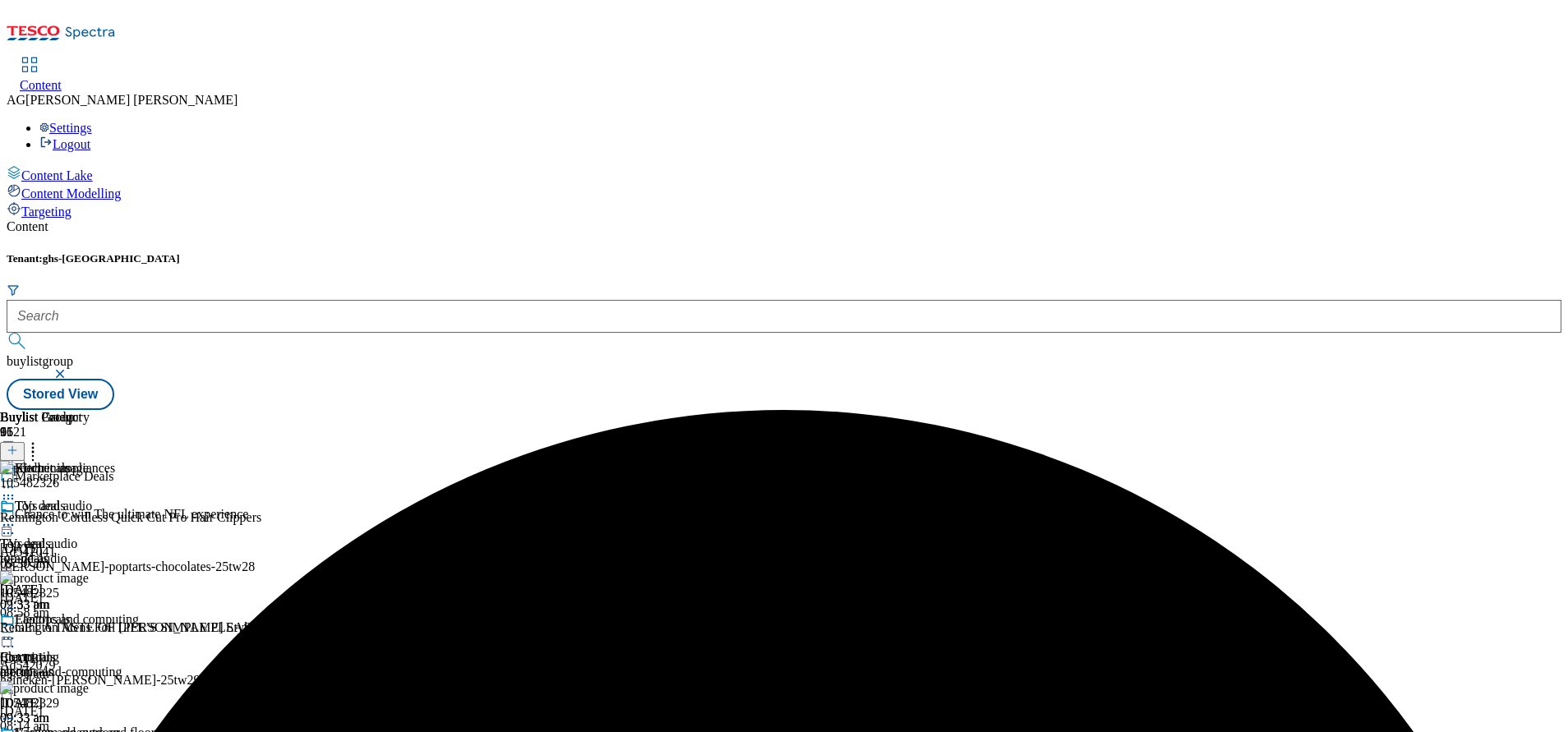
click at [17, 479] on icon at bounding box center [8, 487] width 17 height 17
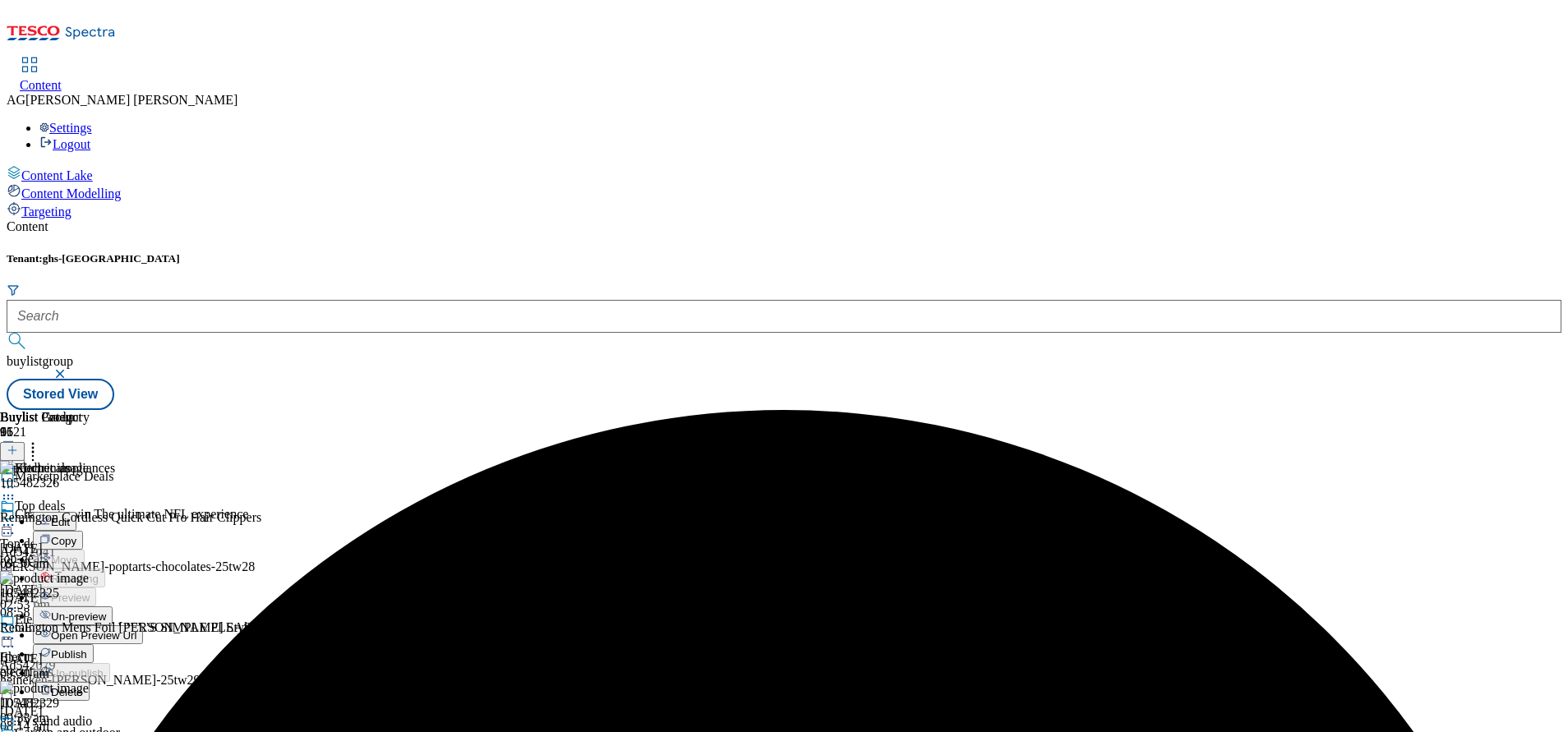
click at [106, 610] on span "Un-preview" at bounding box center [79, 616] width 55 height 13
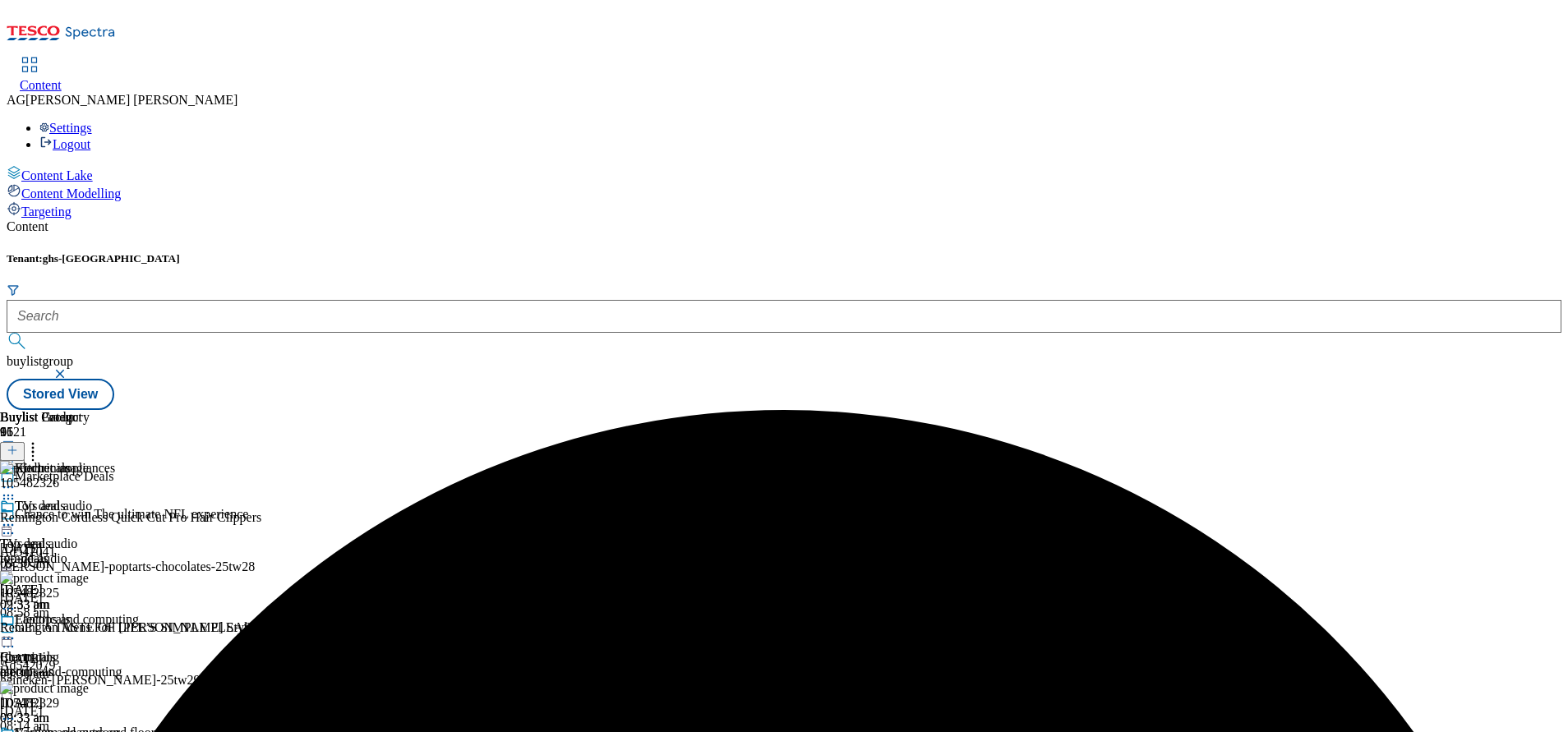
click at [17, 490] on icon at bounding box center [8, 498] width 17 height 17
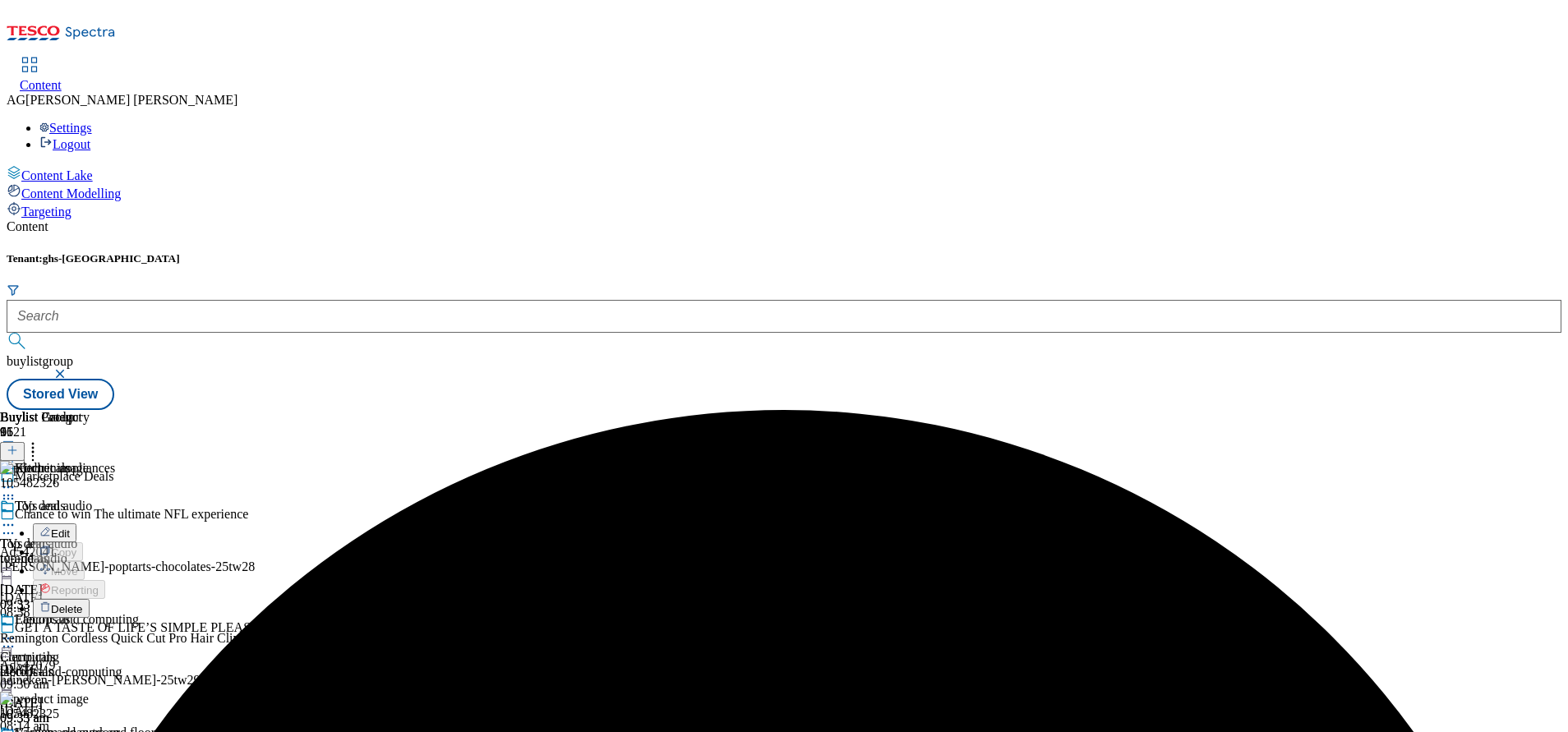
click at [83, 603] on span "Delete" at bounding box center [67, 609] width 32 height 13
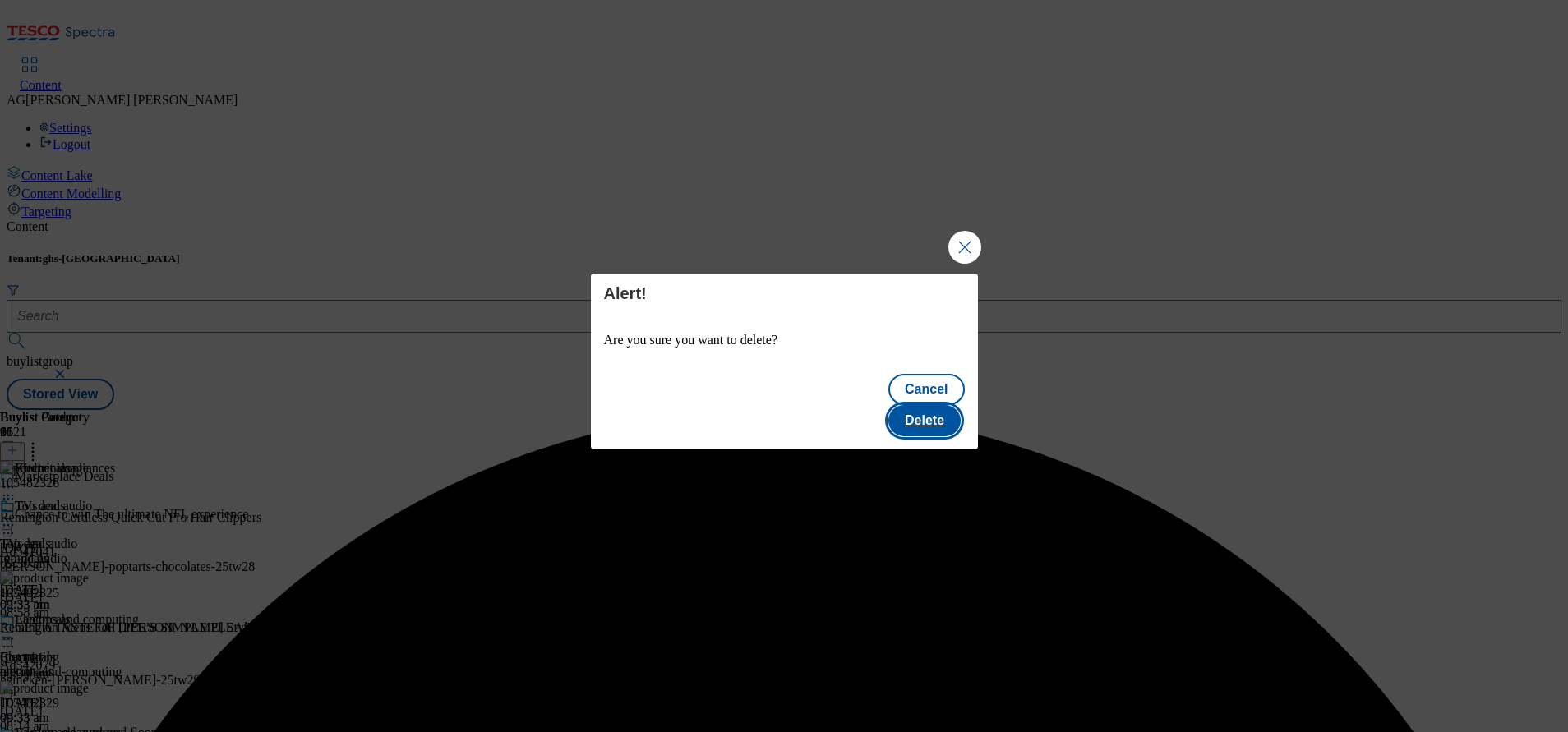
click at [922, 410] on button "Delete" at bounding box center [924, 421] width 73 height 31
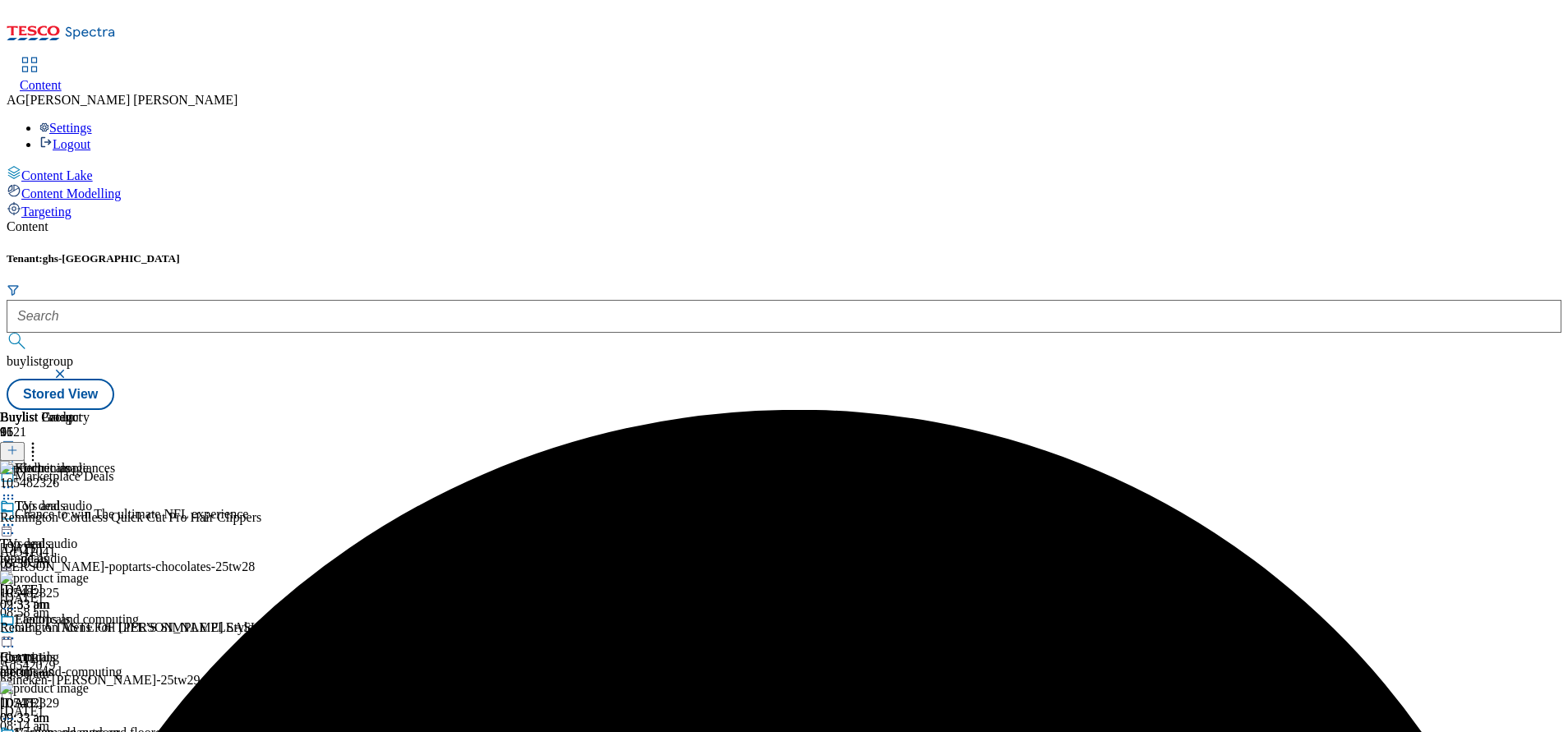
click at [17, 479] on icon at bounding box center [8, 487] width 17 height 17
click at [89, 591] on span "Preview" at bounding box center [70, 597] width 38 height 13
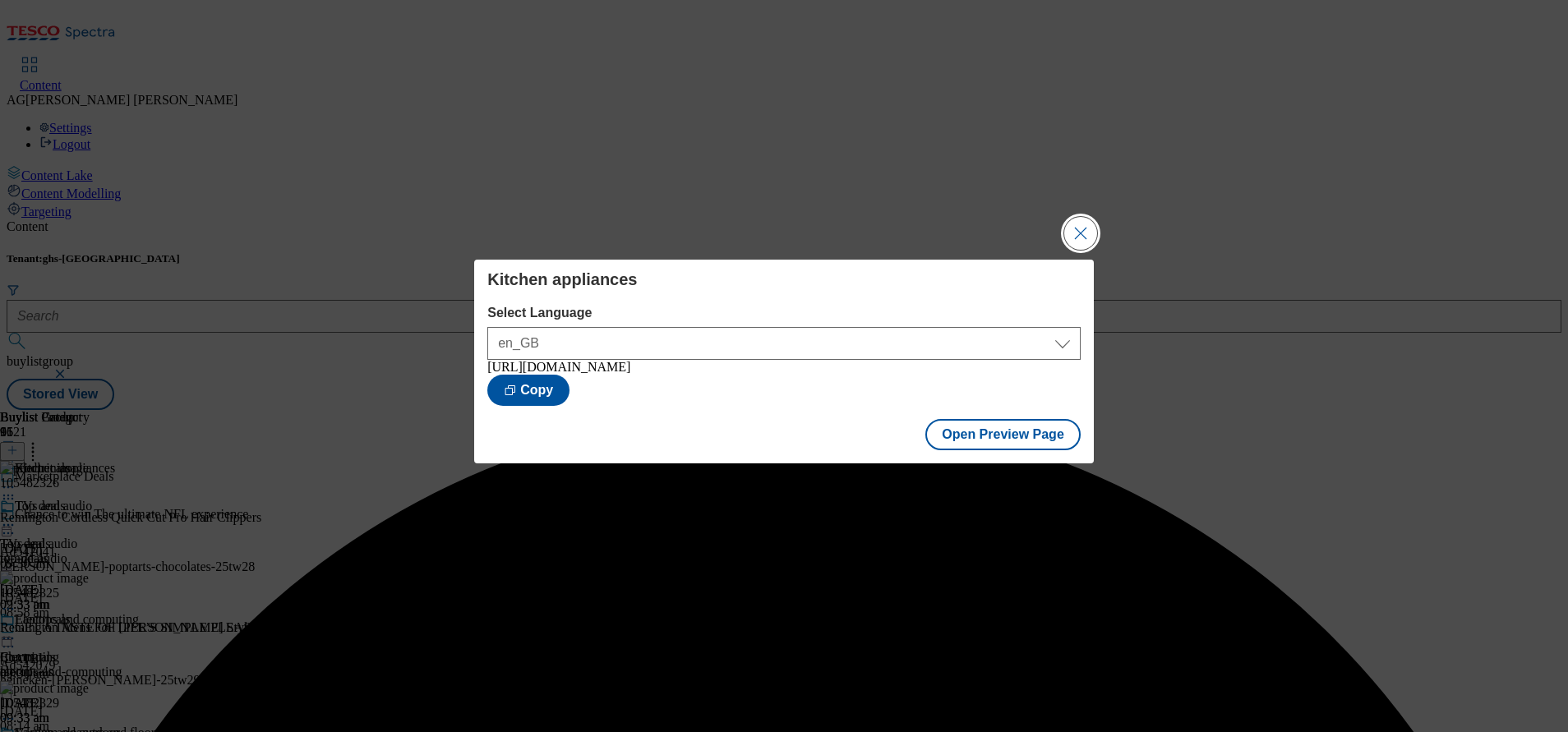
click at [1072, 246] on button "Close Modal" at bounding box center [1080, 233] width 32 height 32
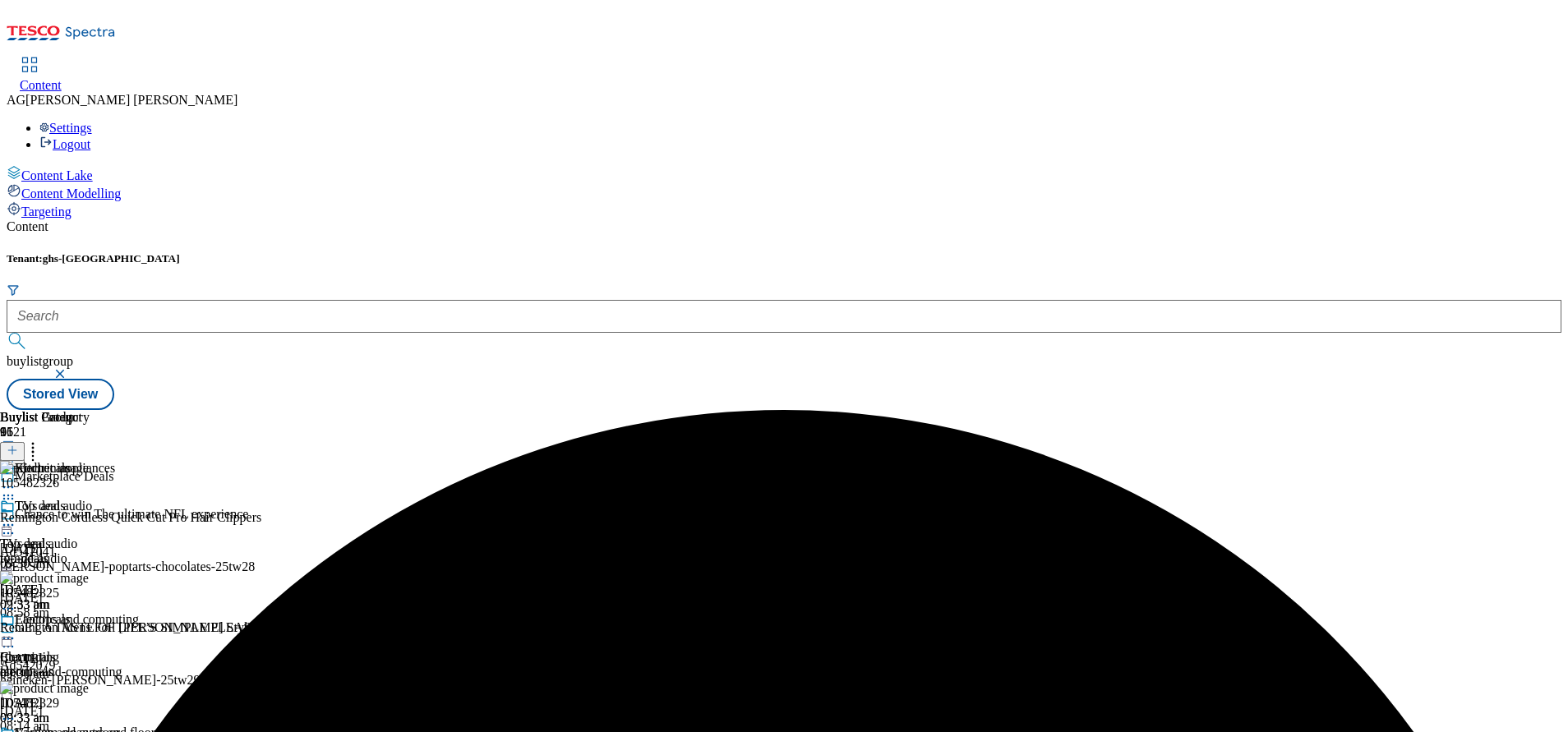
click at [17, 479] on icon at bounding box center [8, 487] width 17 height 17
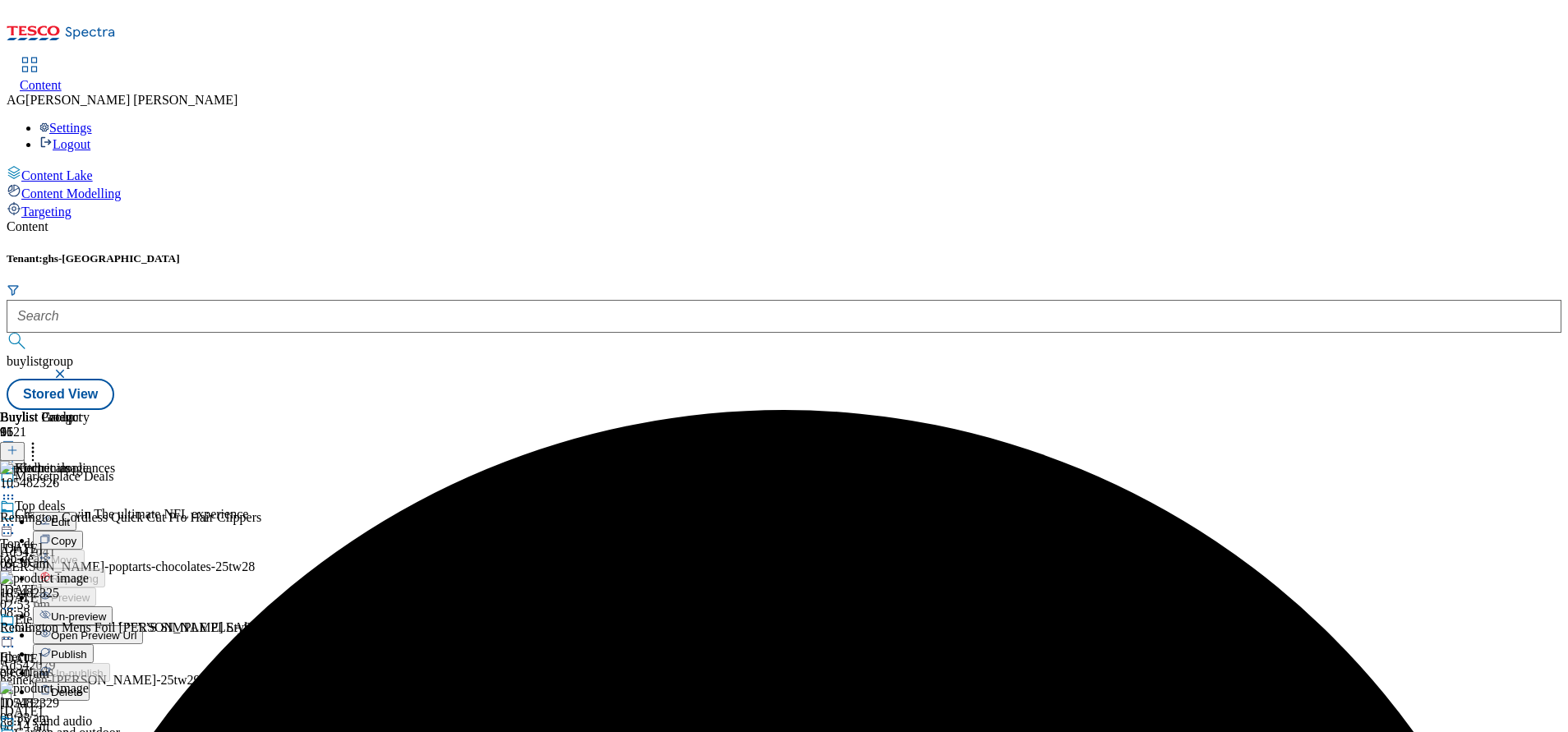
click at [17, 479] on icon at bounding box center [8, 487] width 17 height 17
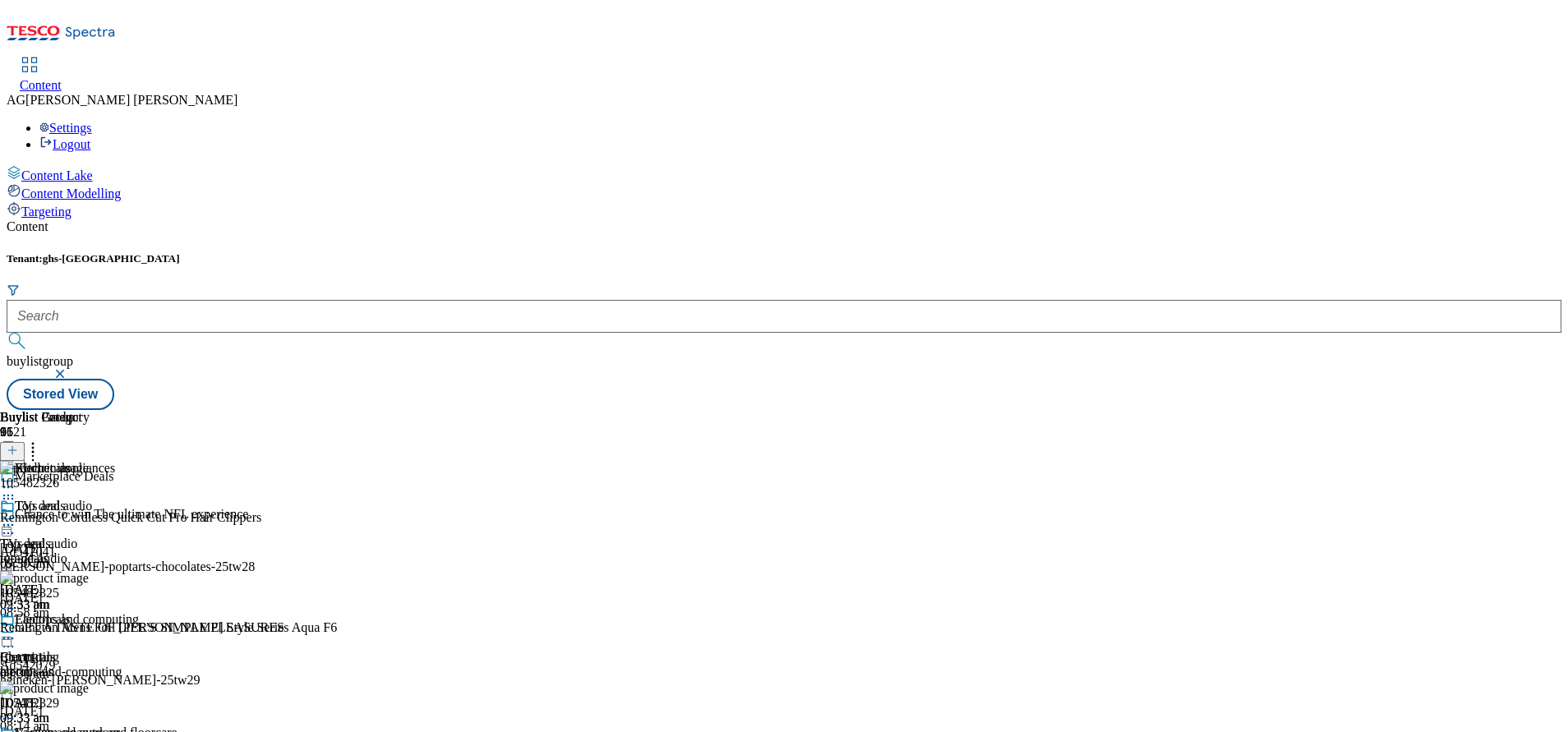
click at [17, 490] on icon at bounding box center [8, 498] width 17 height 17
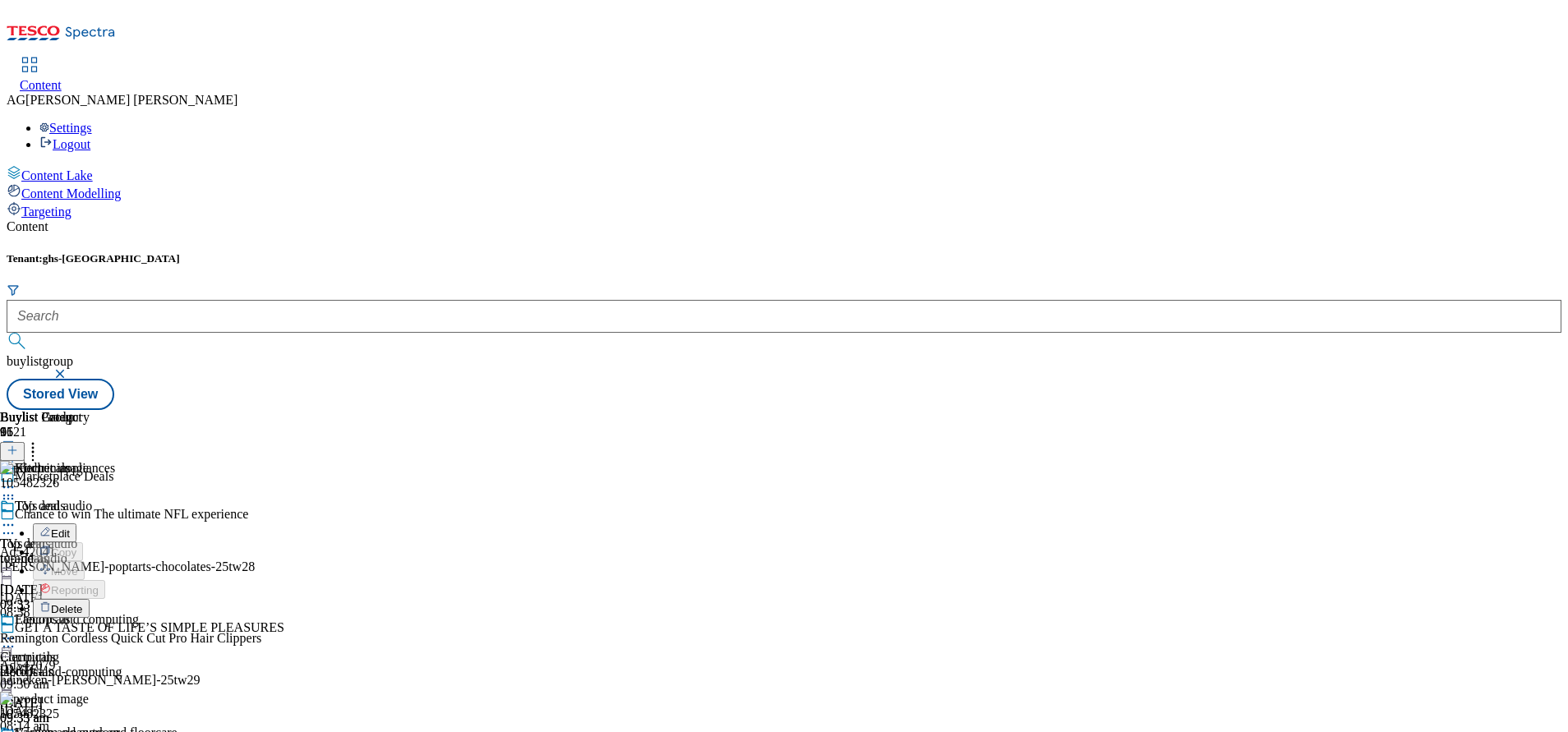
click at [83, 603] on span "Delete" at bounding box center [67, 609] width 32 height 13
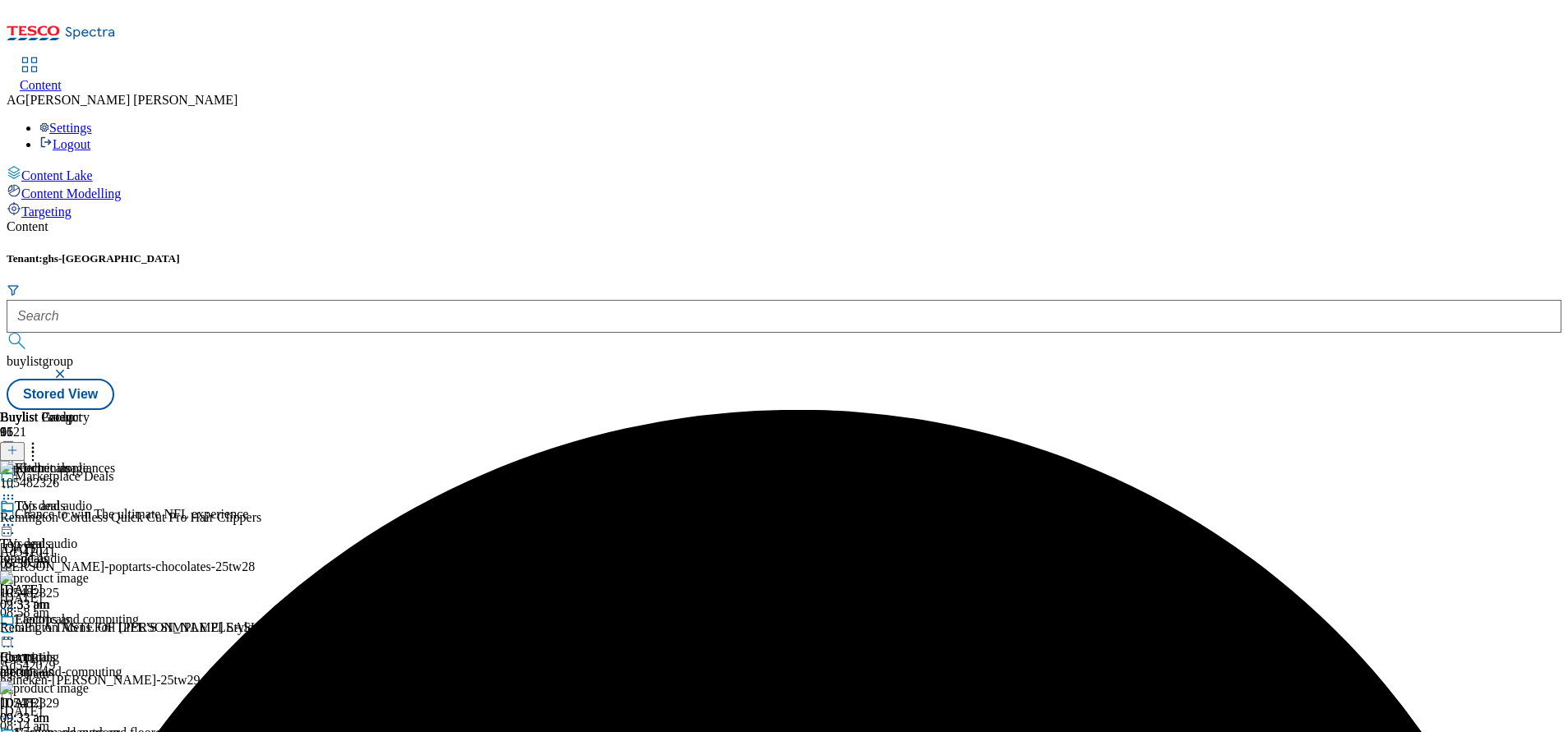
click at [17, 479] on icon at bounding box center [8, 487] width 17 height 17
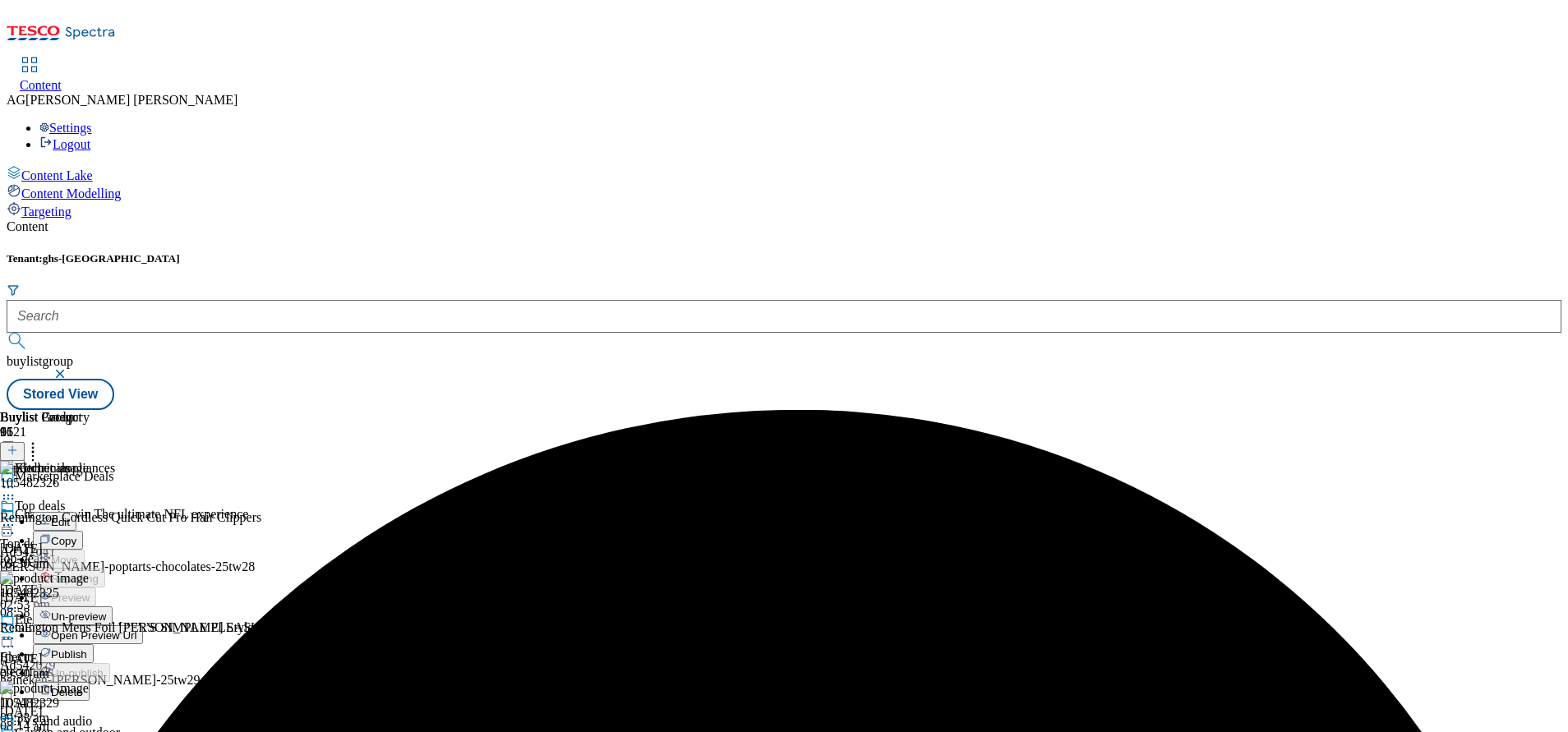
click at [106, 610] on span "Un-preview" at bounding box center [79, 616] width 55 height 13
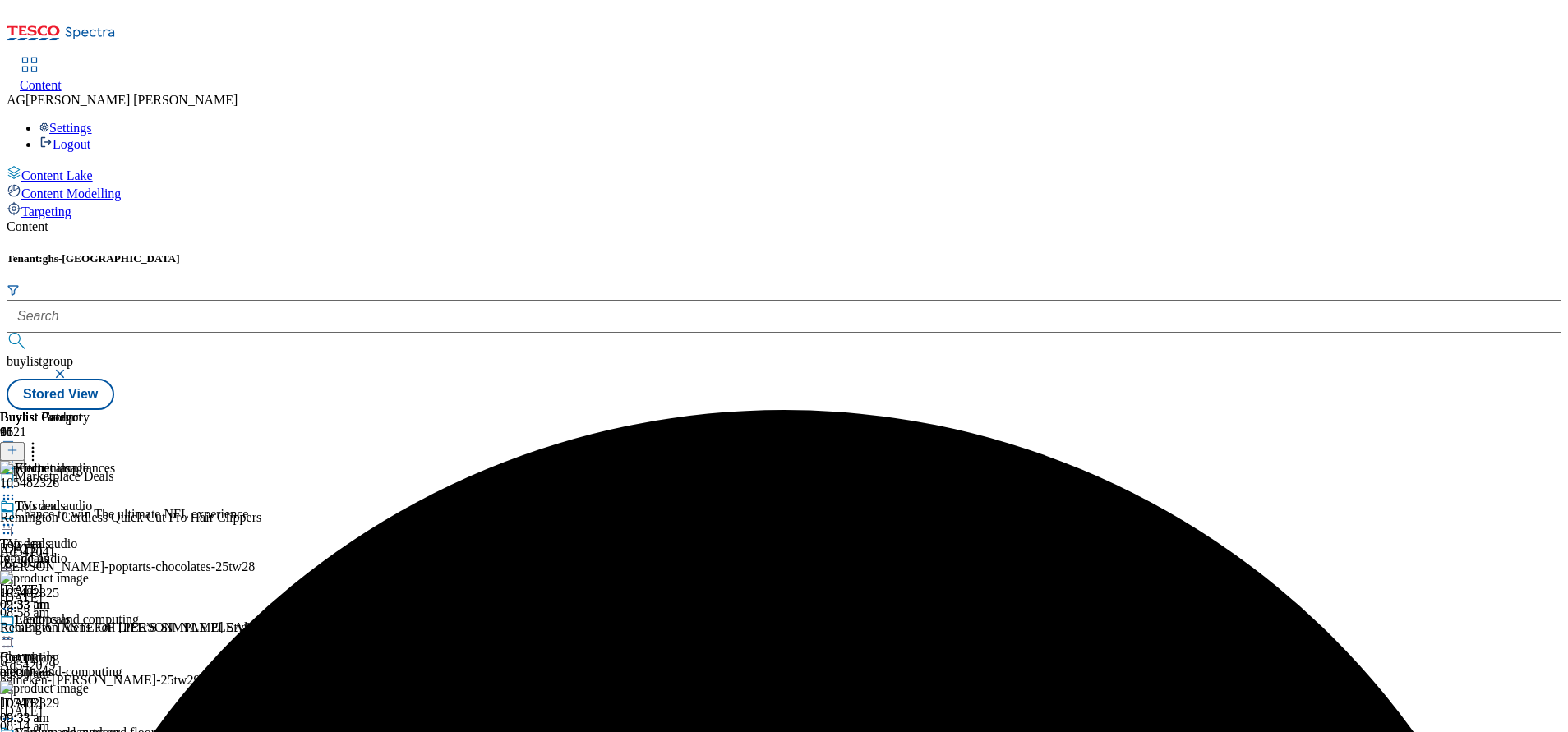
click at [17, 490] on icon at bounding box center [8, 498] width 17 height 17
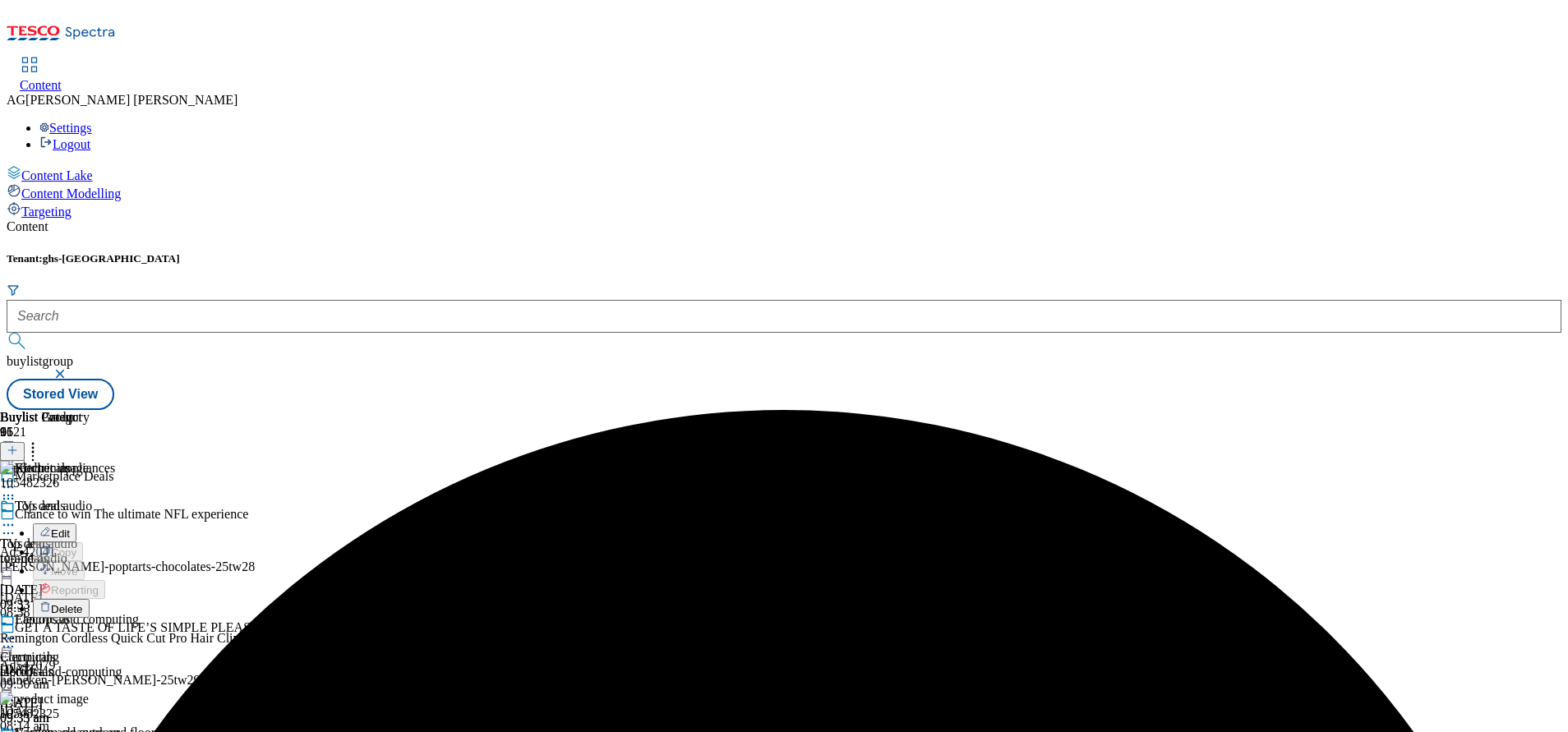
click at [83, 603] on span "Delete" at bounding box center [67, 609] width 32 height 13
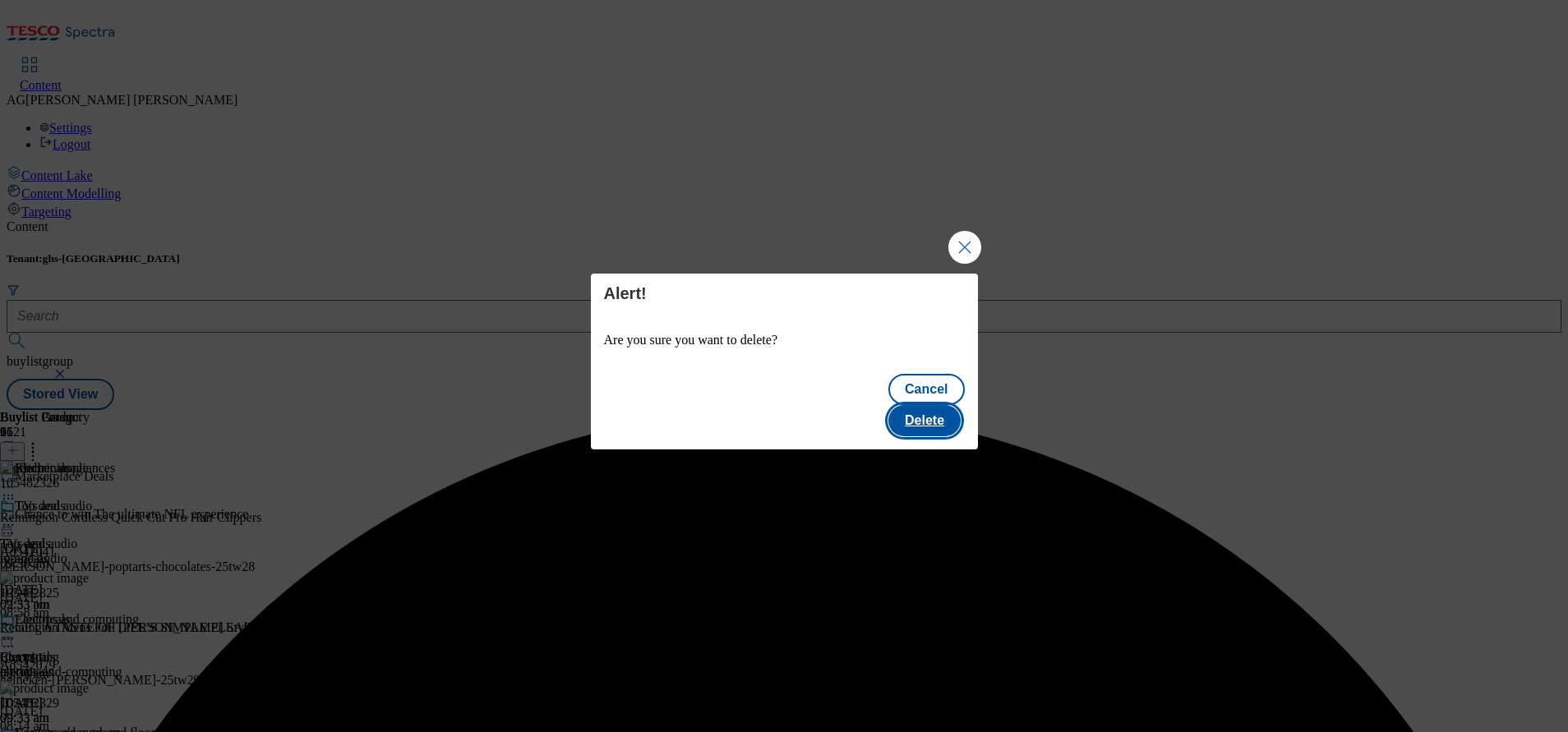
click at [956, 412] on button "Delete" at bounding box center [924, 421] width 73 height 31
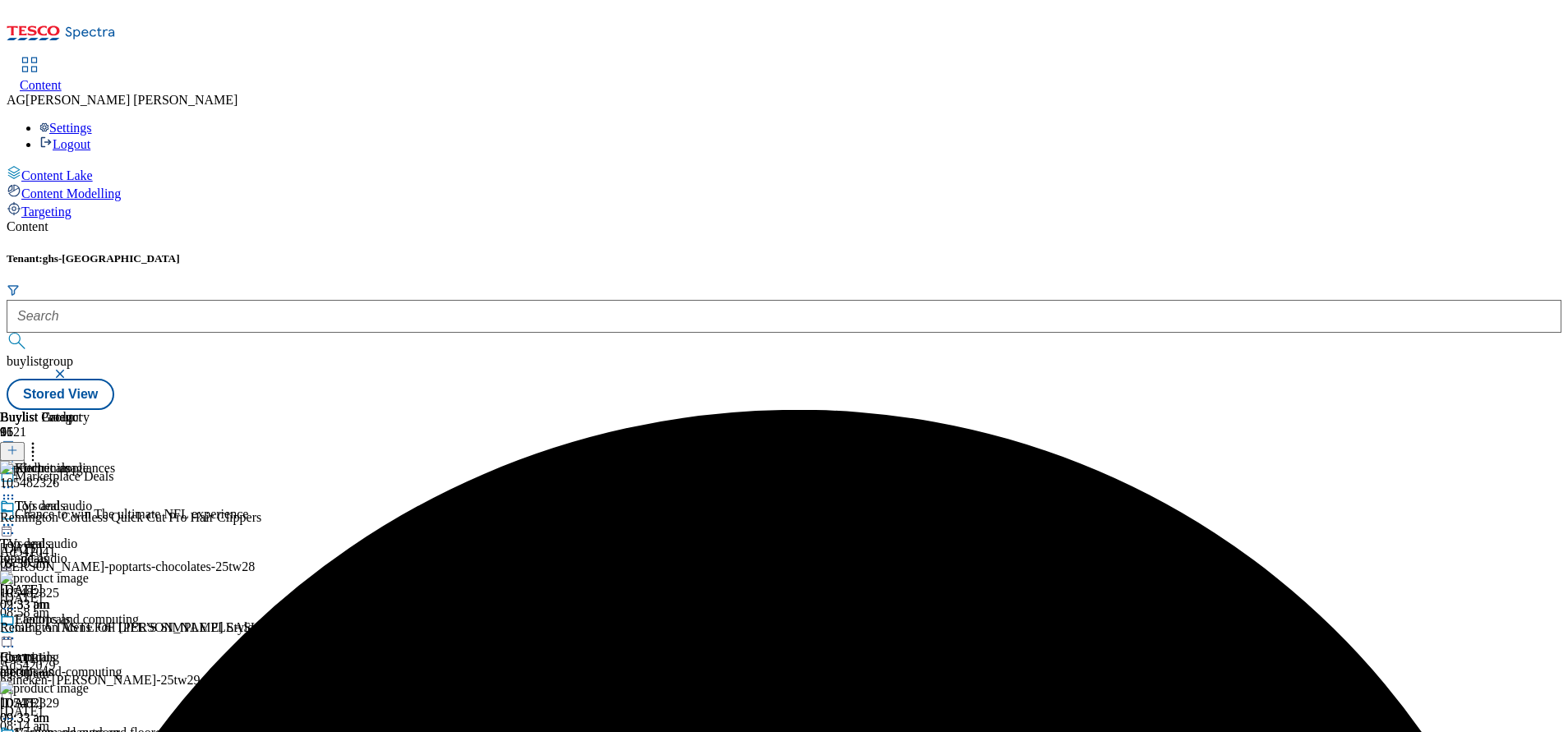
click at [129, 665] on div "electricals" at bounding box center [64, 672] width 129 height 15
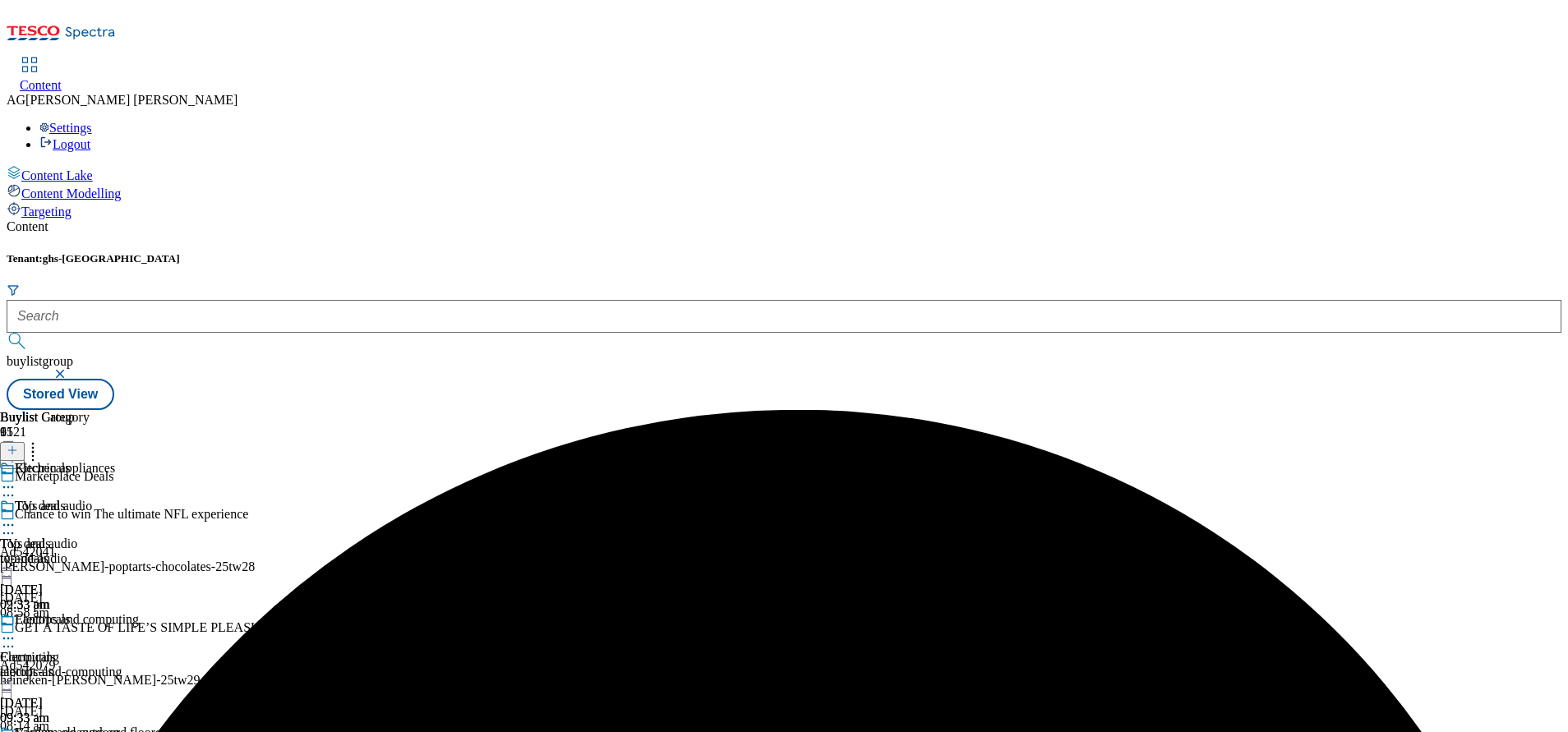
click at [17, 631] on icon at bounding box center [8, 639] width 17 height 17
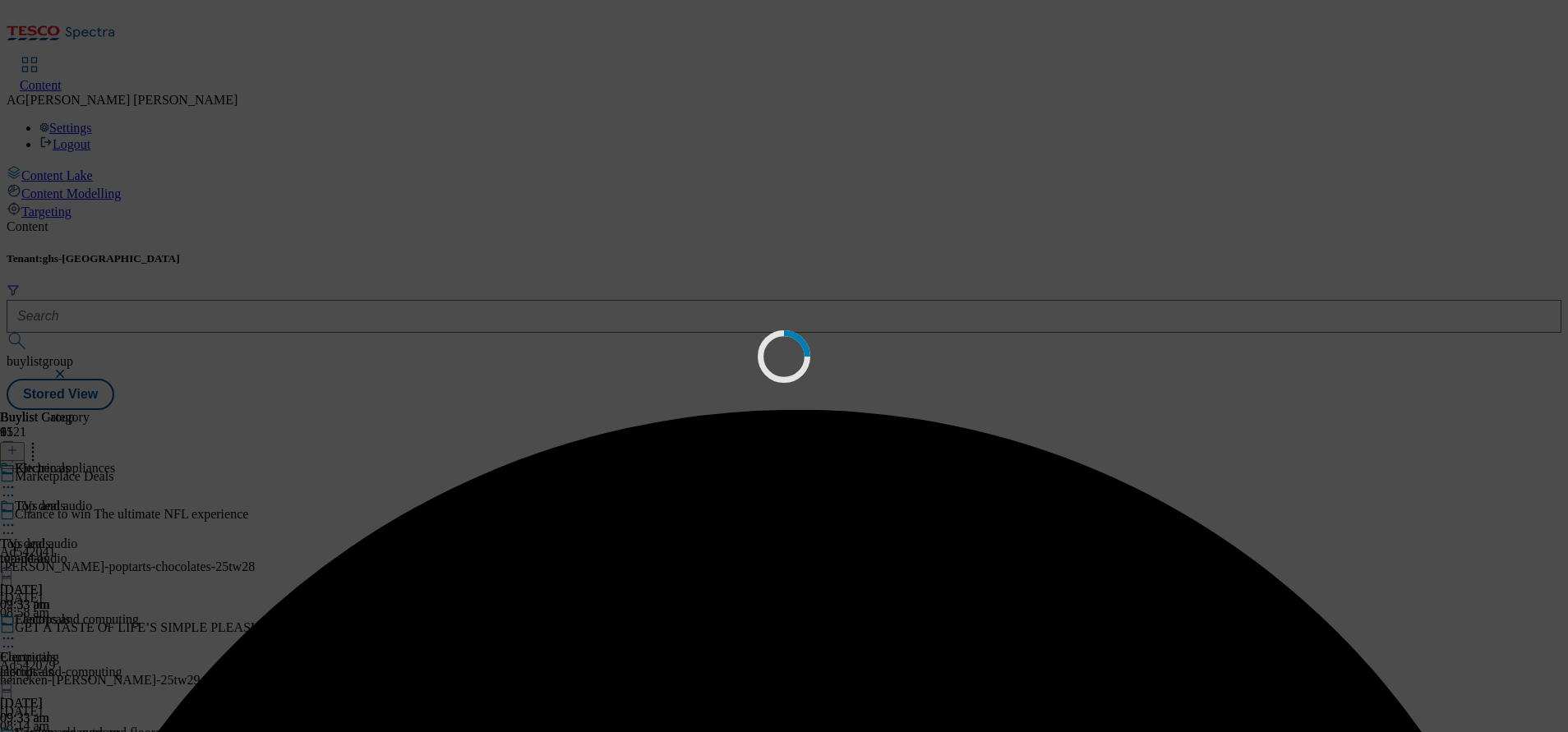
scroll to position [0, 0]
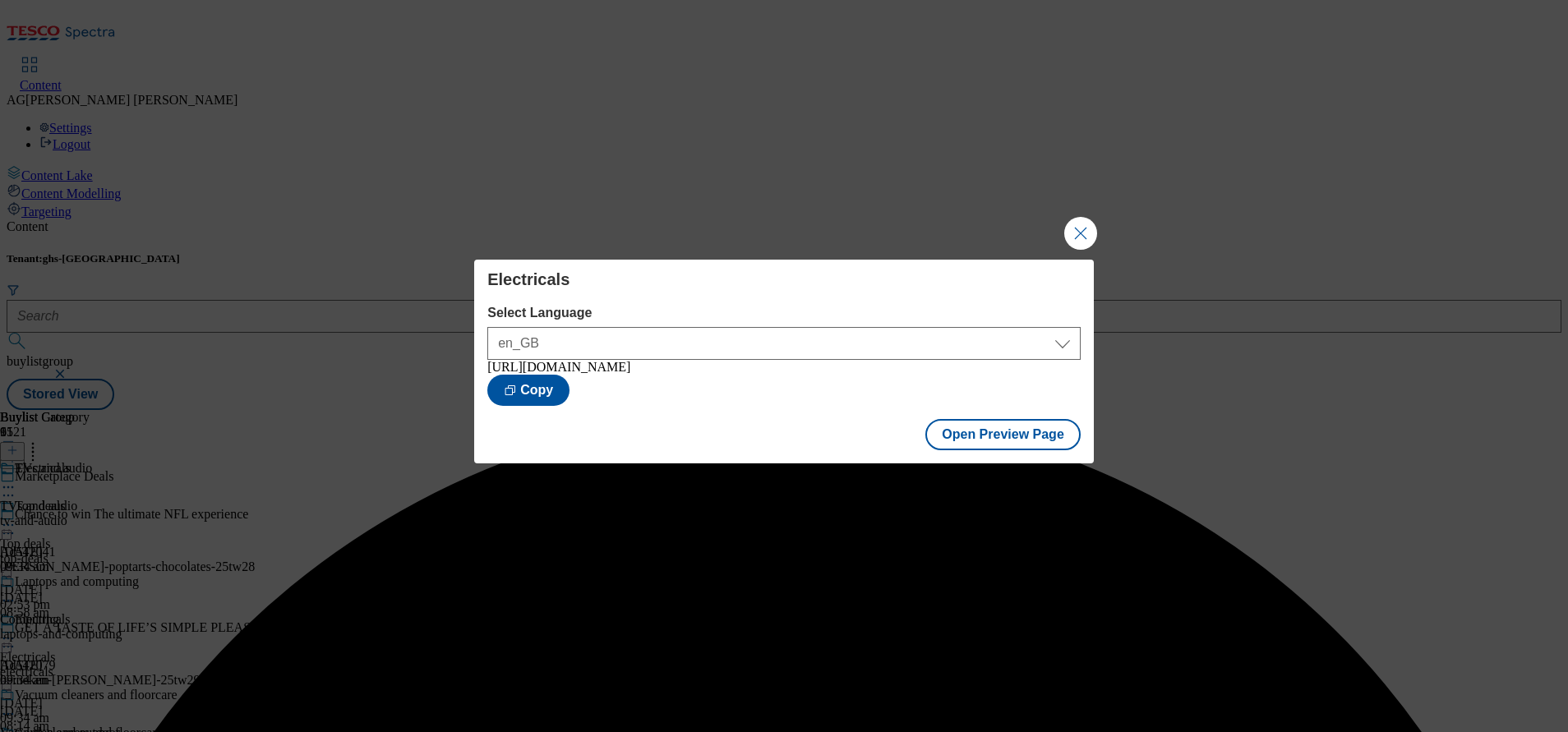
click at [1082, 228] on button "Close Modal" at bounding box center [1080, 233] width 32 height 32
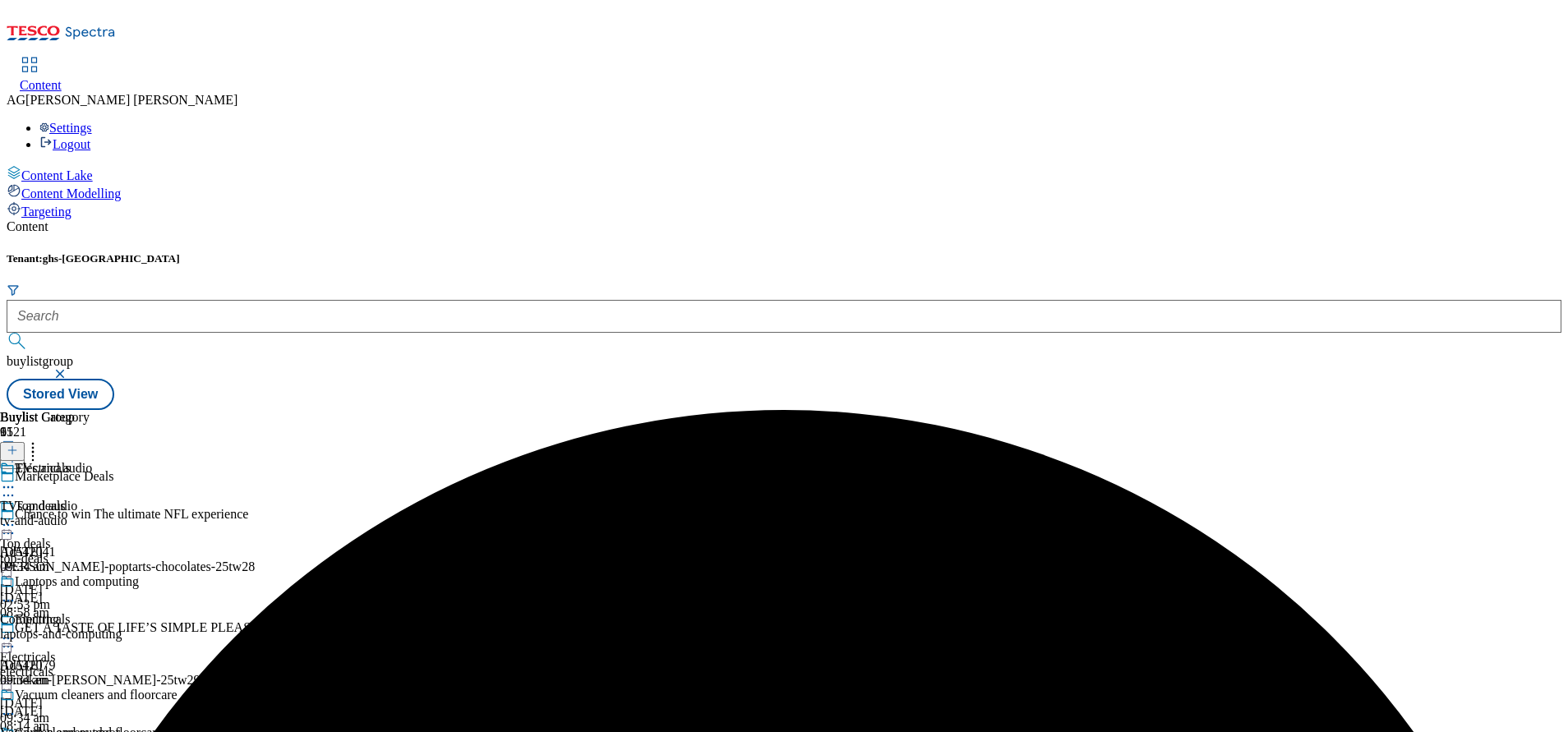
click at [17, 631] on icon at bounding box center [8, 639] width 17 height 17
click at [129, 612] on div "Electricals Electricals electricals [DATE] 09:34 am" at bounding box center [64, 668] width 129 height 113
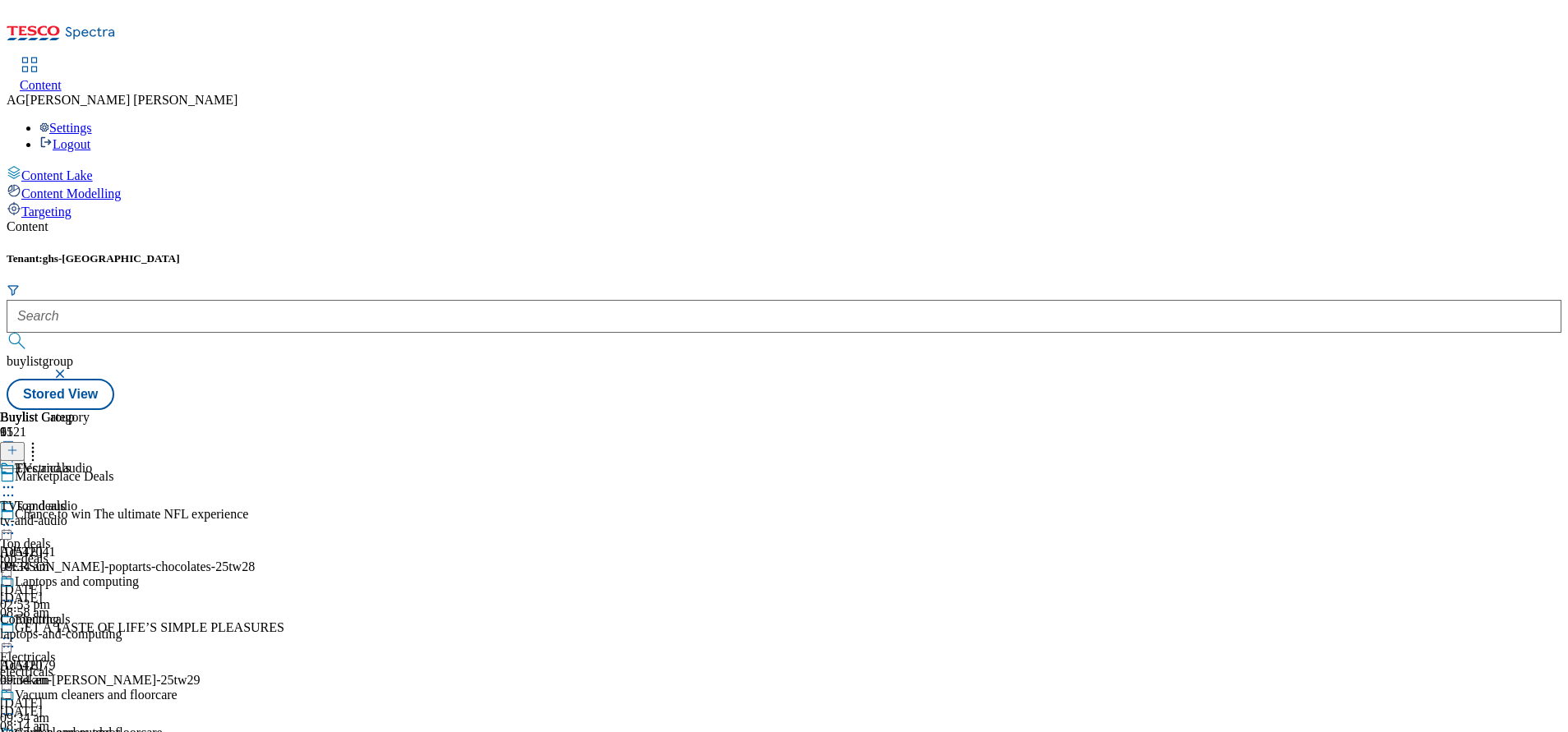
click at [17, 631] on icon at bounding box center [8, 639] width 17 height 17
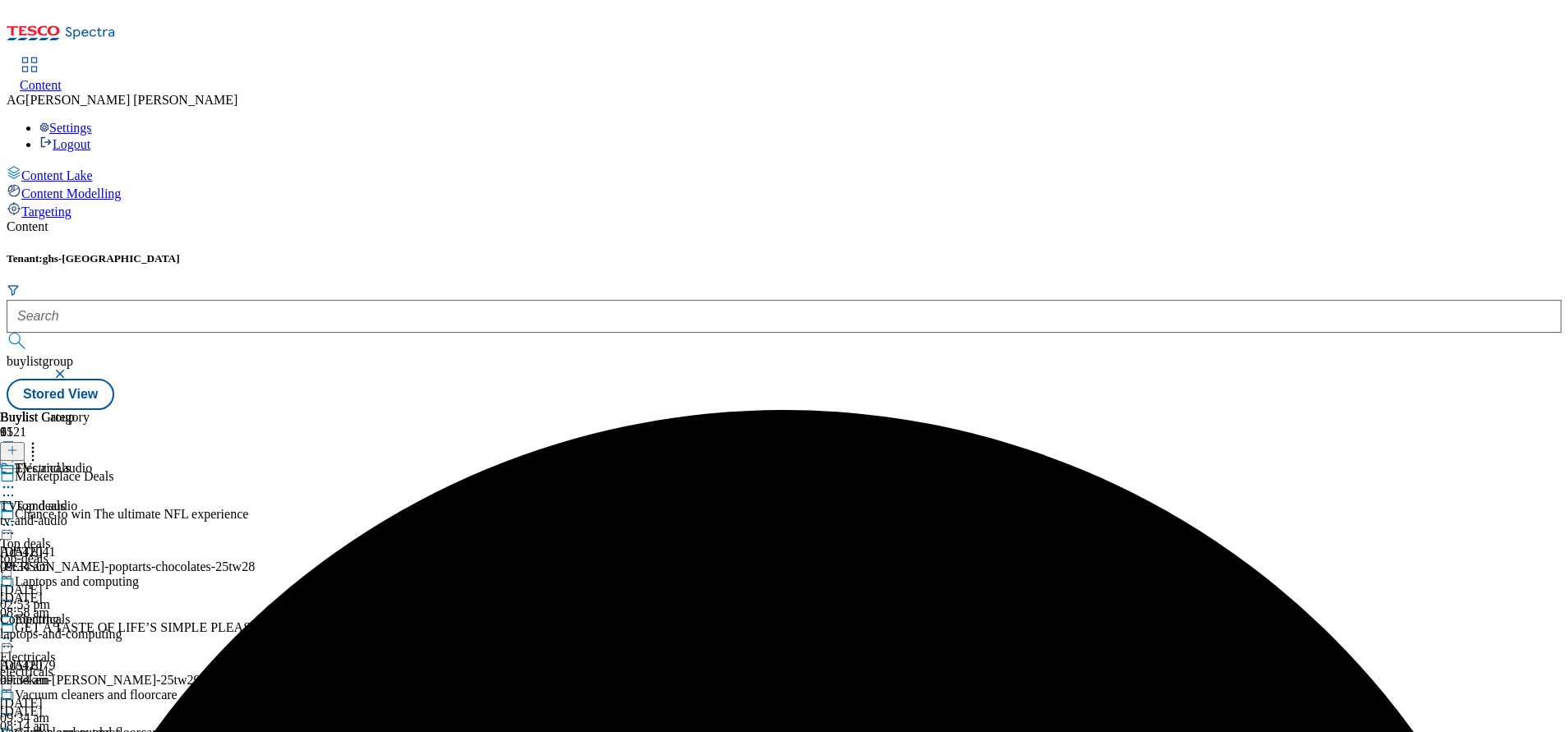
scroll to position [369, 0]
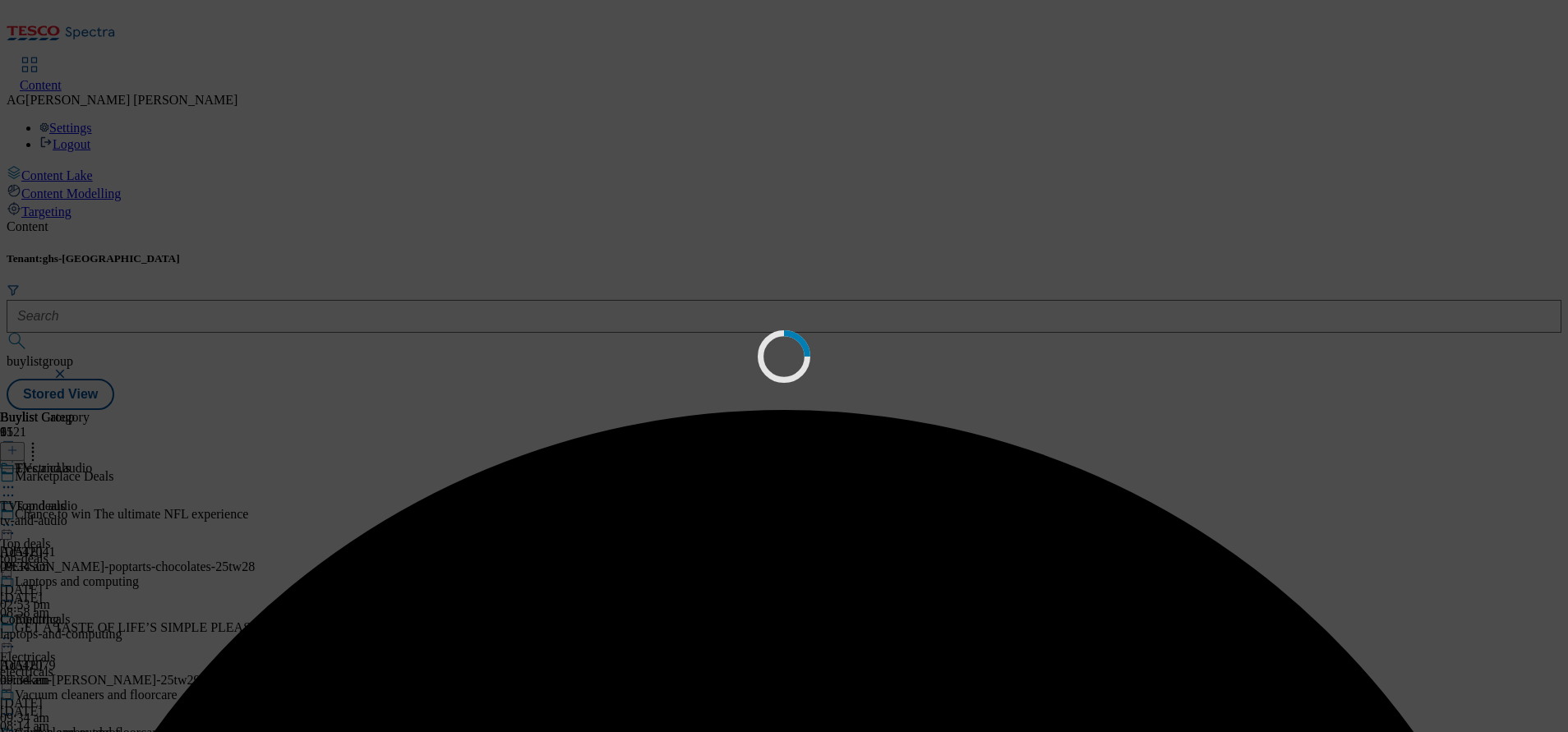
scroll to position [0, 0]
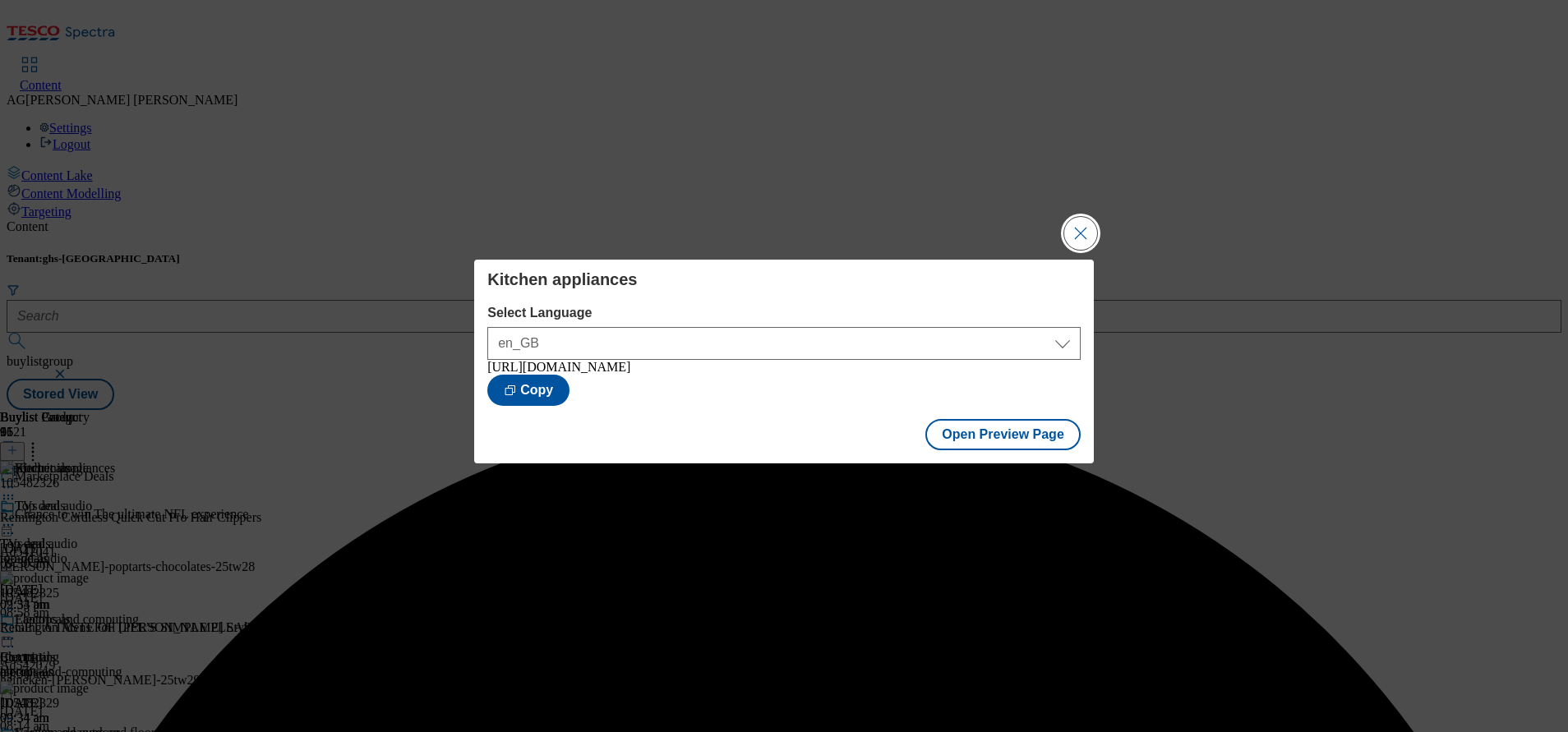
click at [1083, 228] on button "Close Modal" at bounding box center [1080, 233] width 32 height 32
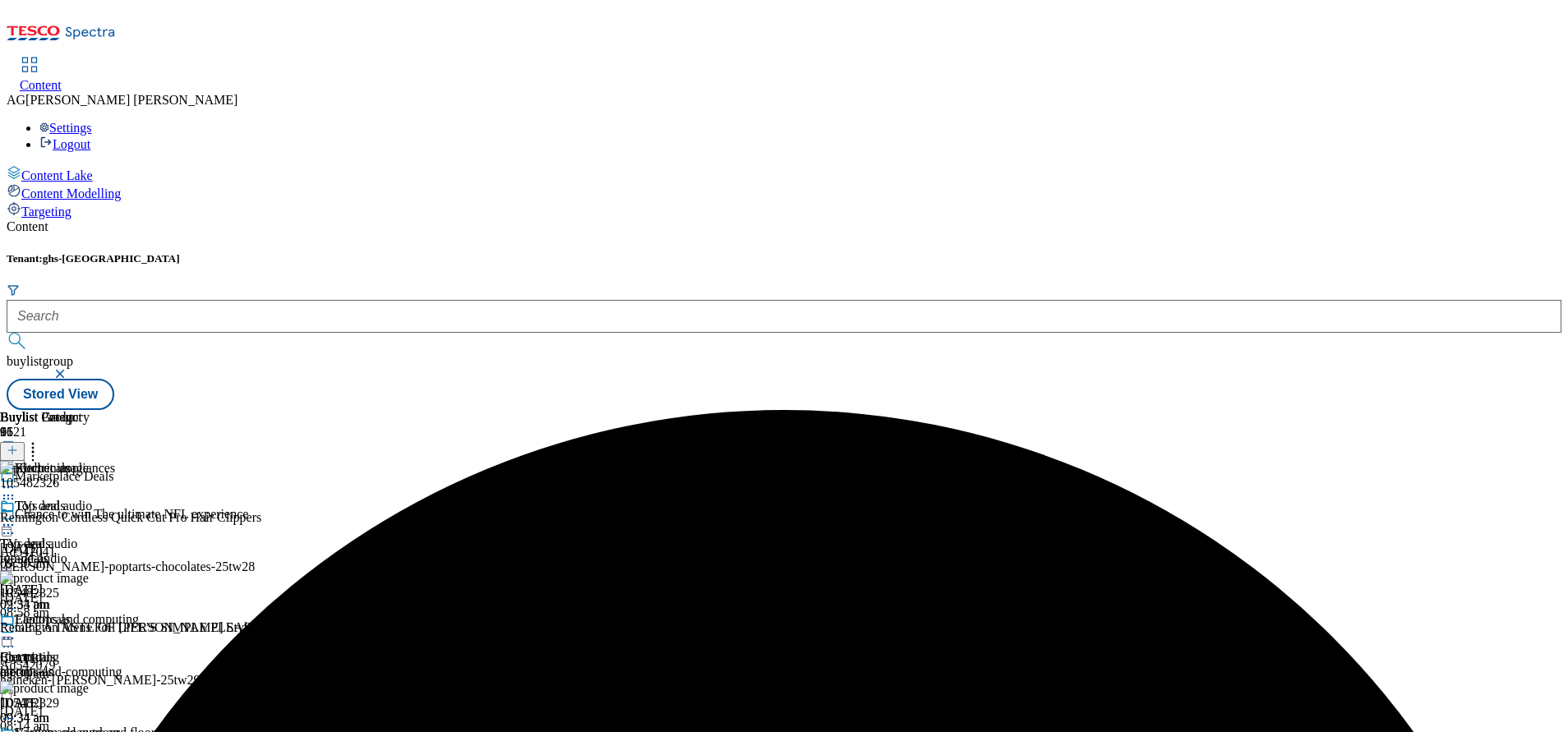
click at [17, 490] on icon at bounding box center [8, 498] width 17 height 17
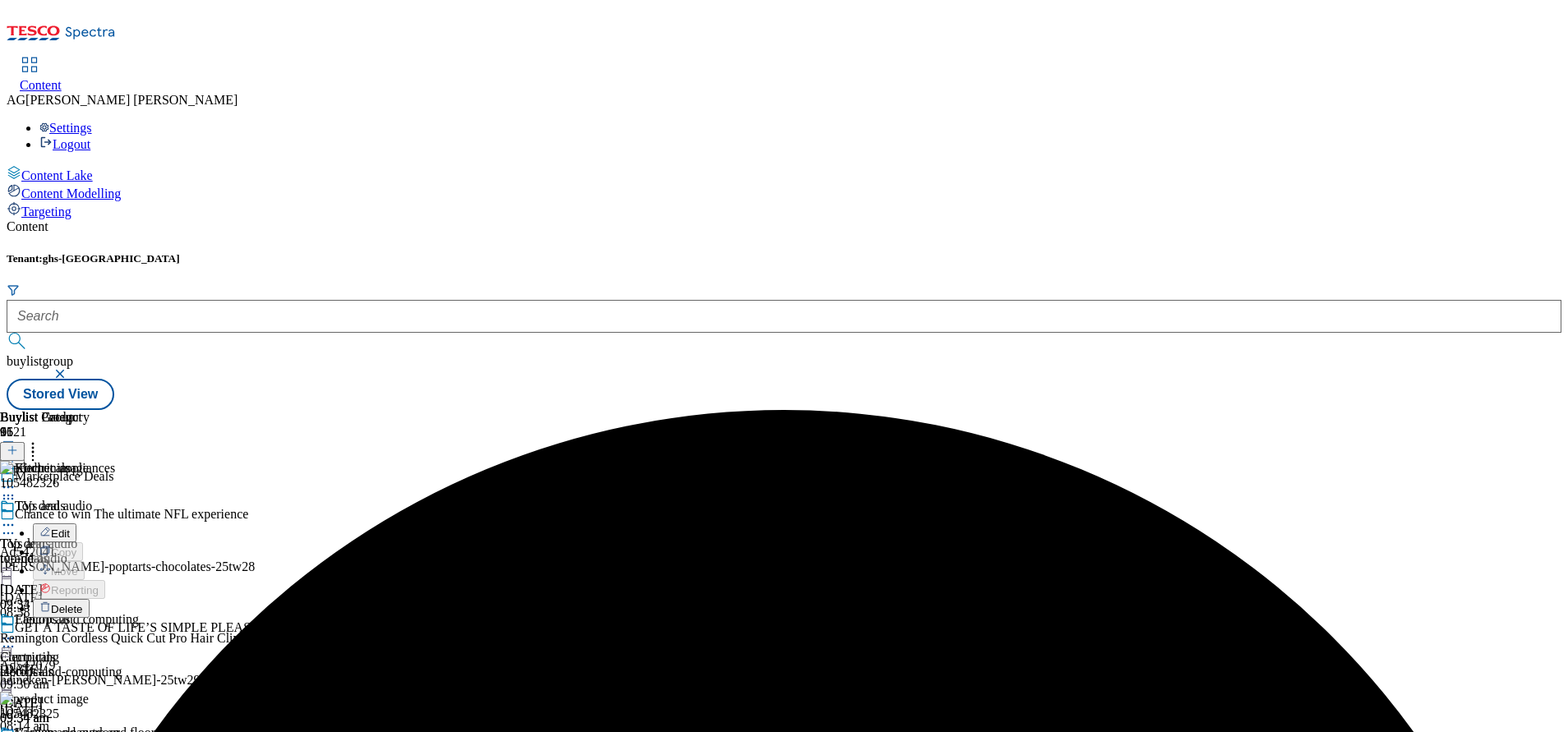
click at [83, 603] on span "Delete" at bounding box center [67, 609] width 32 height 13
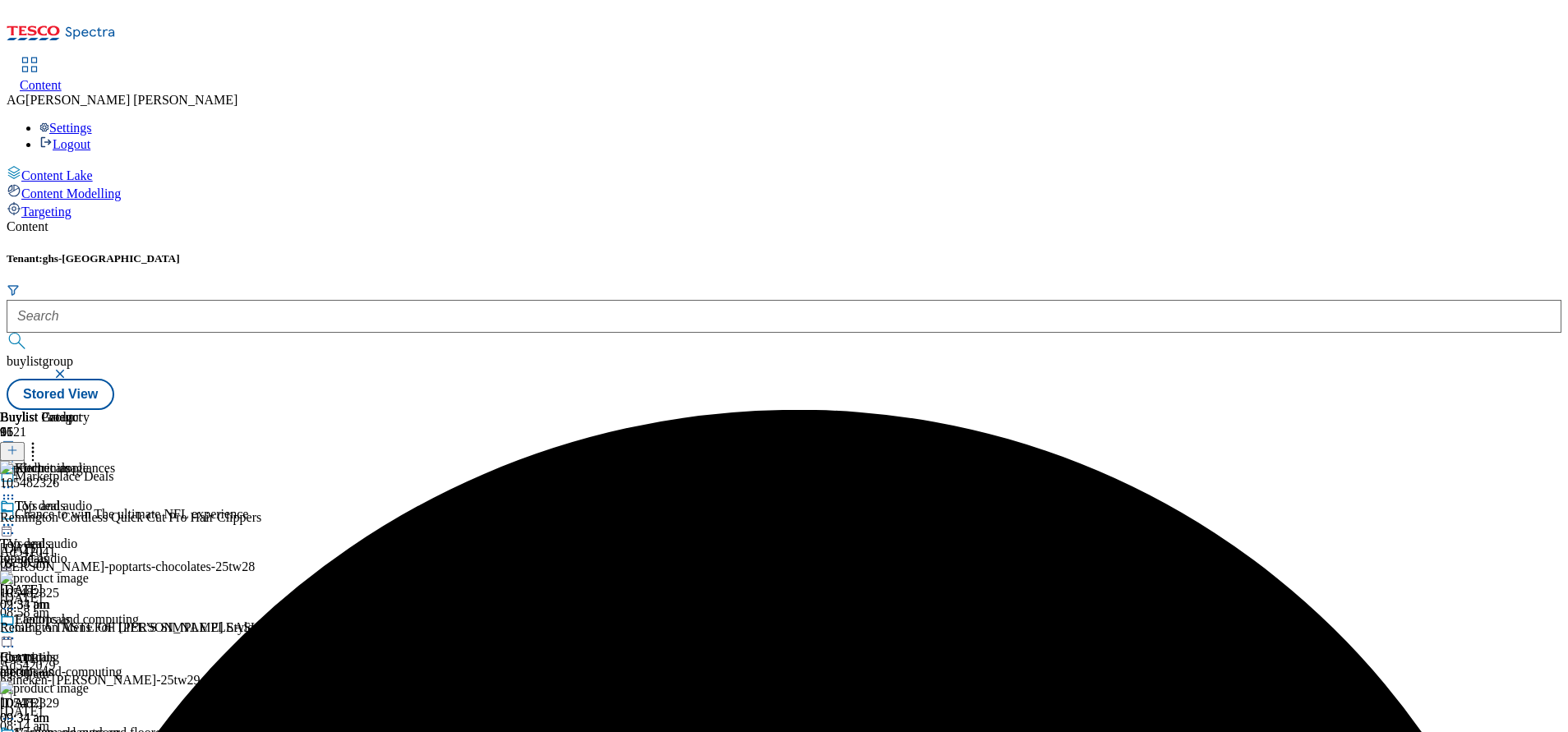
click at [17, 479] on icon at bounding box center [8, 487] width 17 height 17
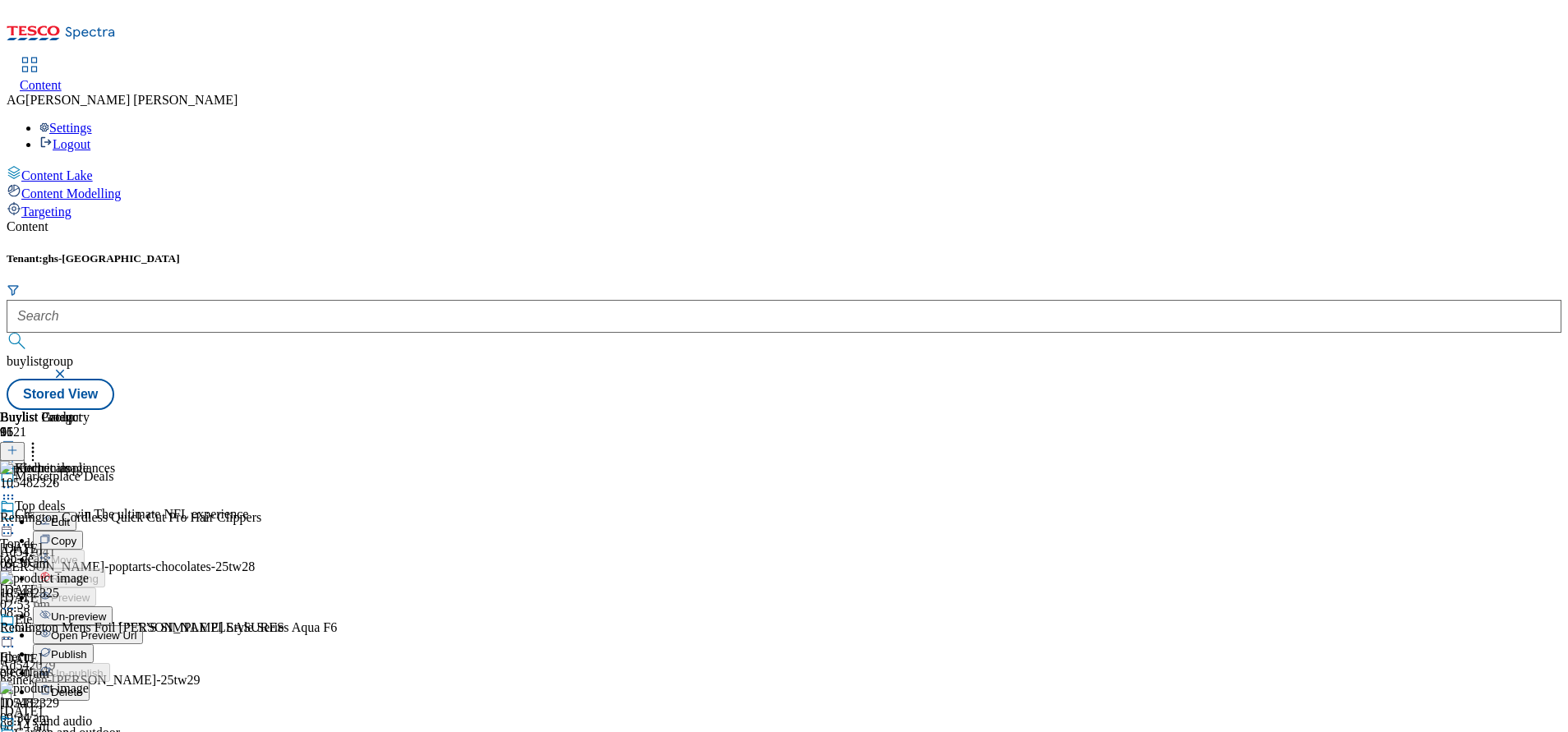
click at [106, 610] on span "Un-preview" at bounding box center [79, 616] width 55 height 13
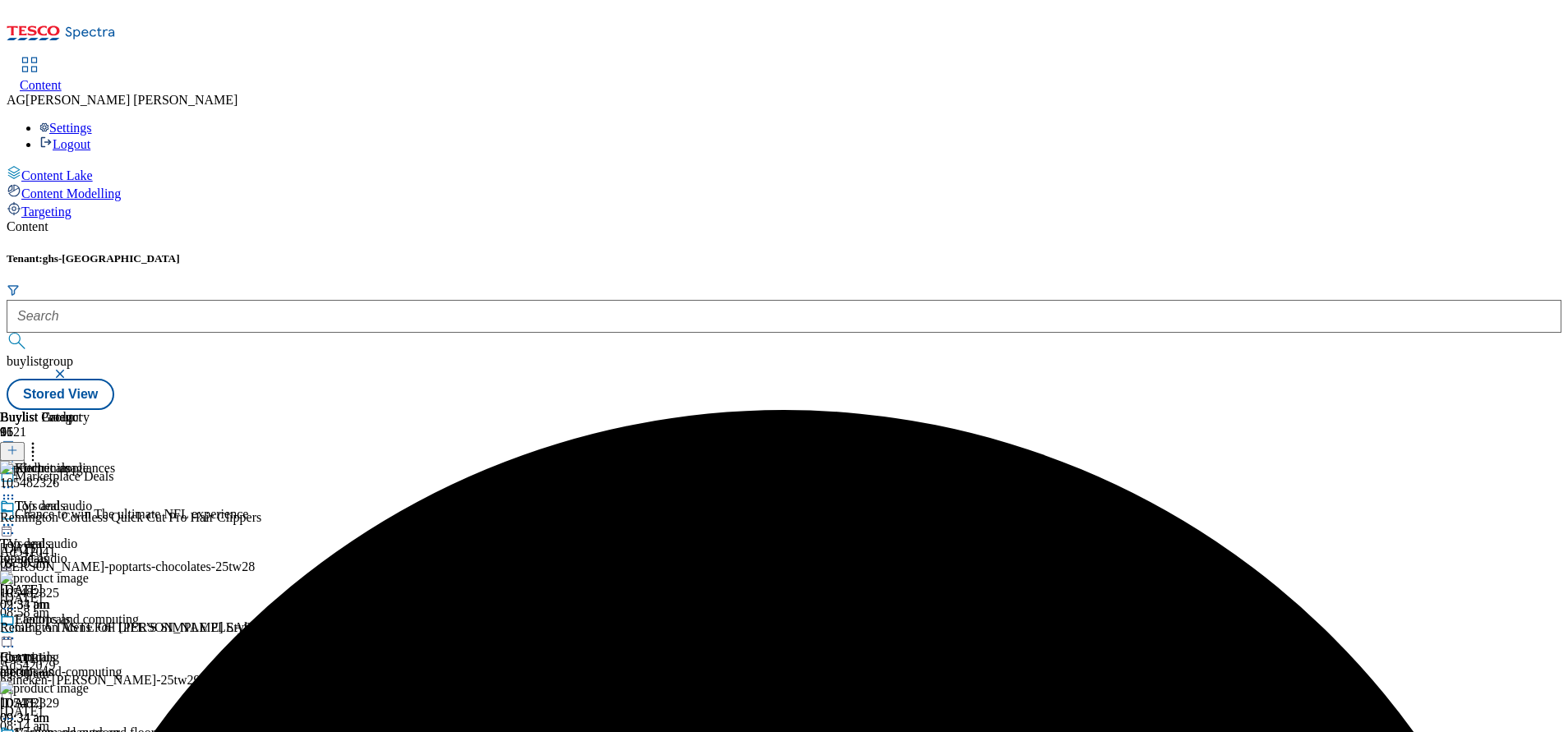
click at [17, 490] on icon at bounding box center [8, 498] width 17 height 17
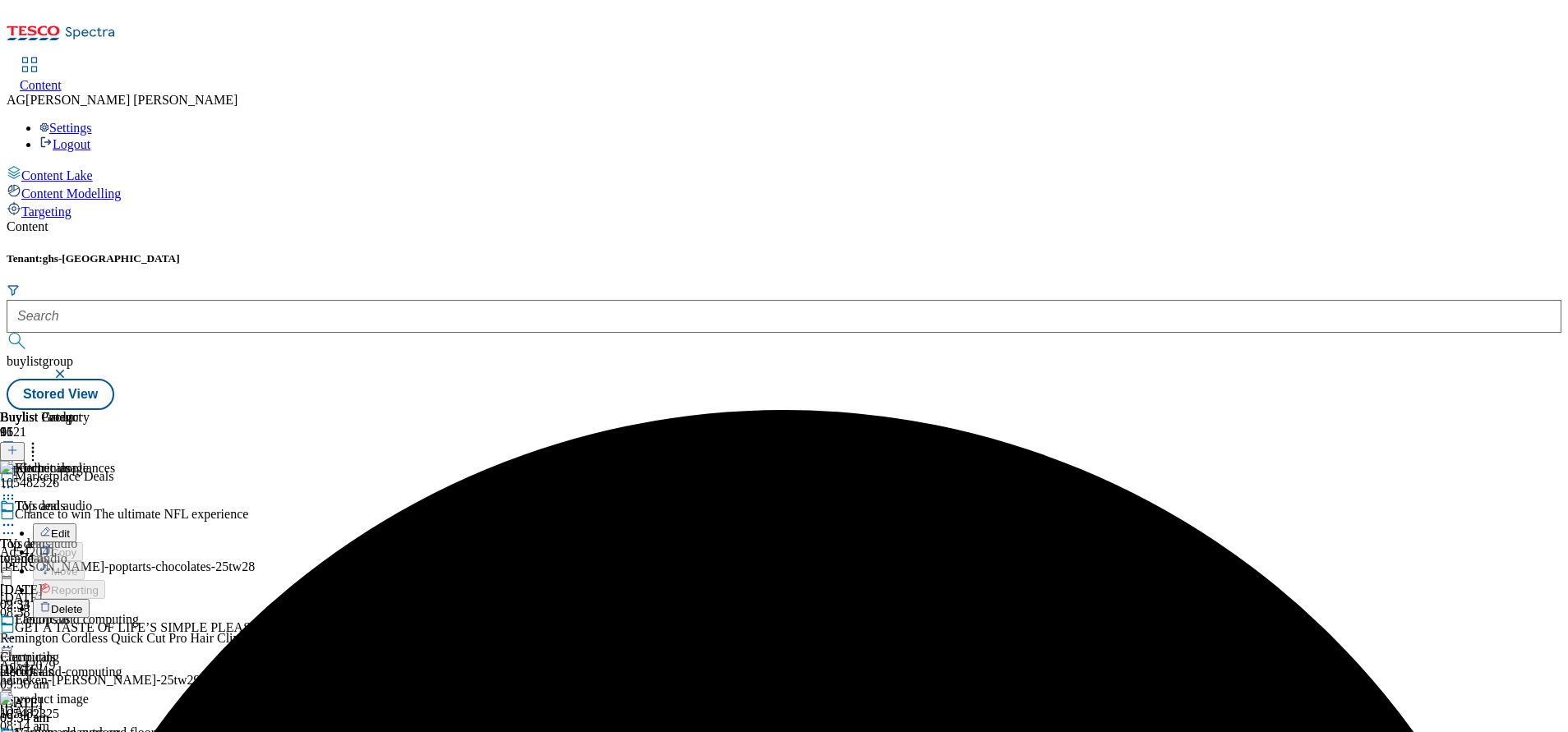
click at [83, 603] on span "Delete" at bounding box center [67, 609] width 32 height 13
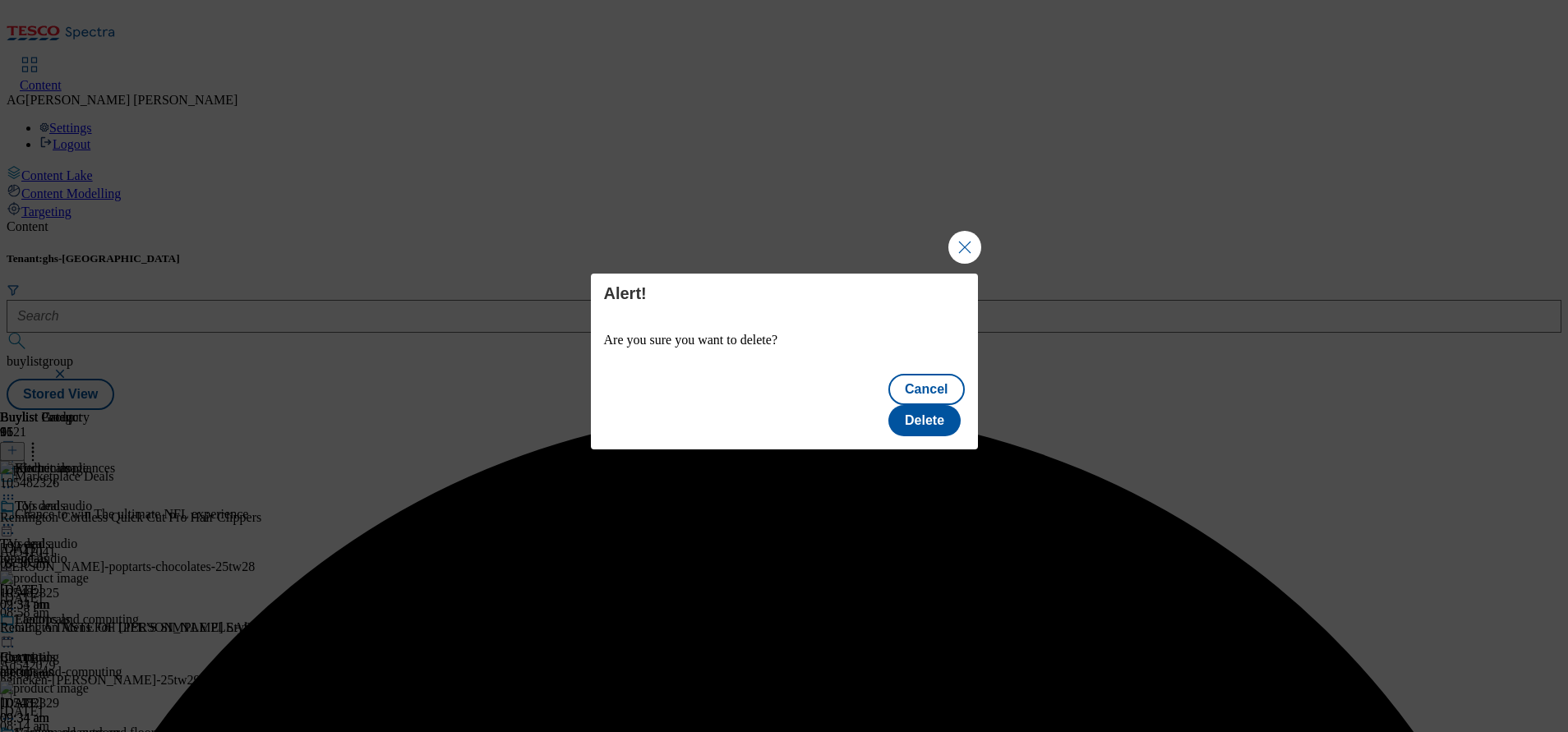
drag, startPoint x: 976, startPoint y: 395, endPoint x: 939, endPoint y: 399, distance: 37.2
click at [974, 395] on div "Cancel Delete" at bounding box center [784, 407] width 387 height 85
click at [924, 405] on button "Delete" at bounding box center [924, 421] width 73 height 31
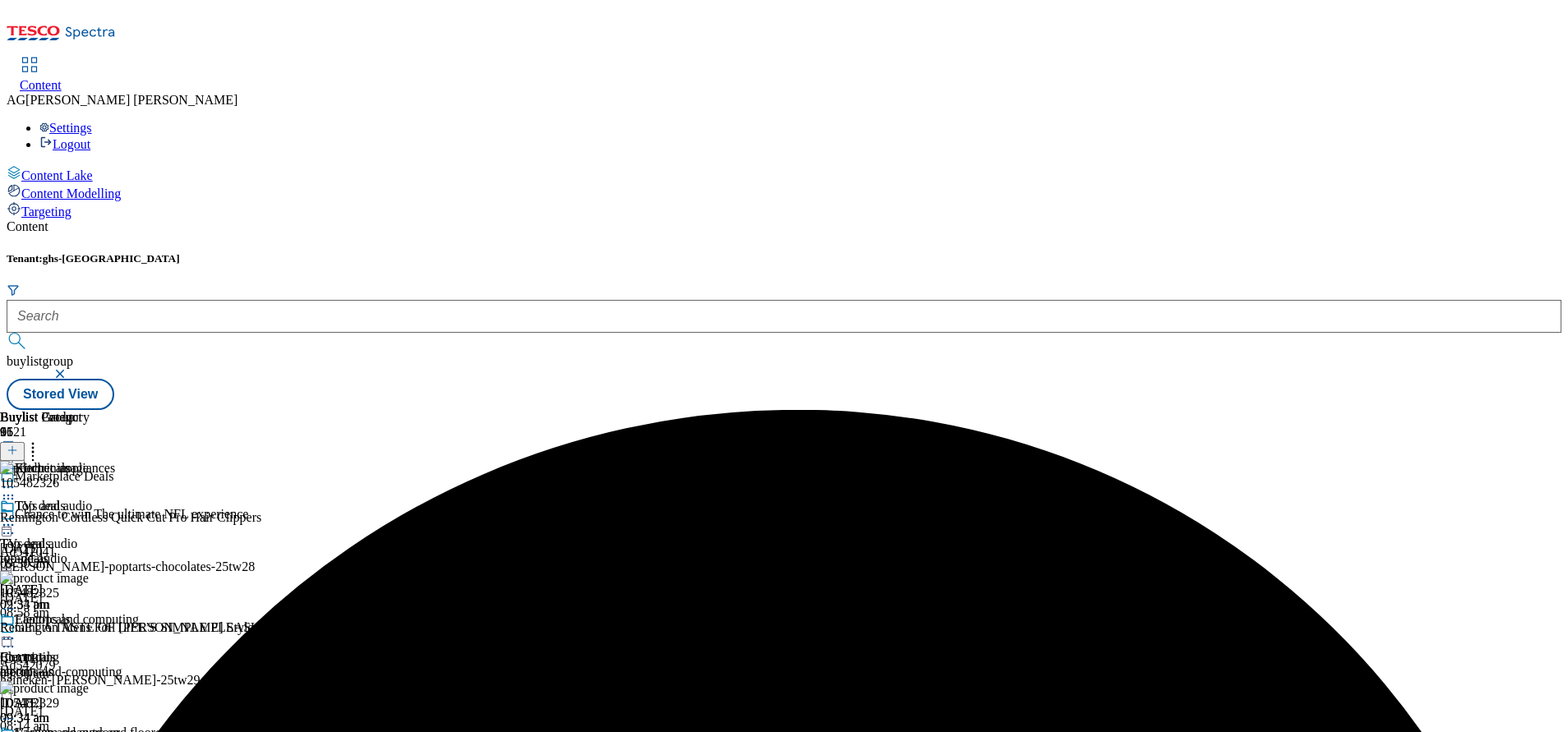
click at [17, 479] on icon at bounding box center [8, 487] width 17 height 17
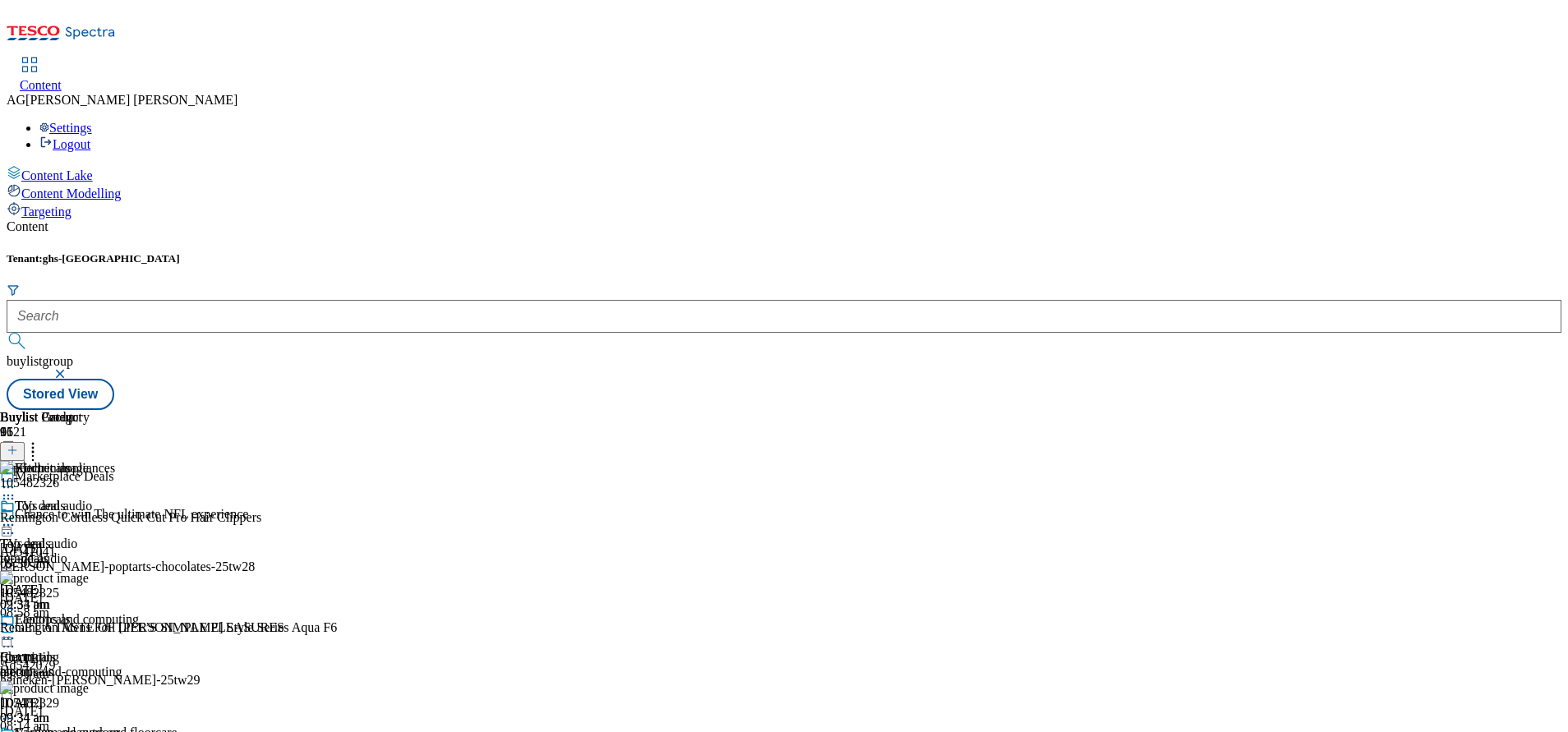
click at [1502, 410] on div "Buylist Group 6121 Marketplace Deals Chance to win The ultimate NFL experience …" at bounding box center [784, 410] width 1554 height 0
click at [17, 479] on icon at bounding box center [8, 487] width 17 height 17
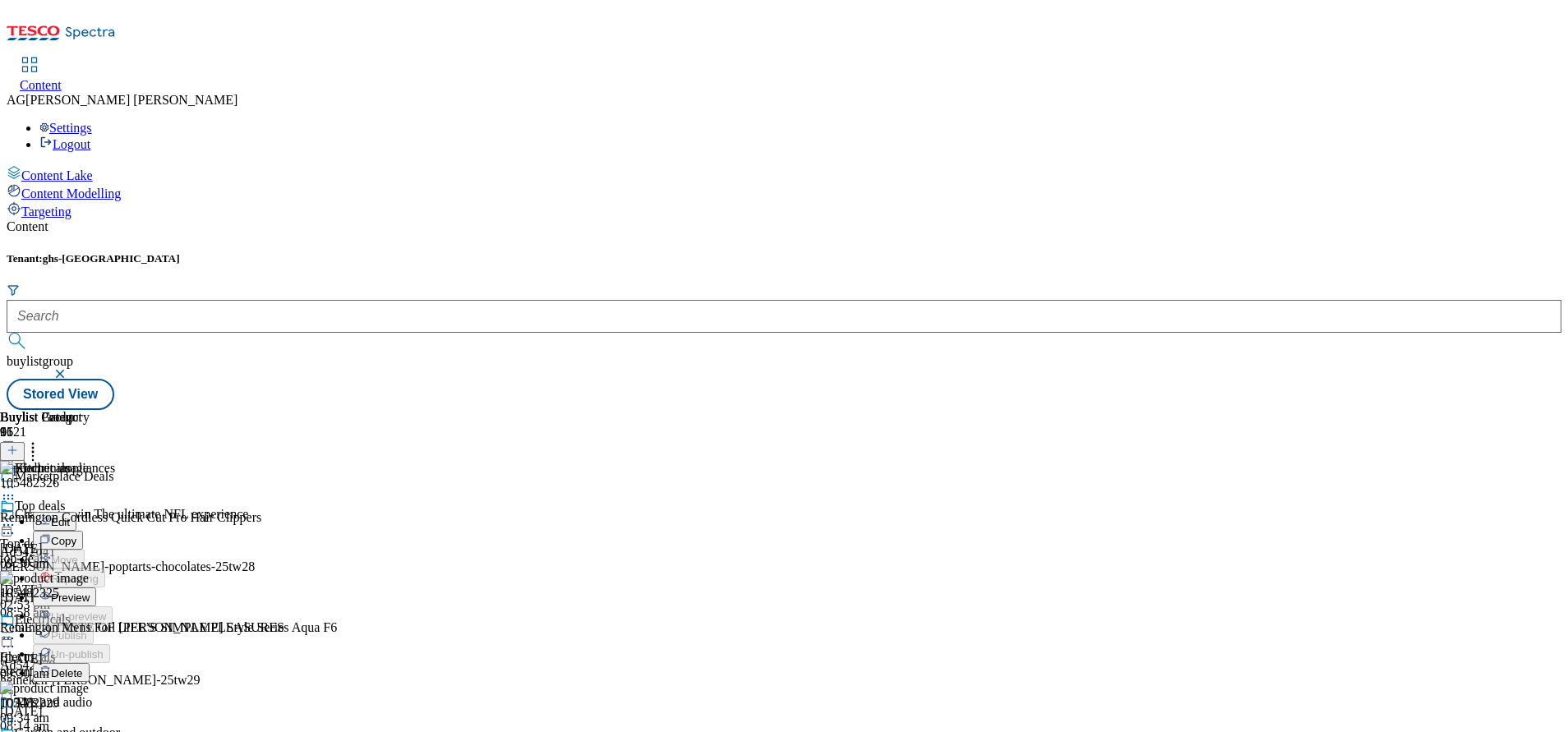
click at [77, 515] on div "Edit" at bounding box center [54, 522] width 43 height 14
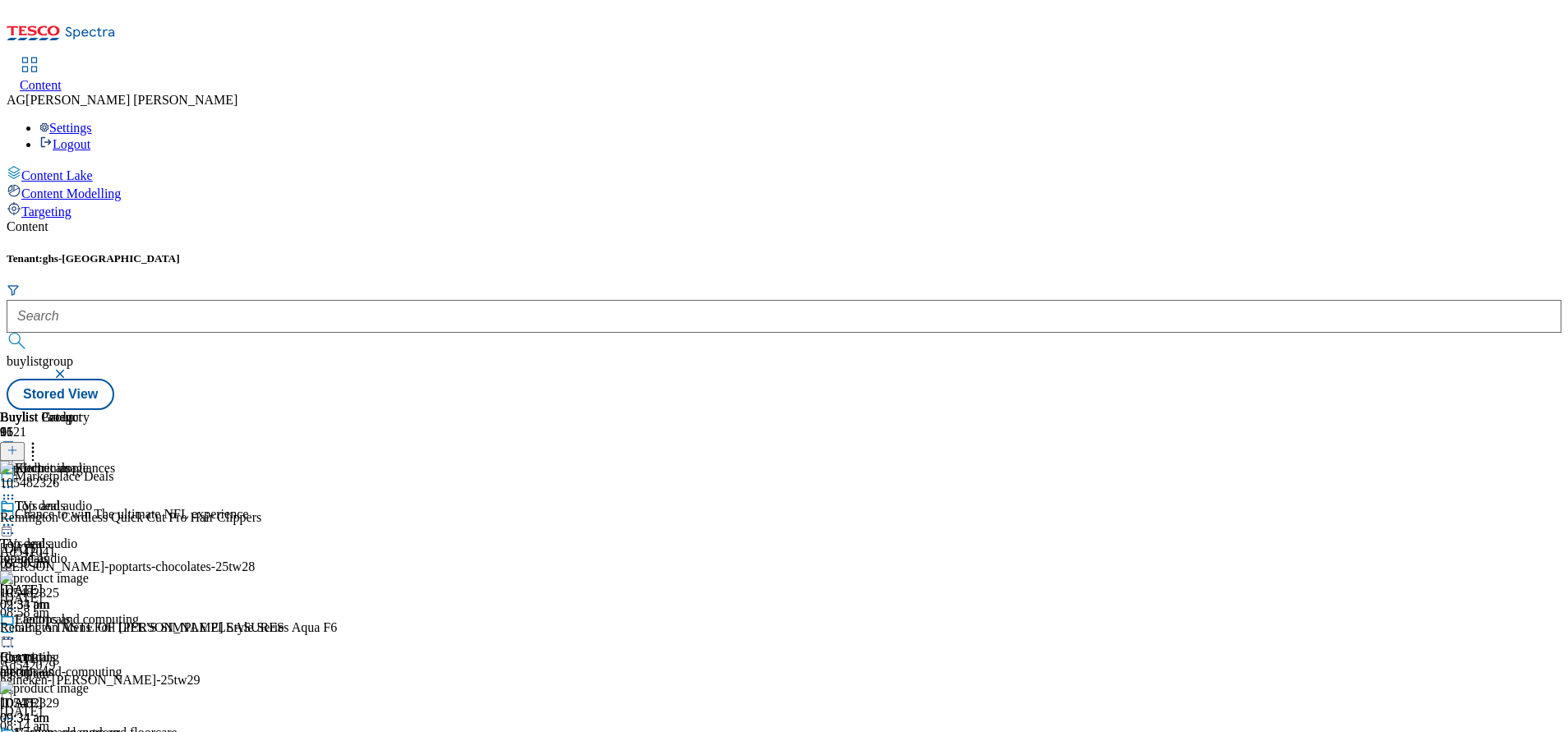
click at [17, 479] on icon at bounding box center [8, 487] width 17 height 17
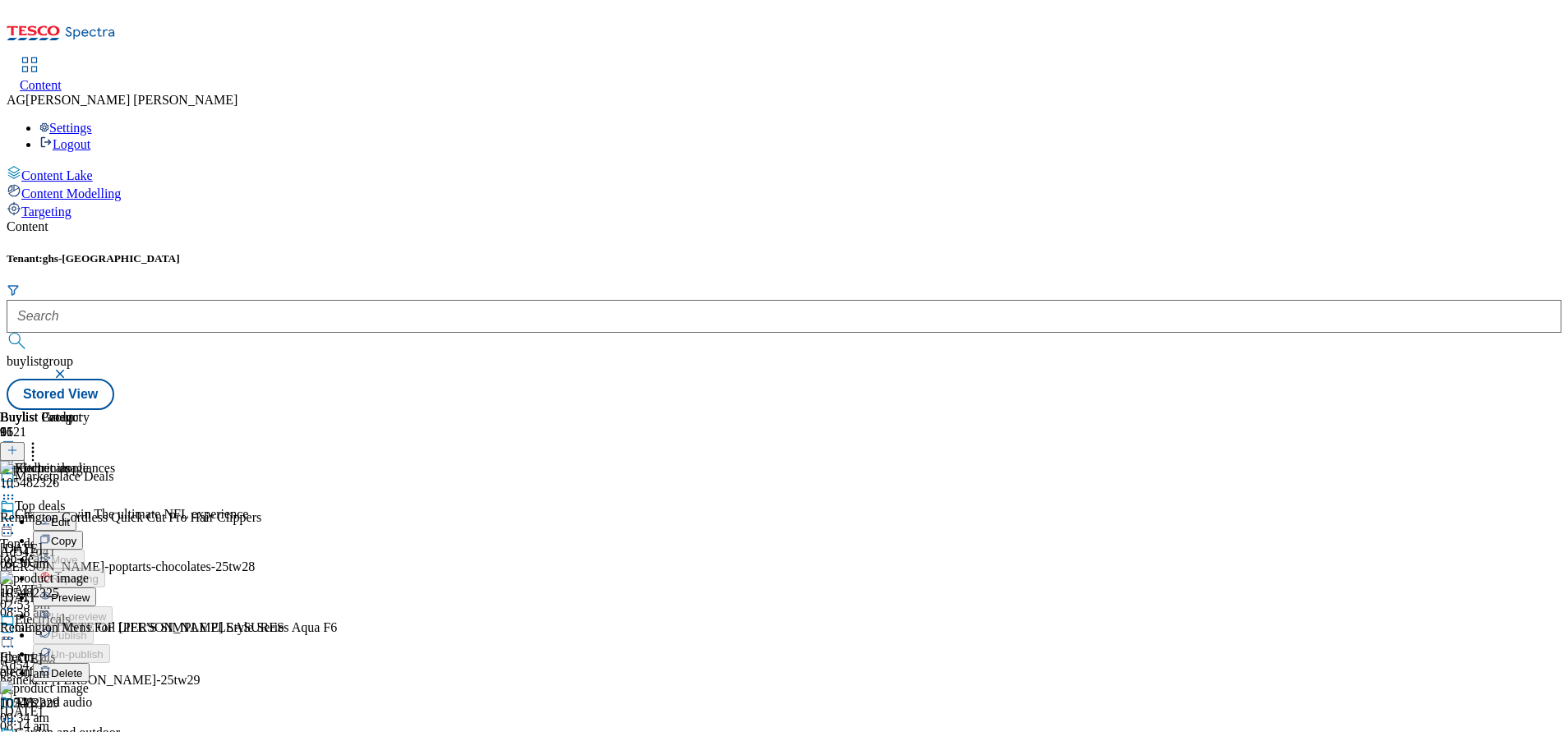
click at [70, 516] on span "Edit" at bounding box center [60, 522] width 19 height 13
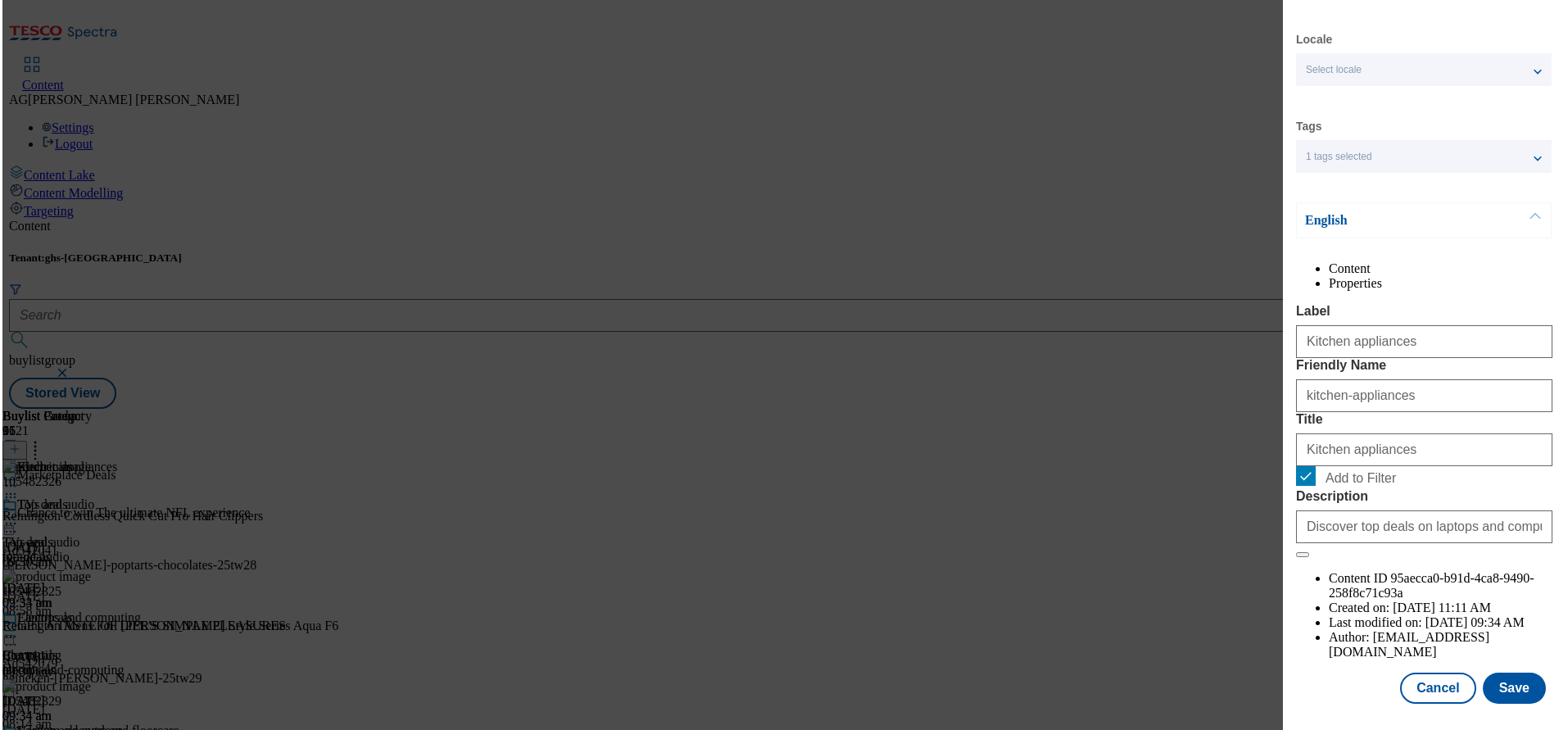
scroll to position [95, 0]
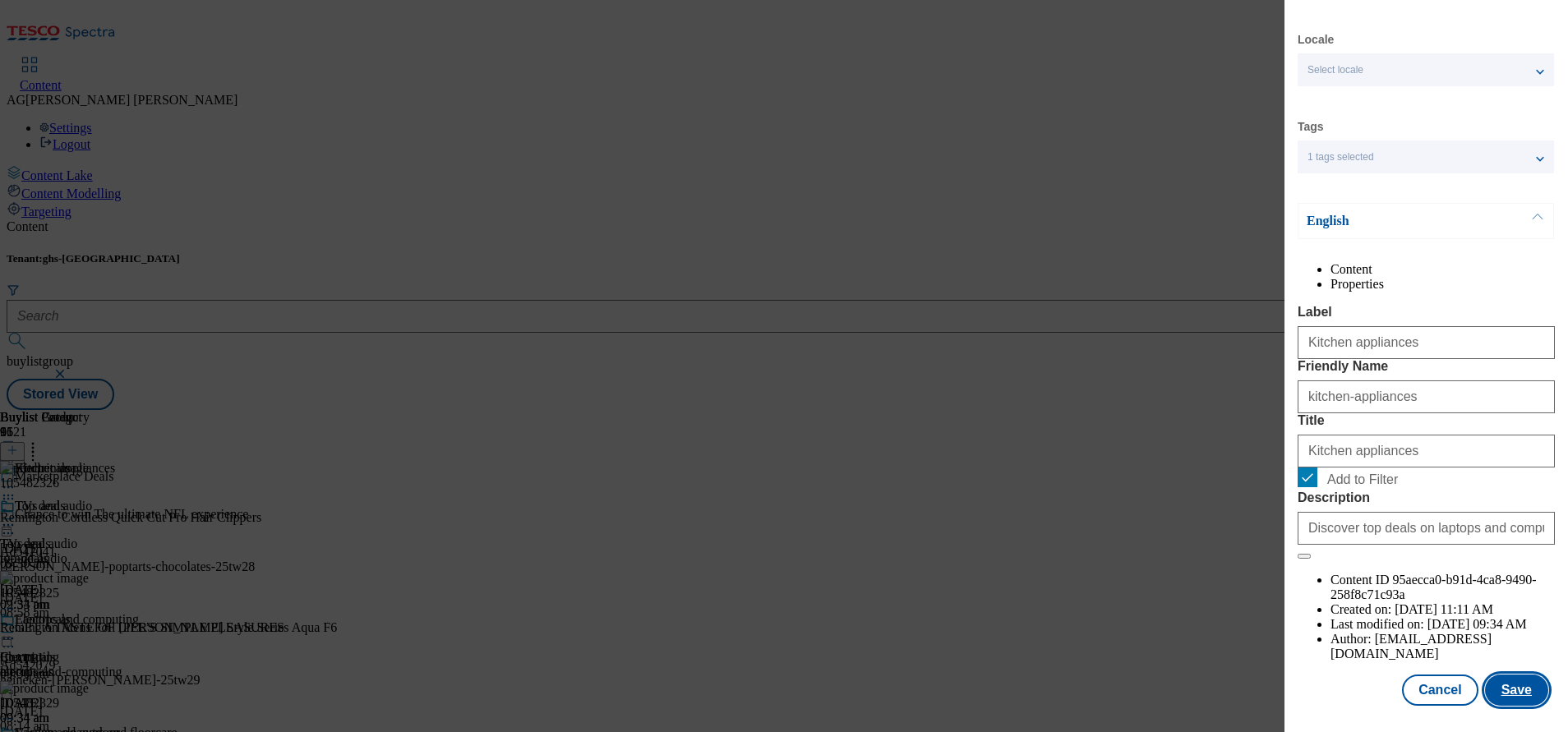
click at [1496, 675] on button "Save" at bounding box center [1516, 691] width 63 height 31
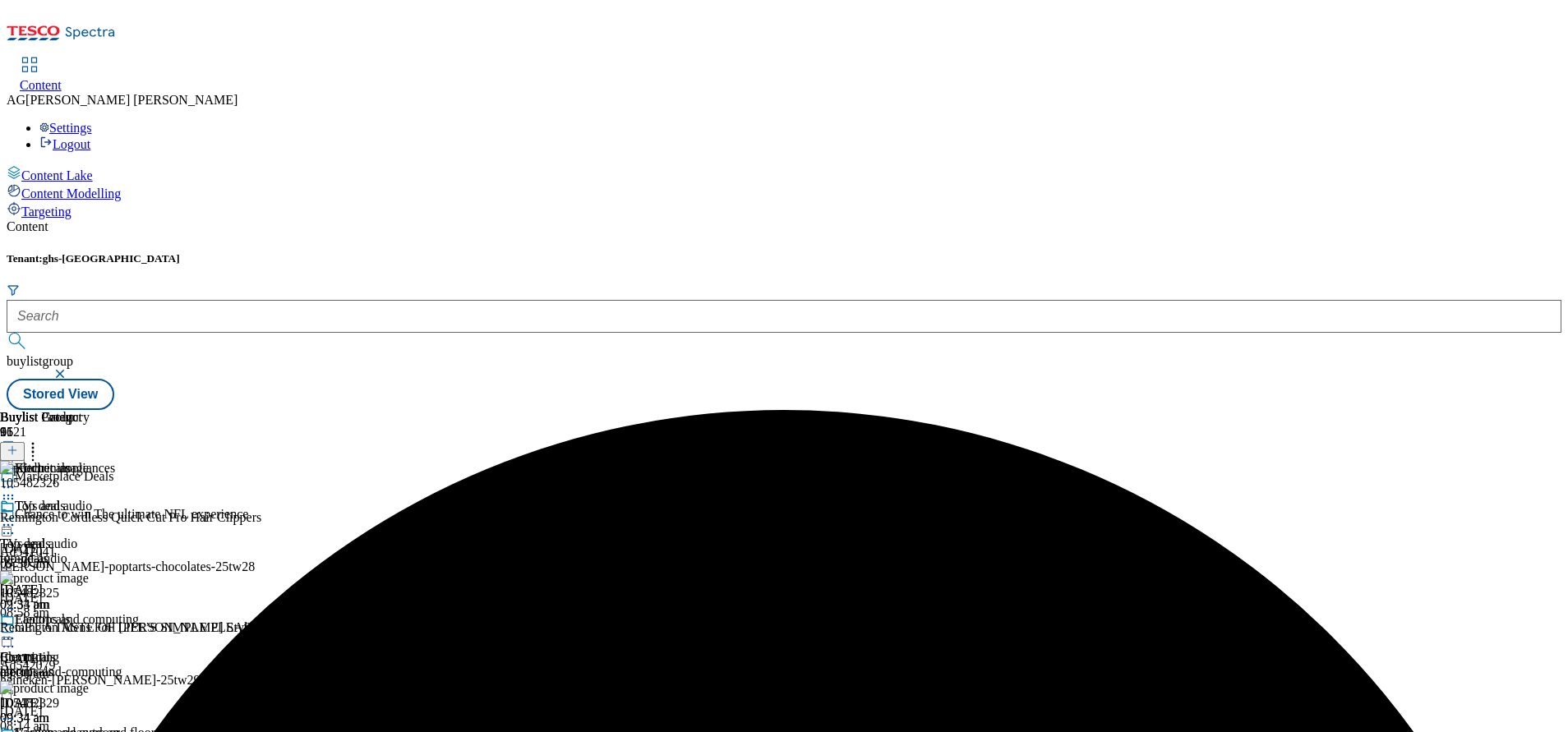
click at [17, 490] on icon at bounding box center [8, 498] width 17 height 17
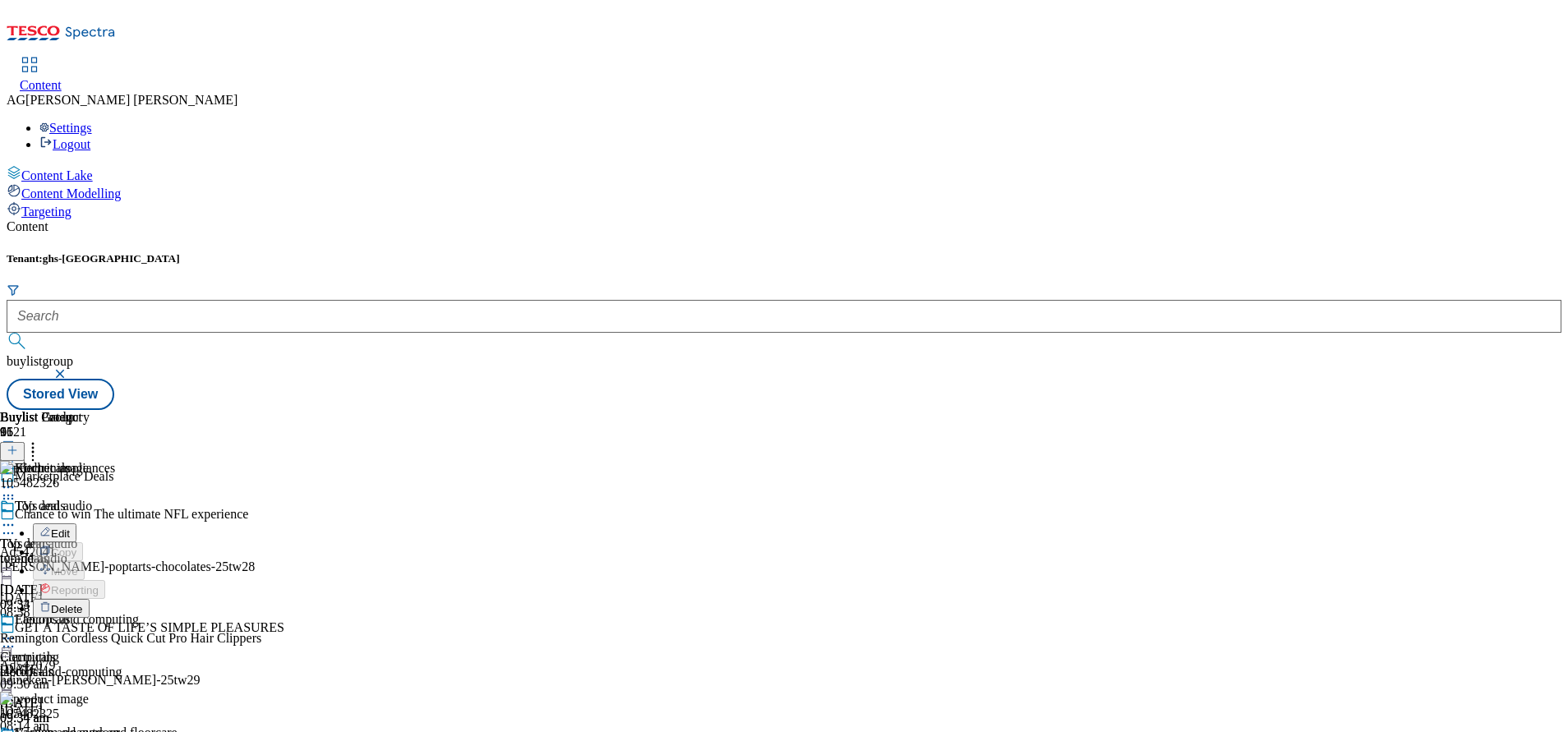
click at [83, 603] on span "Delete" at bounding box center [67, 609] width 32 height 13
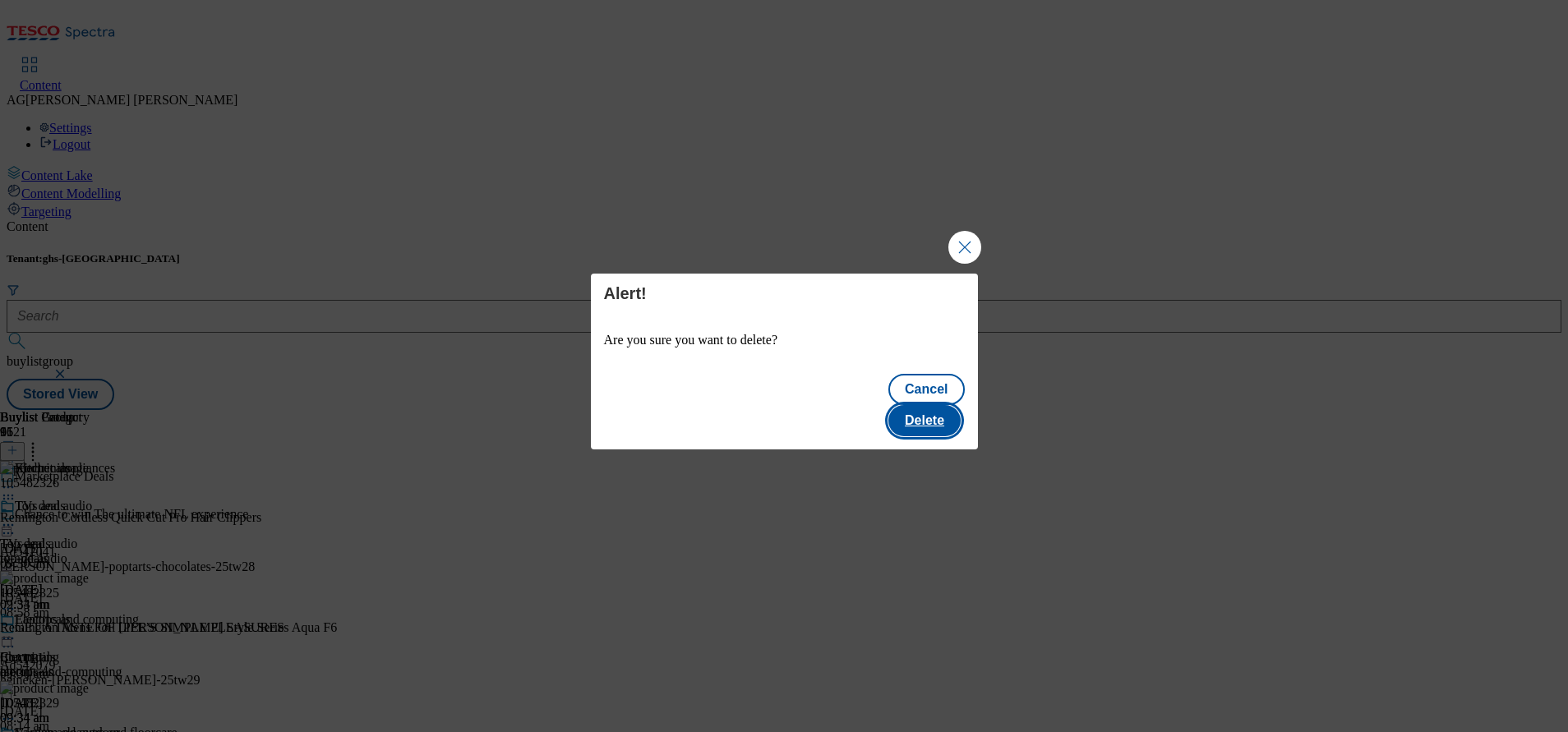
click at [923, 410] on button "Delete" at bounding box center [924, 421] width 73 height 31
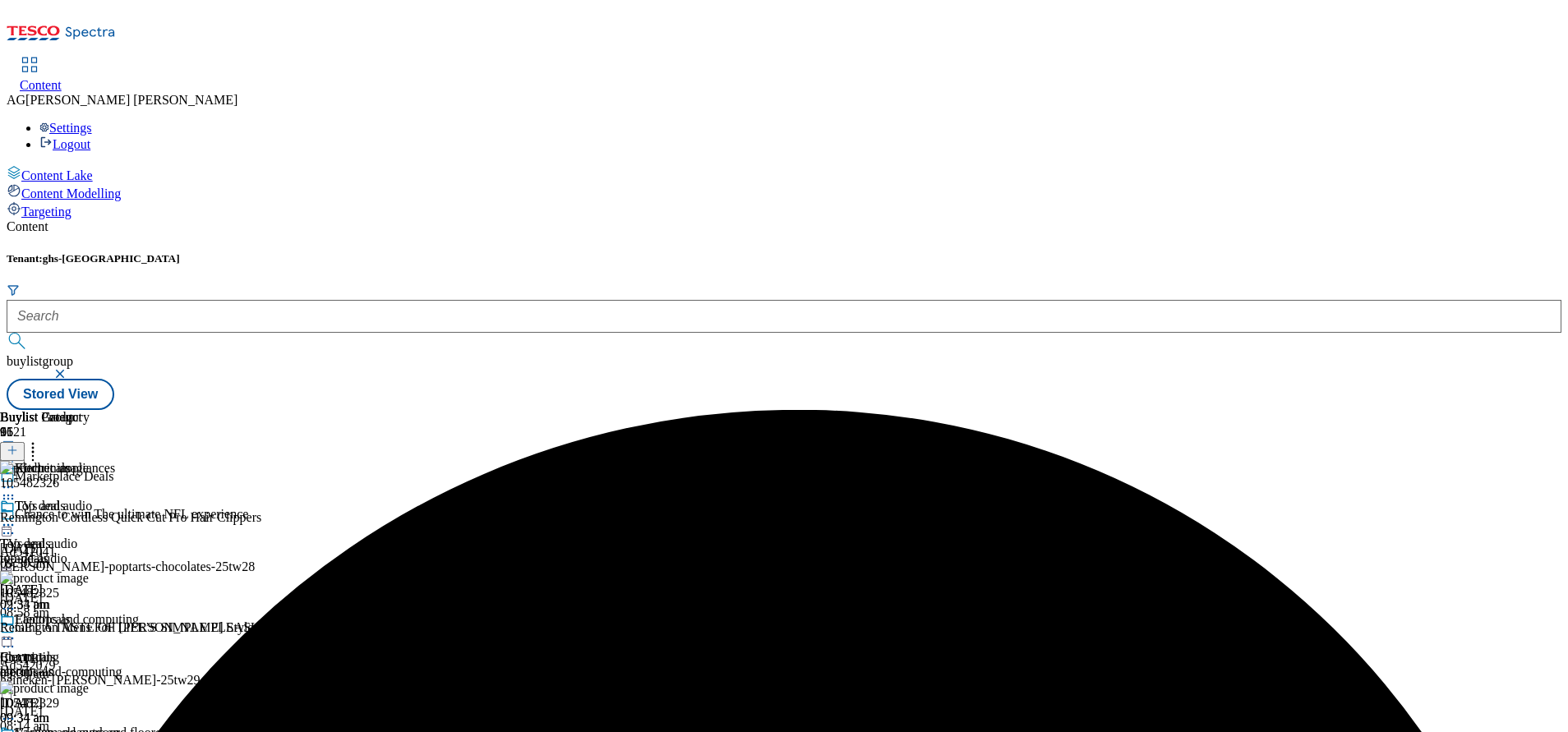
click at [17, 479] on icon at bounding box center [8, 487] width 17 height 17
